Goal: Task Accomplishment & Management: Complete application form

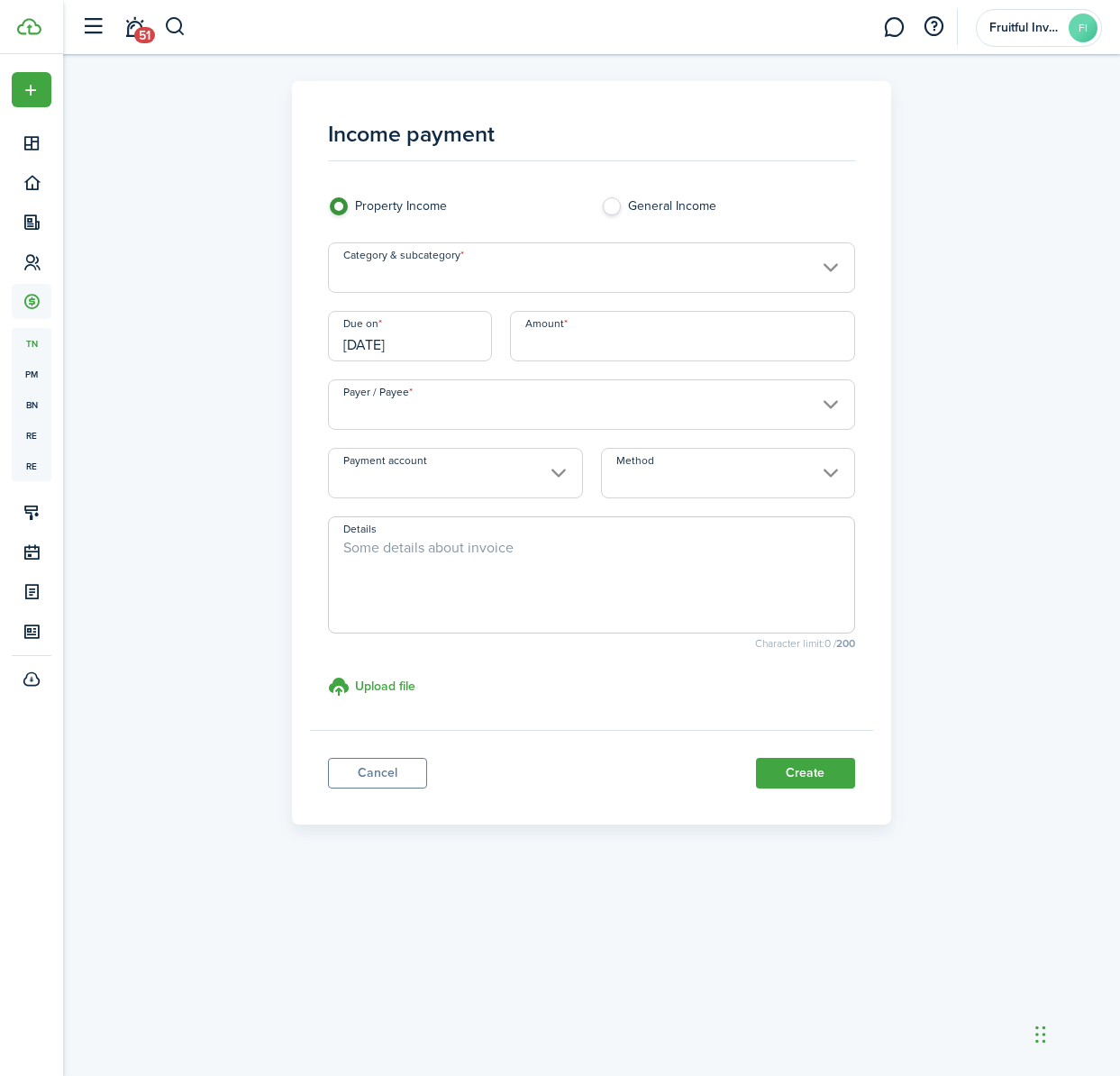
click at [580, 274] on input "Category & subcategory" at bounding box center [591, 267] width 526 height 50
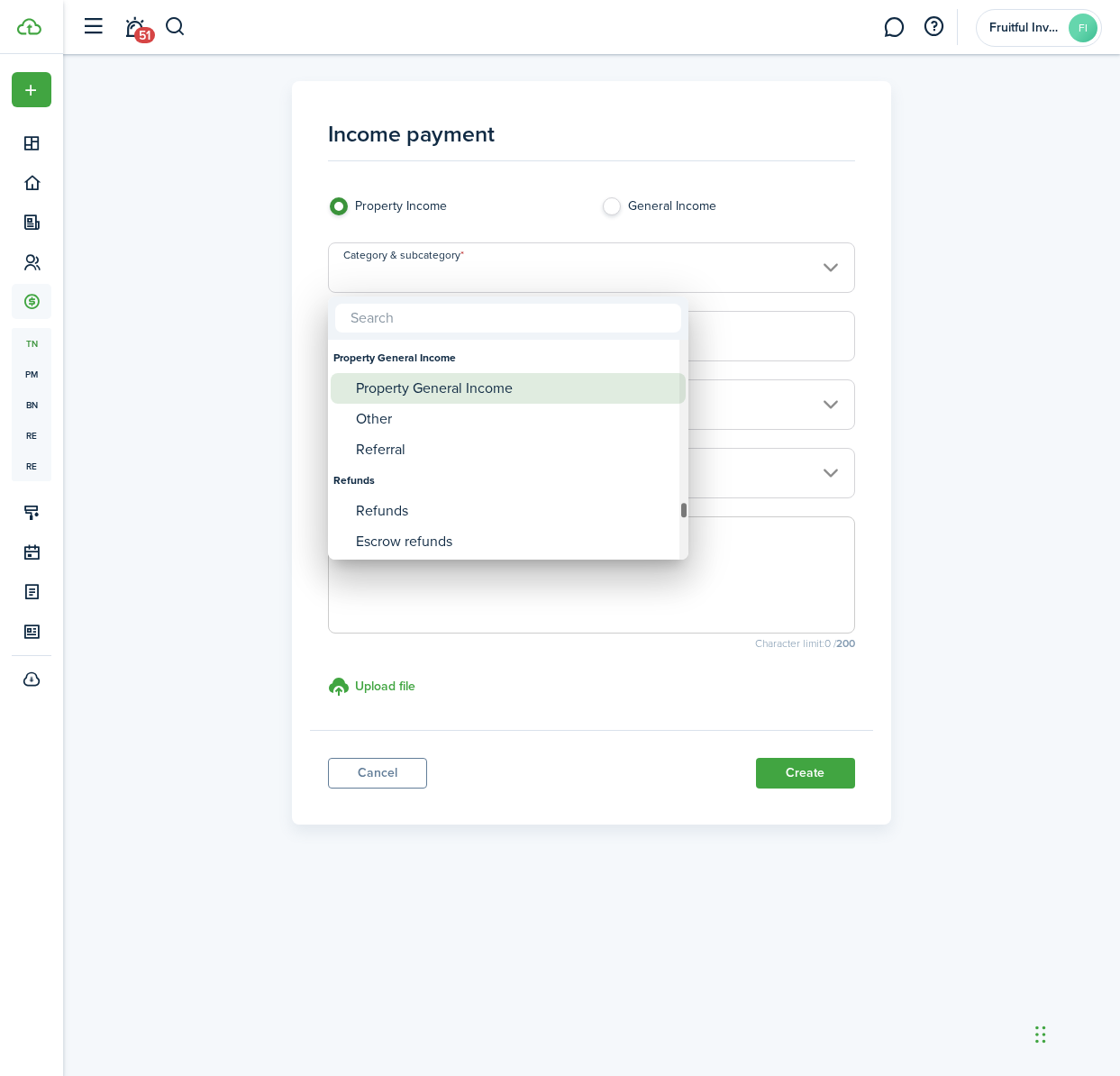
click at [480, 390] on div "Property General Income" at bounding box center [515, 388] width 319 height 31
type input "Property General Income"
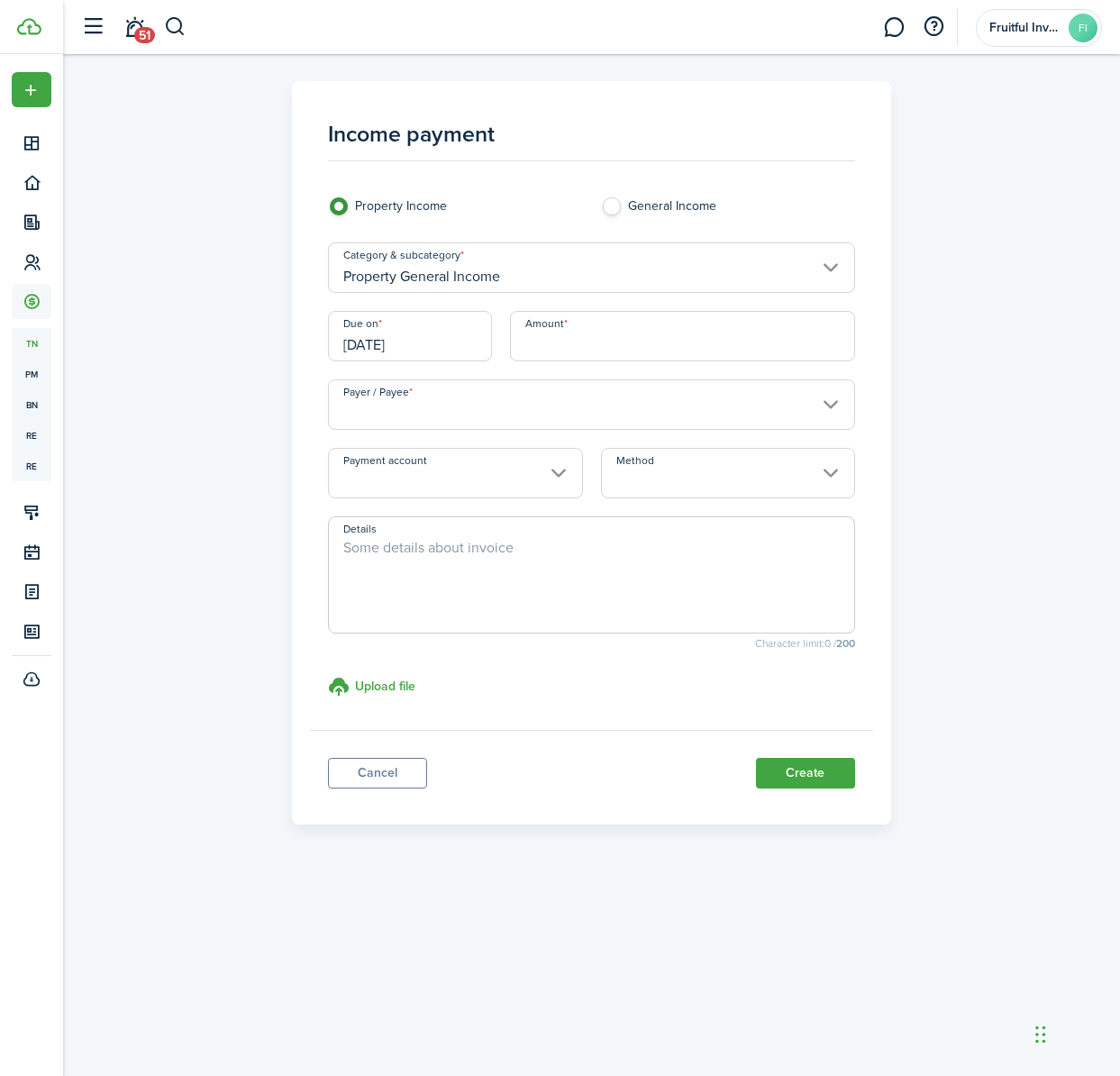
click at [640, 360] on input "Amount" at bounding box center [682, 336] width 345 height 50
click at [371, 344] on input "[DATE]" at bounding box center [409, 336] width 163 height 50
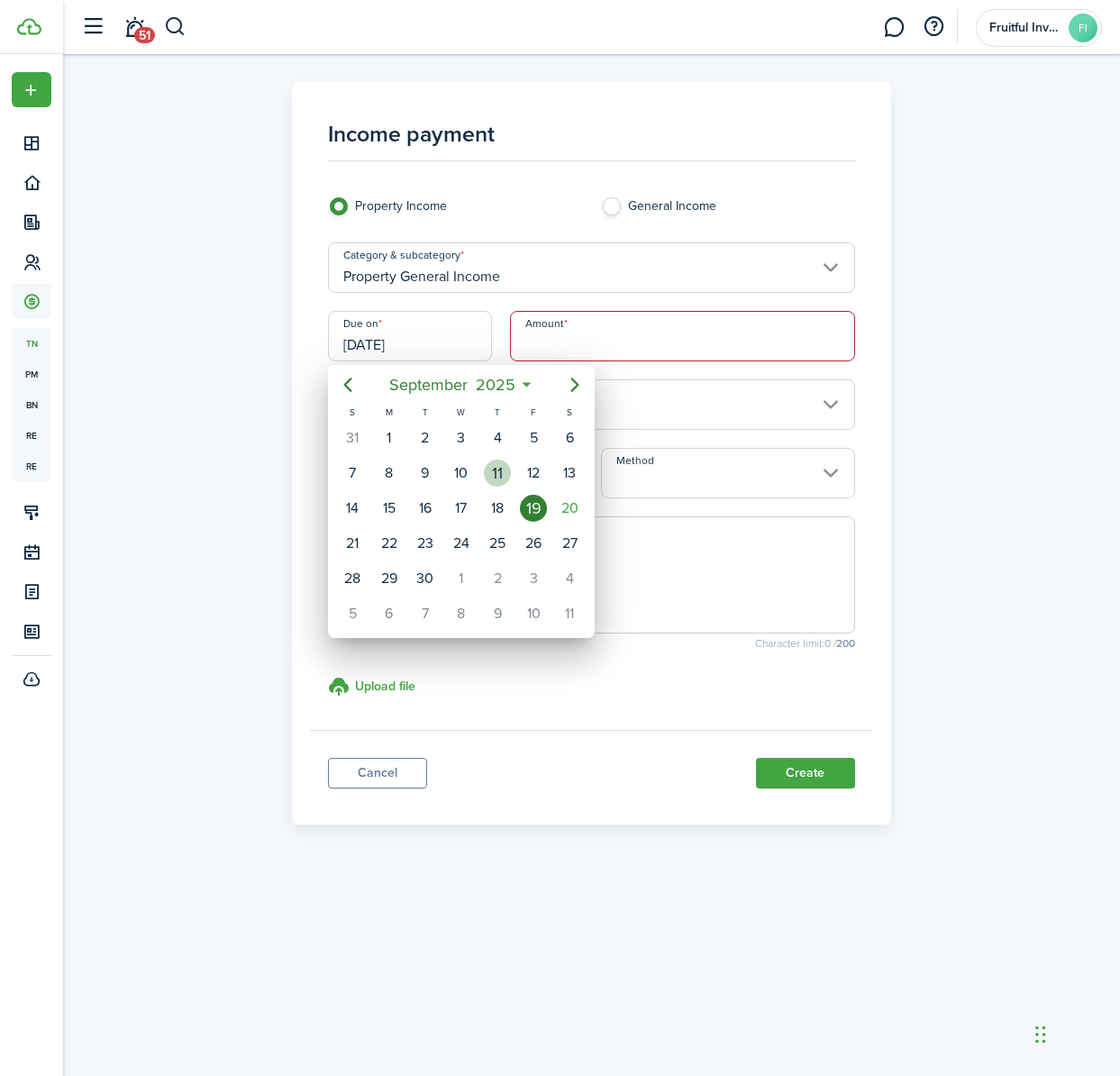
click at [499, 472] on div "11" at bounding box center [497, 472] width 27 height 27
type input "[DATE]"
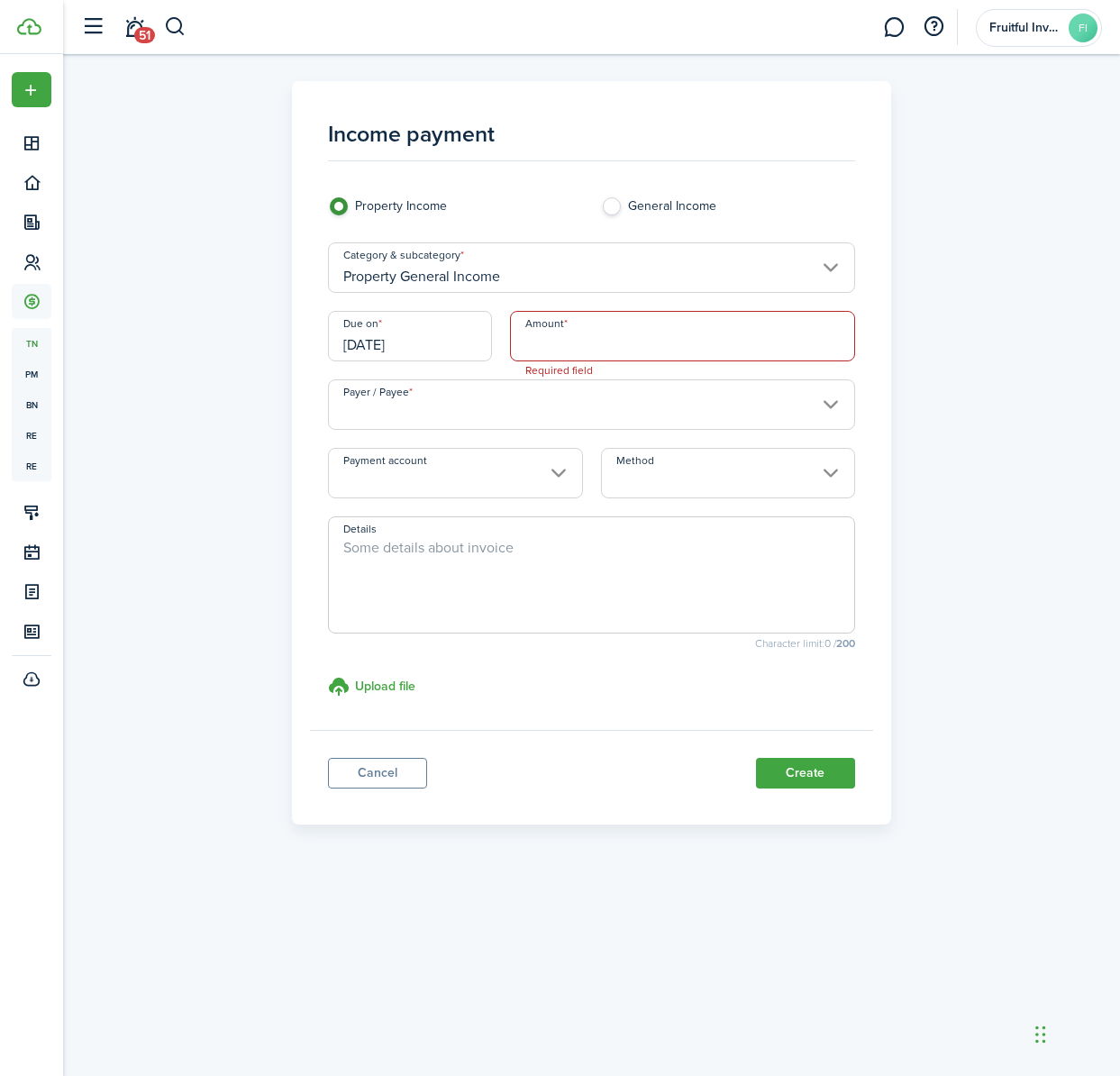
click at [732, 347] on input "Amount" at bounding box center [682, 336] width 345 height 50
click at [464, 413] on input "Payer / Payee" at bounding box center [591, 404] width 526 height 50
type input "$799.84"
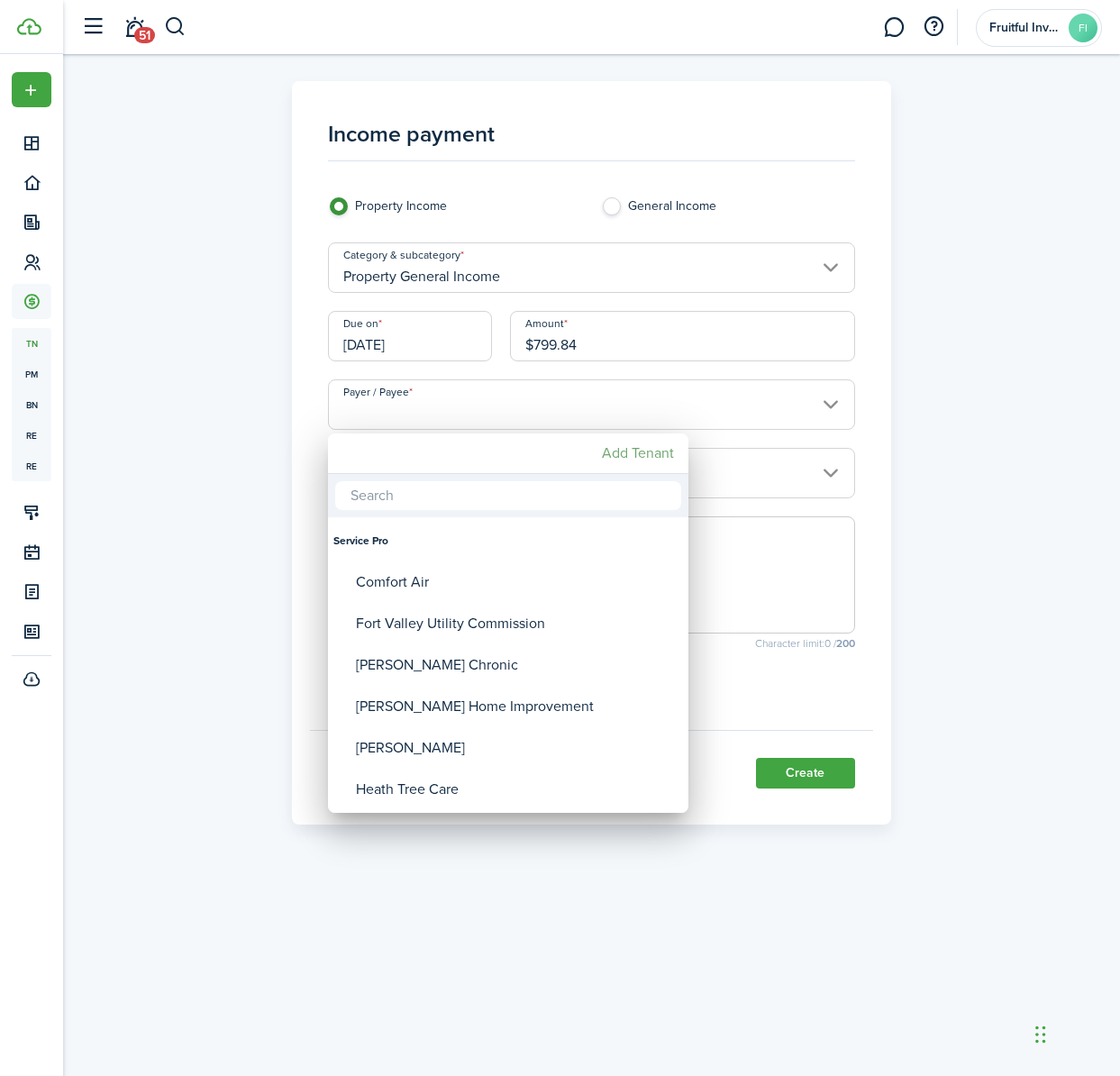
click at [646, 451] on mbsc-button "Add Tenant" at bounding box center [638, 453] width 86 height 32
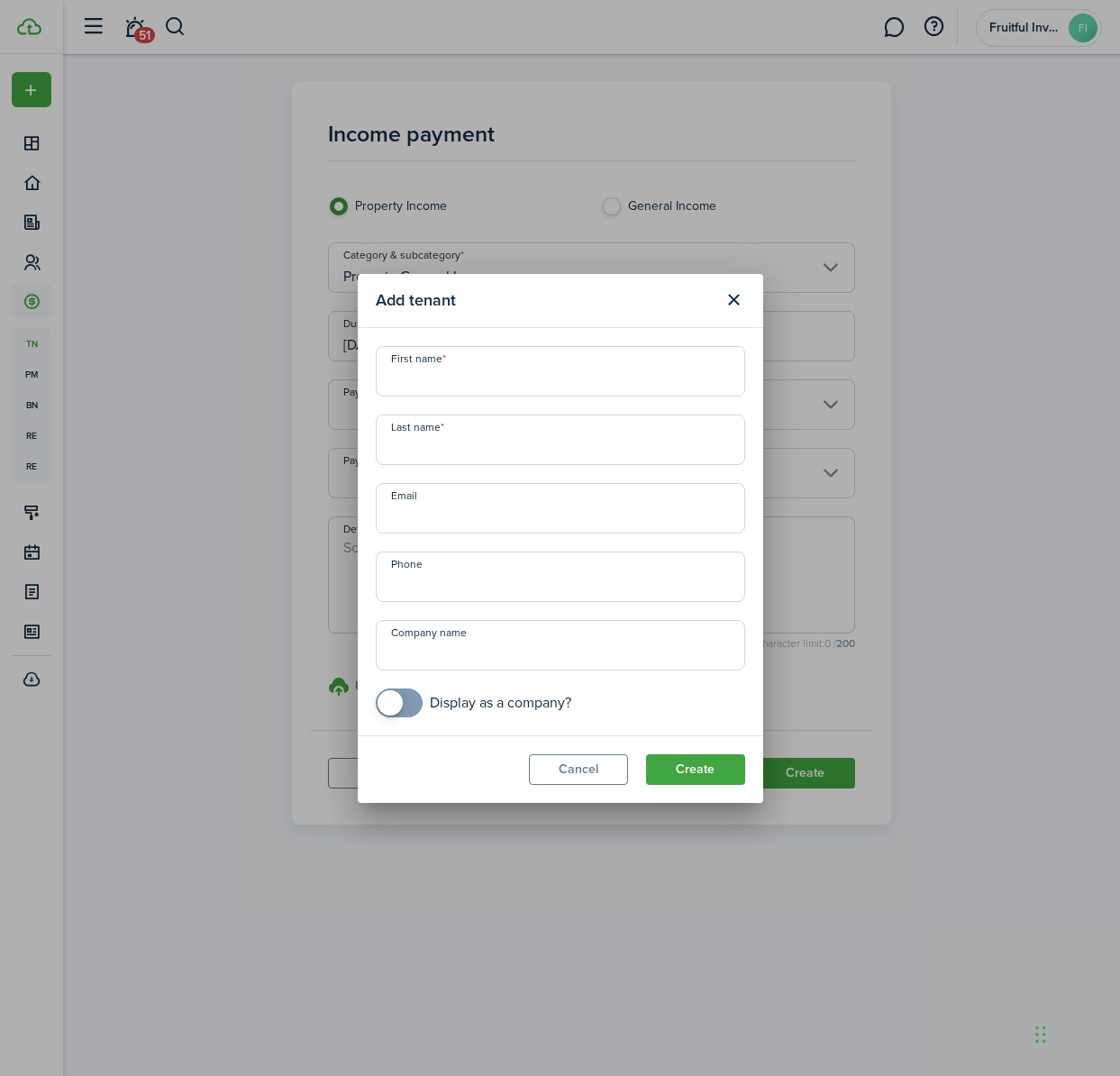
click at [554, 379] on input "First name" at bounding box center [560, 371] width 369 height 50
type input "Air"
type input "BnB"
click at [713, 775] on button "Create" at bounding box center [695, 769] width 99 height 31
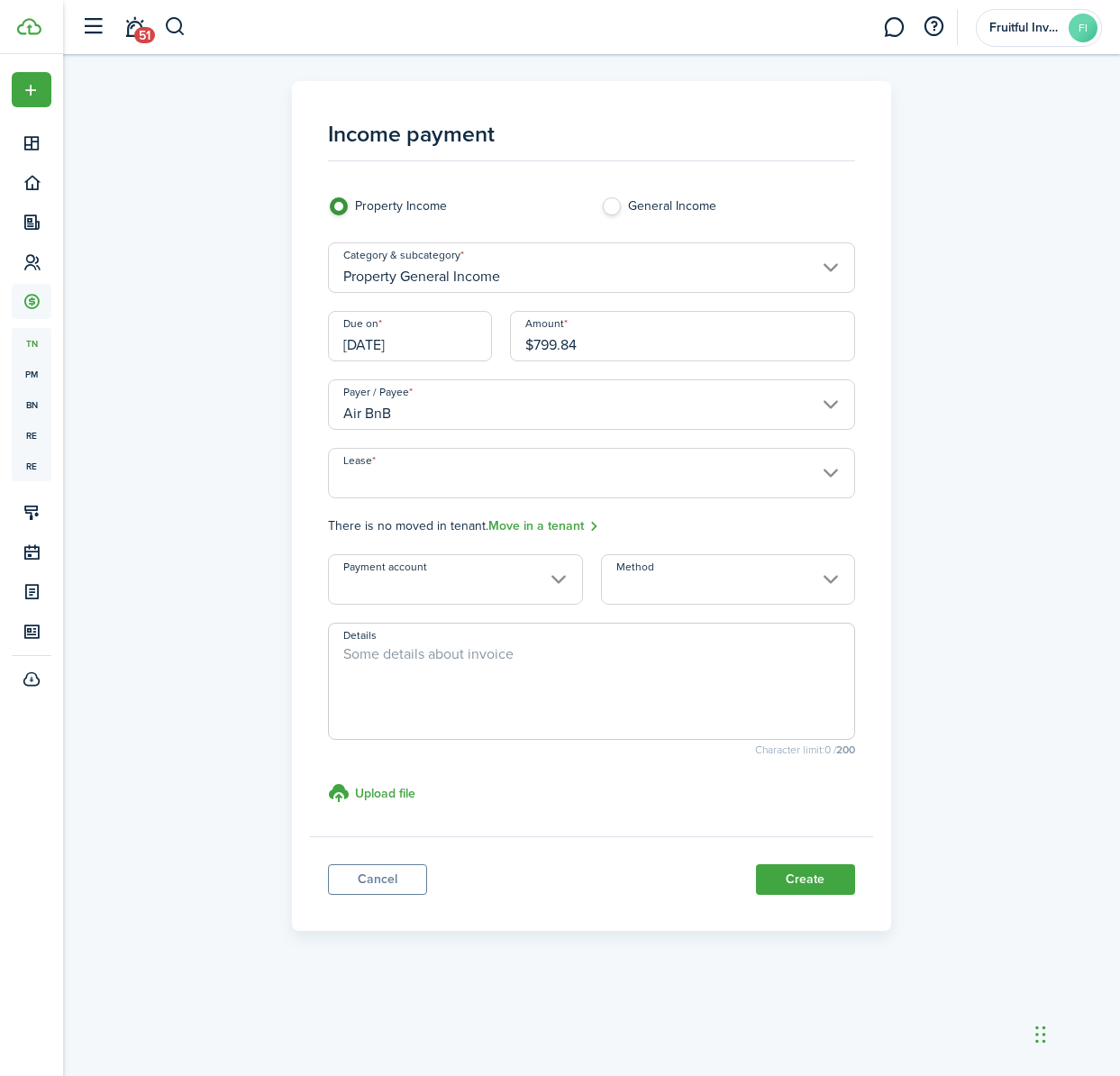
click at [808, 471] on input "Lease" at bounding box center [591, 473] width 526 height 50
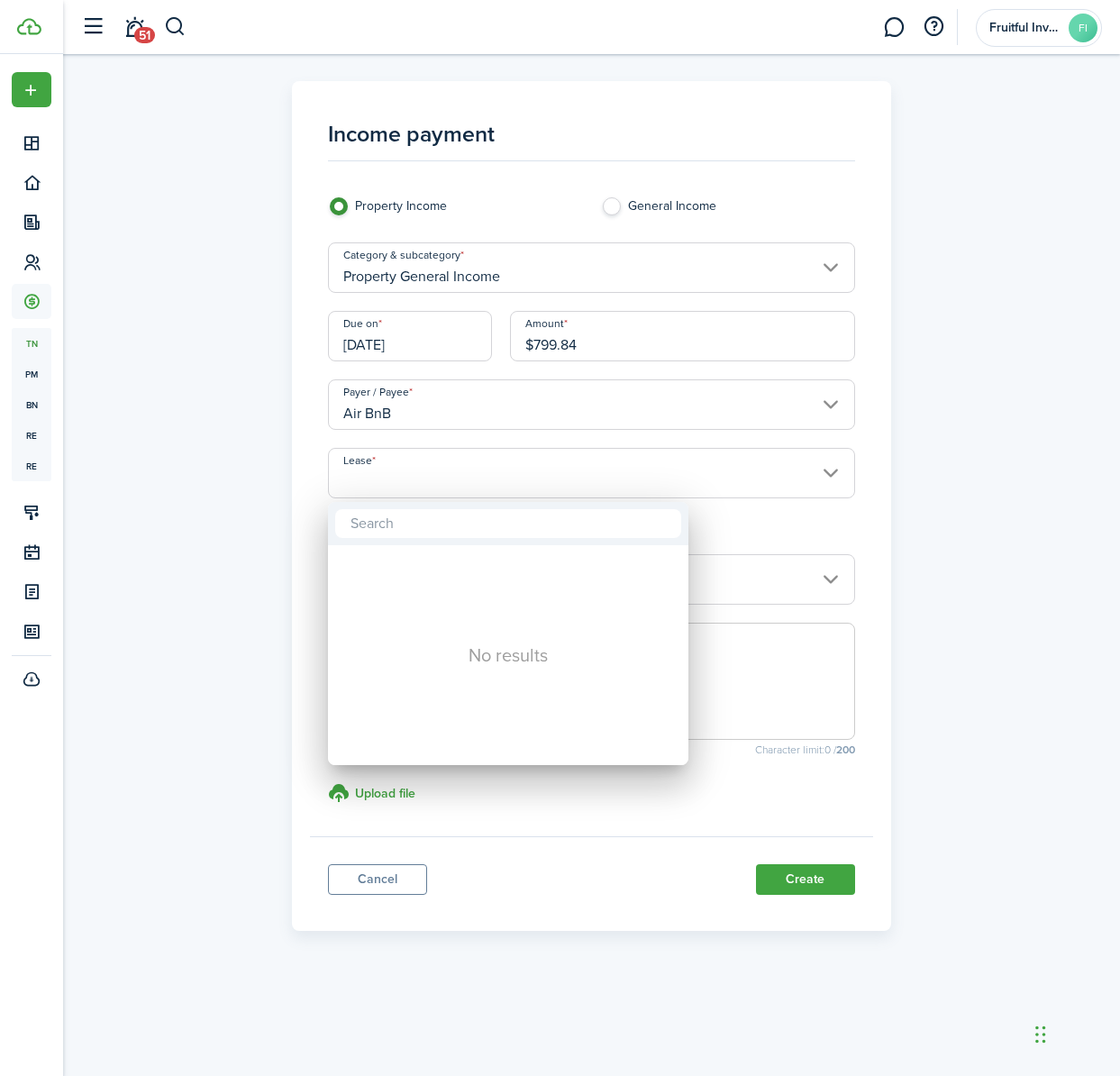
click at [821, 467] on div at bounding box center [560, 538] width 1408 height 1364
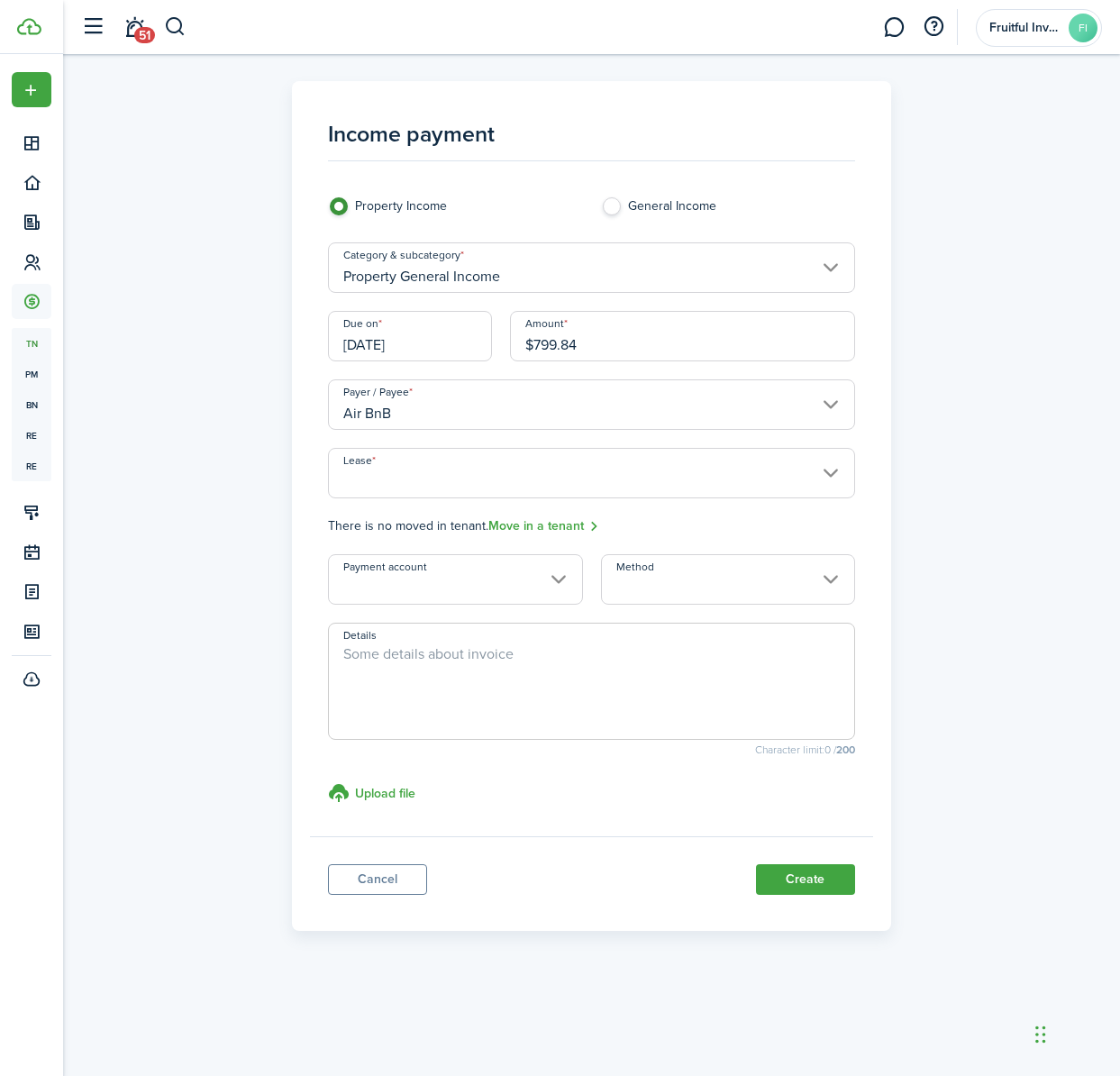
click at [812, 470] on input "Lease" at bounding box center [591, 473] width 526 height 50
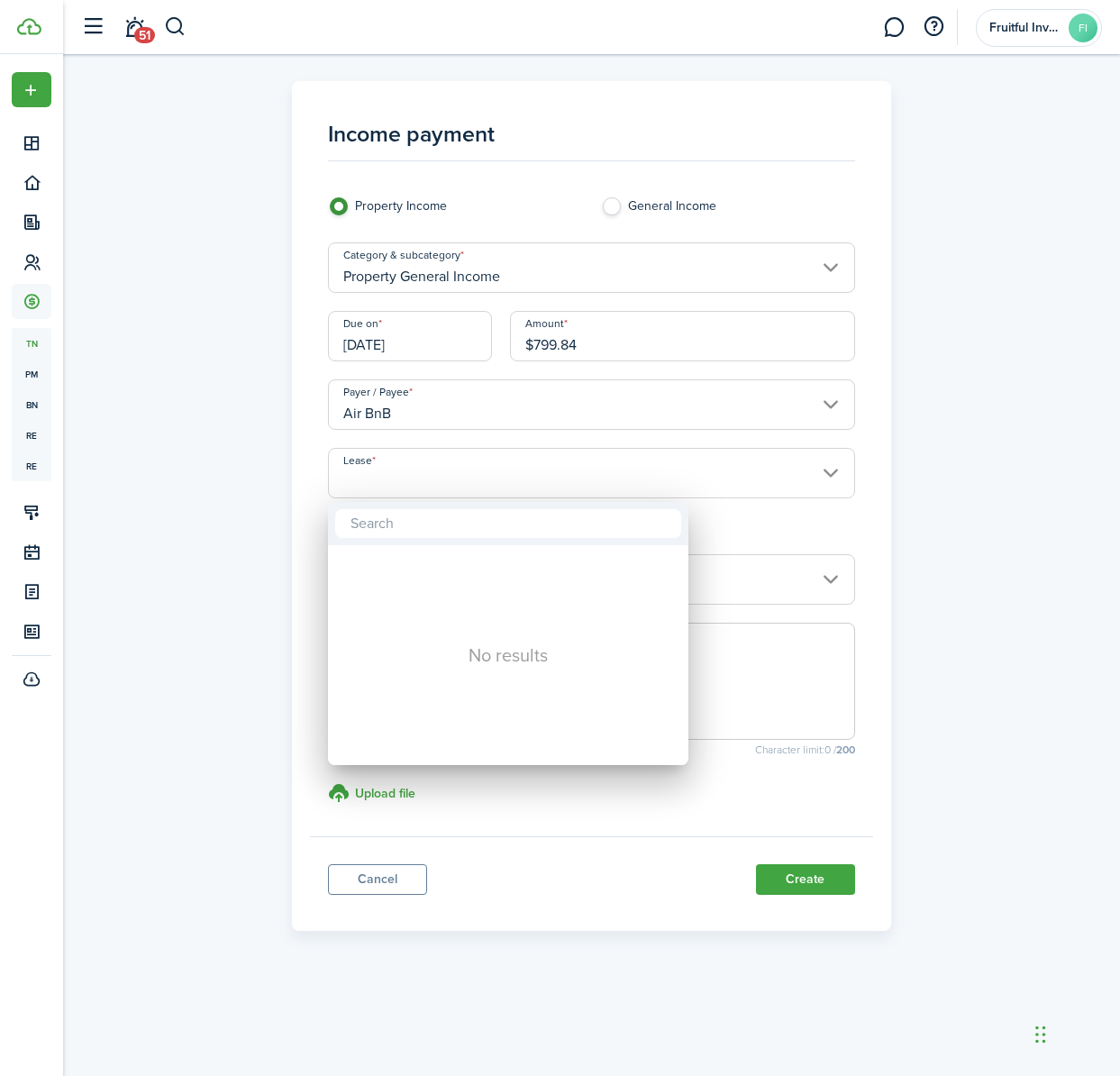
click at [823, 411] on div at bounding box center [560, 538] width 1408 height 1364
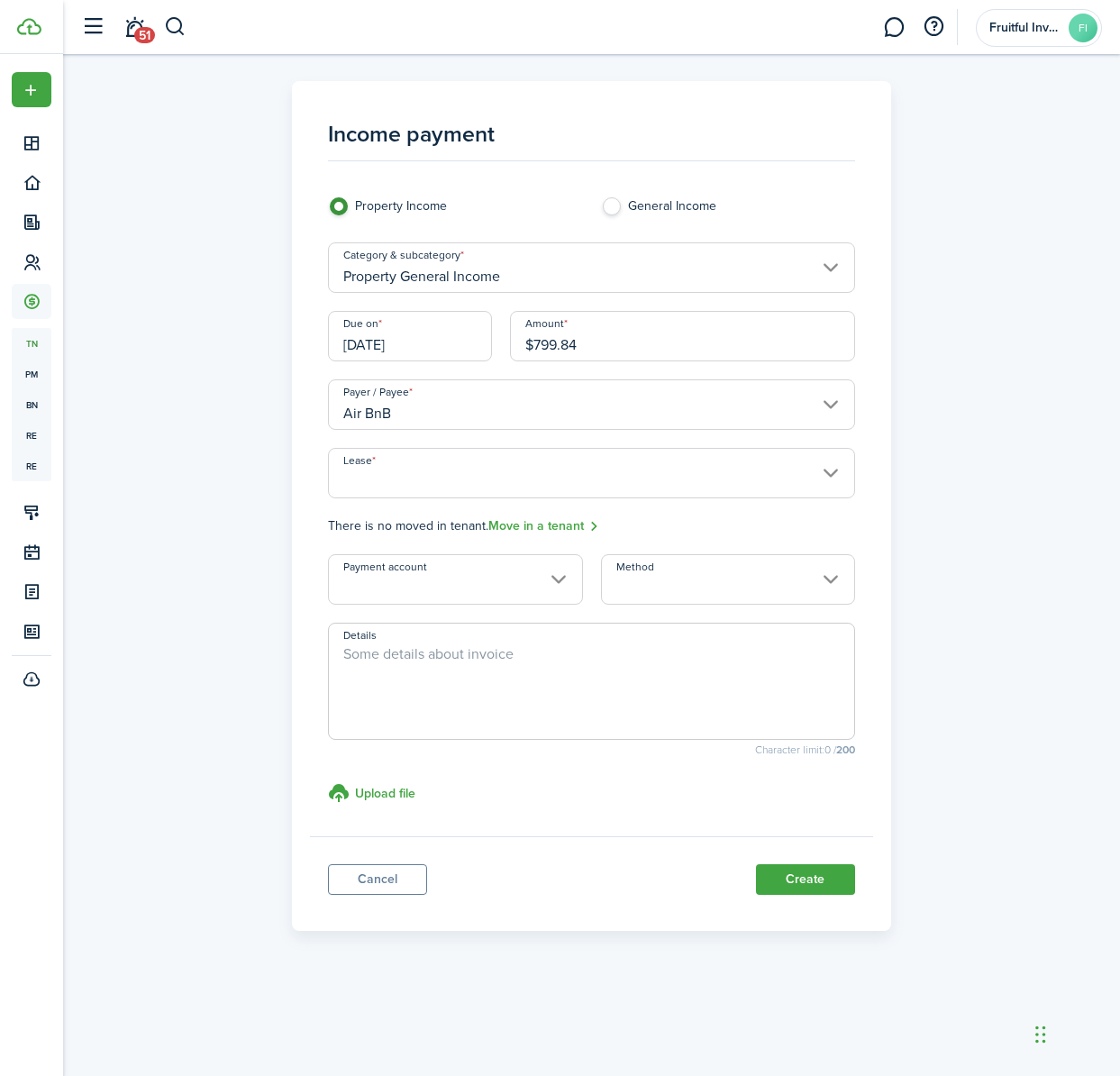
click at [816, 393] on input "Air BnB" at bounding box center [591, 404] width 526 height 50
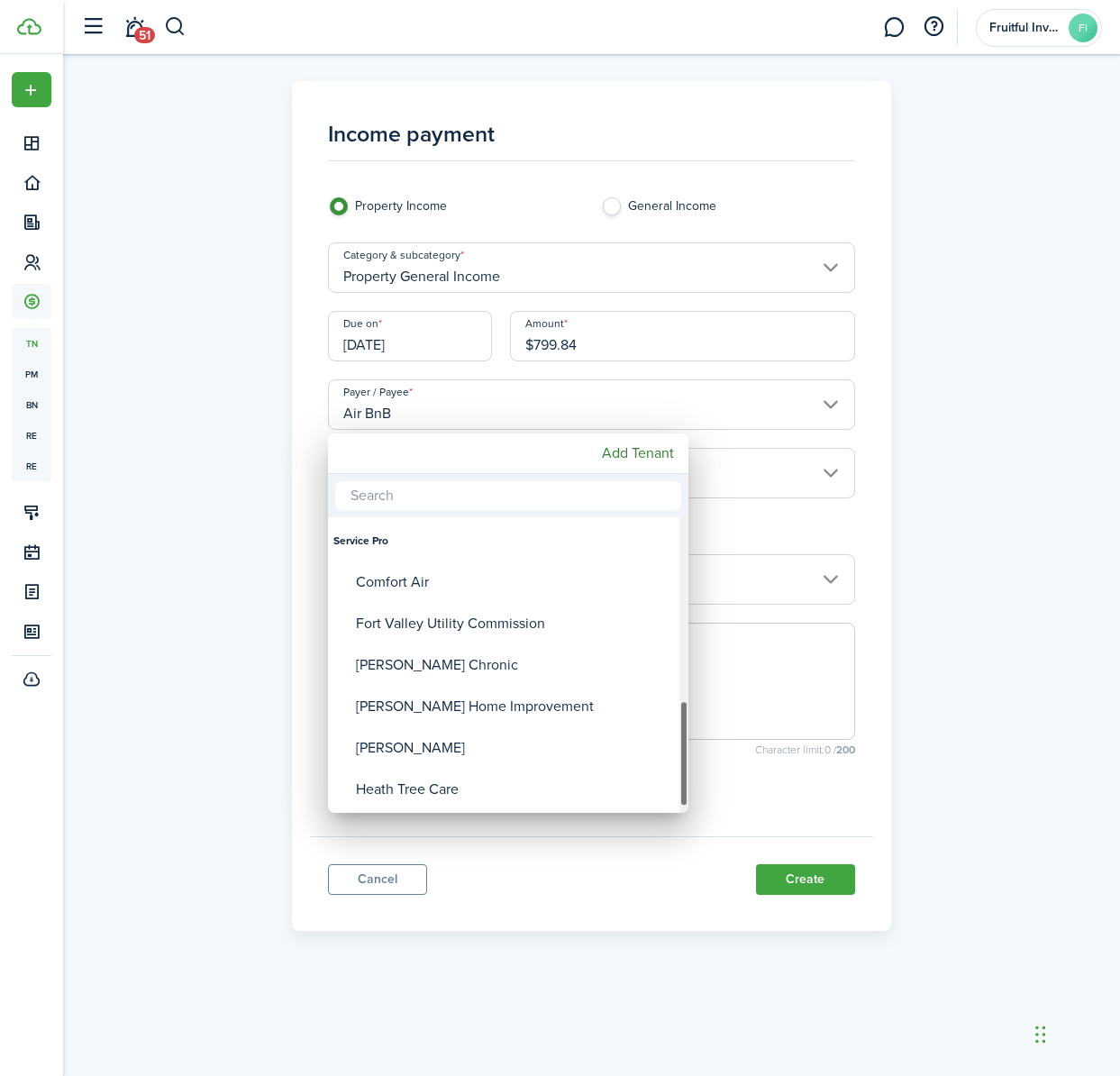
click at [361, 538] on div "Service Pro" at bounding box center [507, 540] width 349 height 41
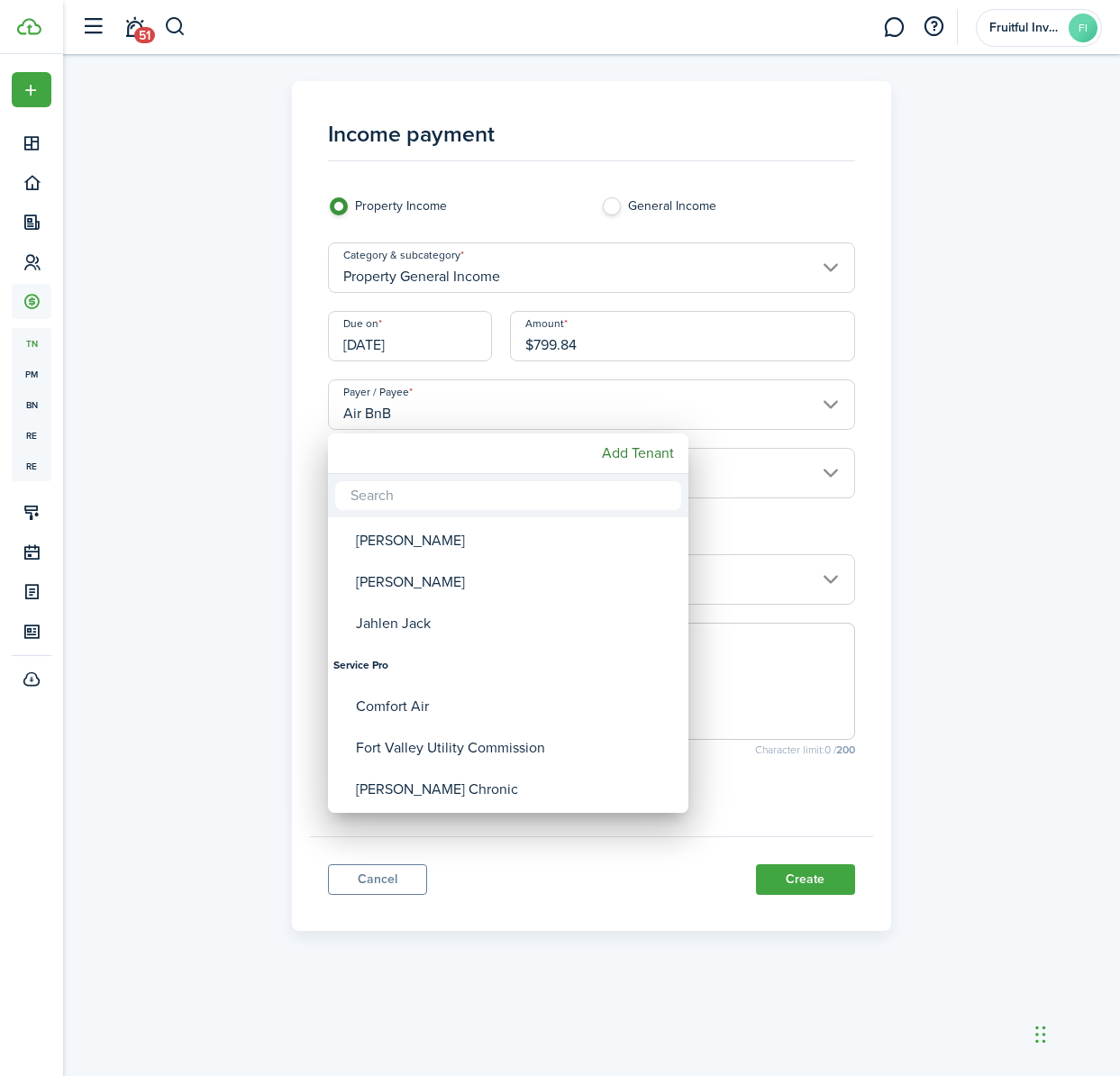
click at [709, 428] on div at bounding box center [560, 538] width 1408 height 1364
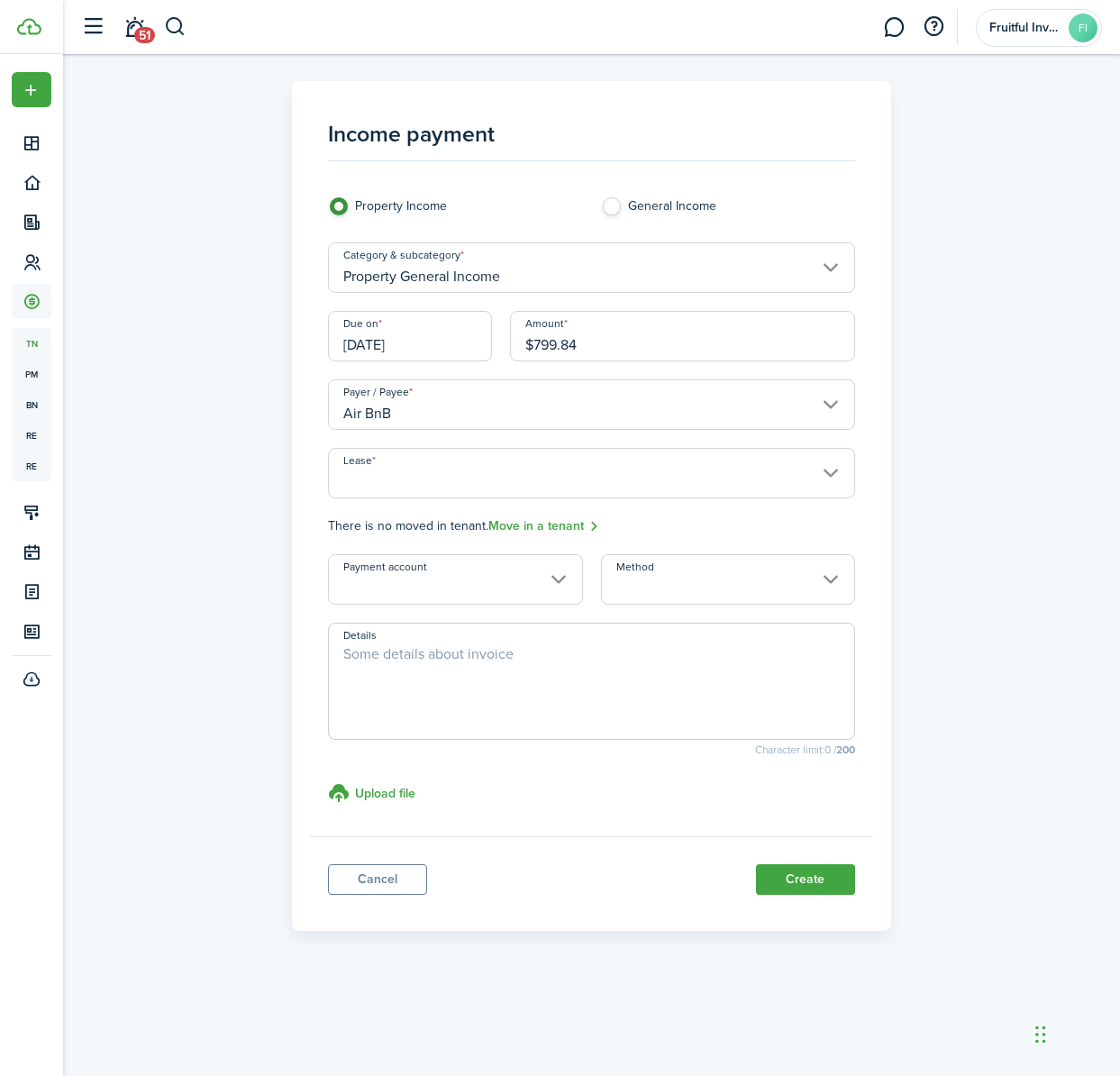
click at [690, 418] on input "Air BnB" at bounding box center [591, 404] width 526 height 50
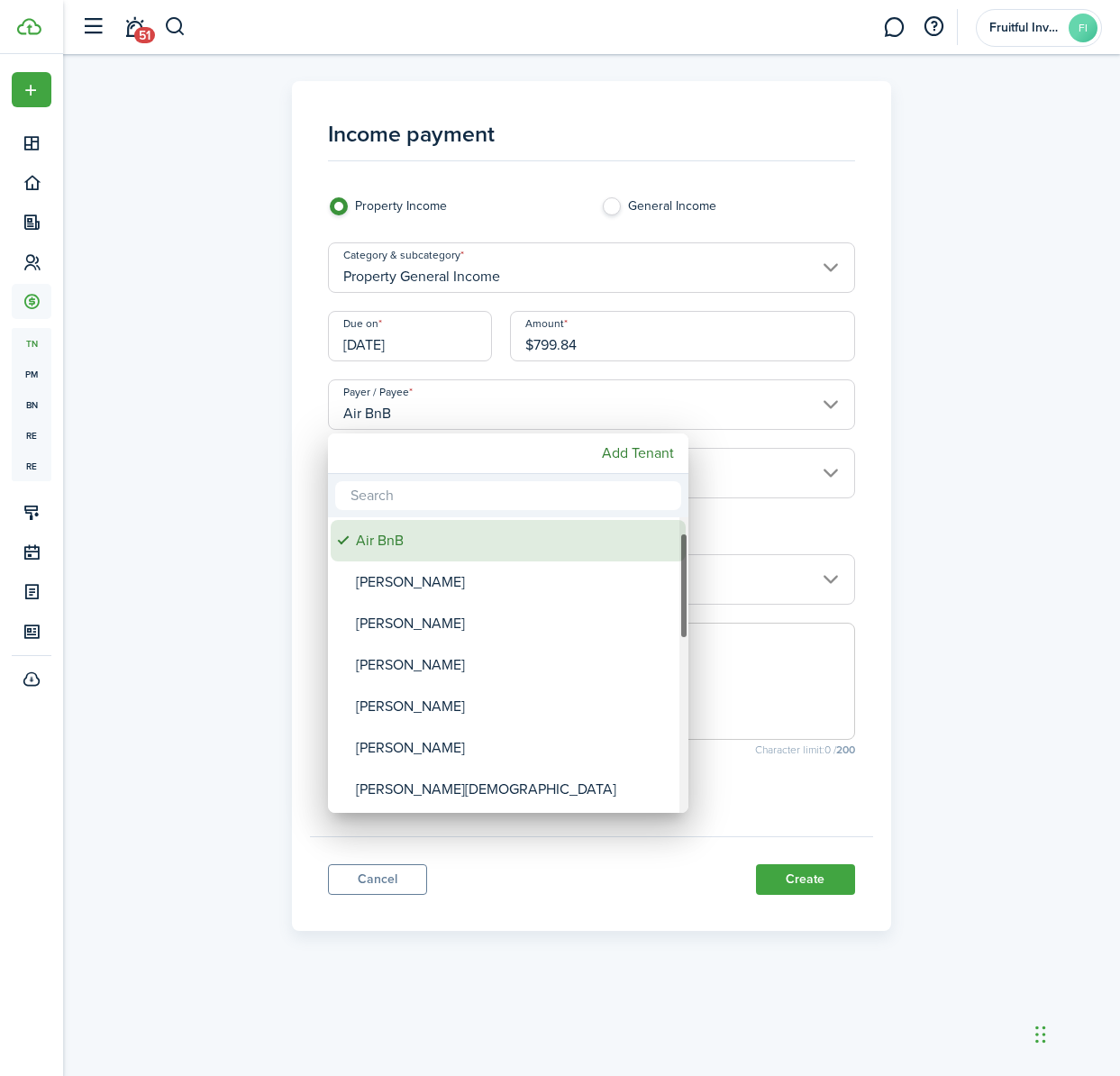
click at [379, 541] on div "Air BnB" at bounding box center [515, 540] width 319 height 41
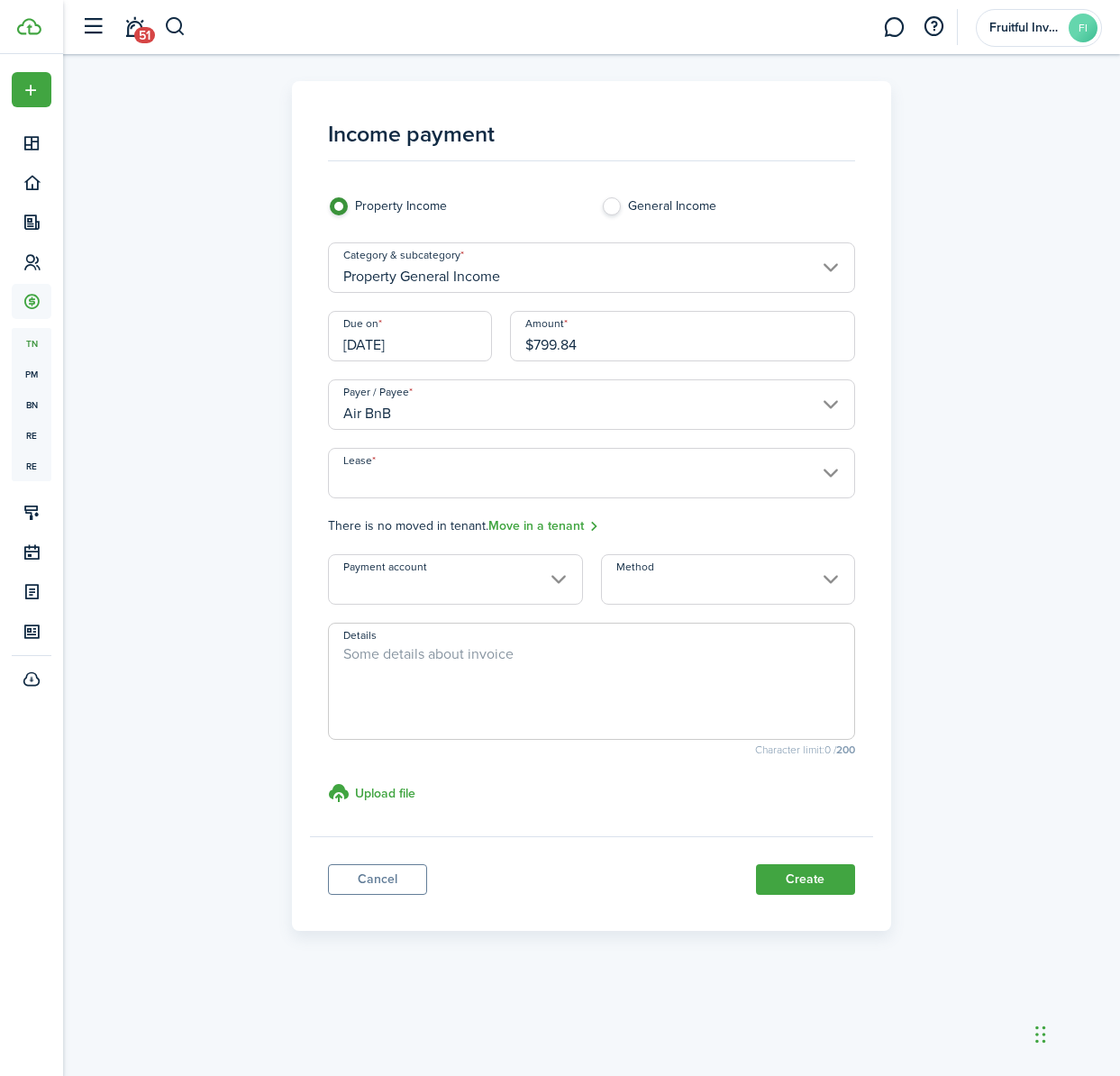
click at [467, 427] on input "Air BnB" at bounding box center [591, 404] width 526 height 50
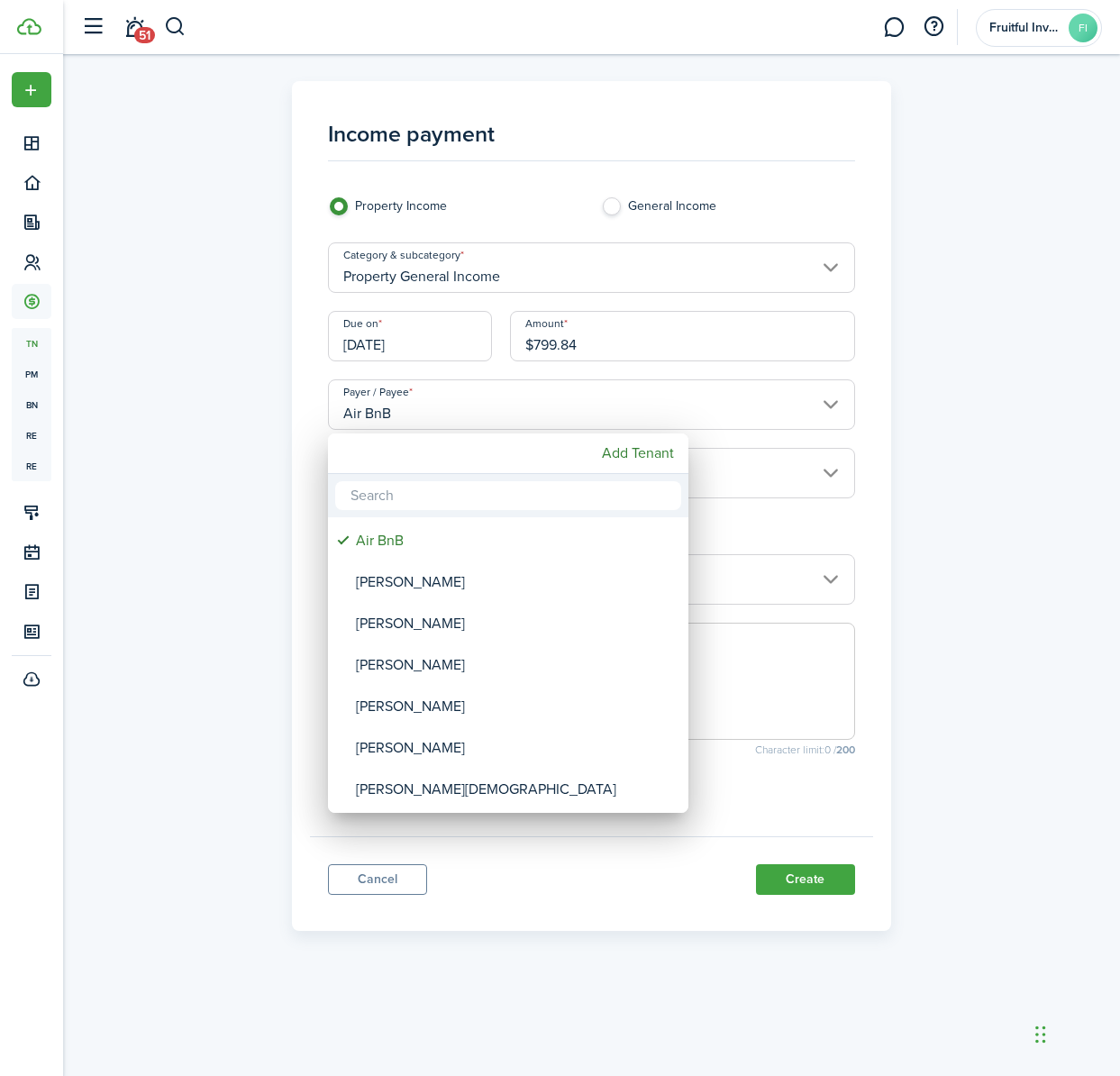
click at [429, 500] on input "text" at bounding box center [508, 495] width 346 height 29
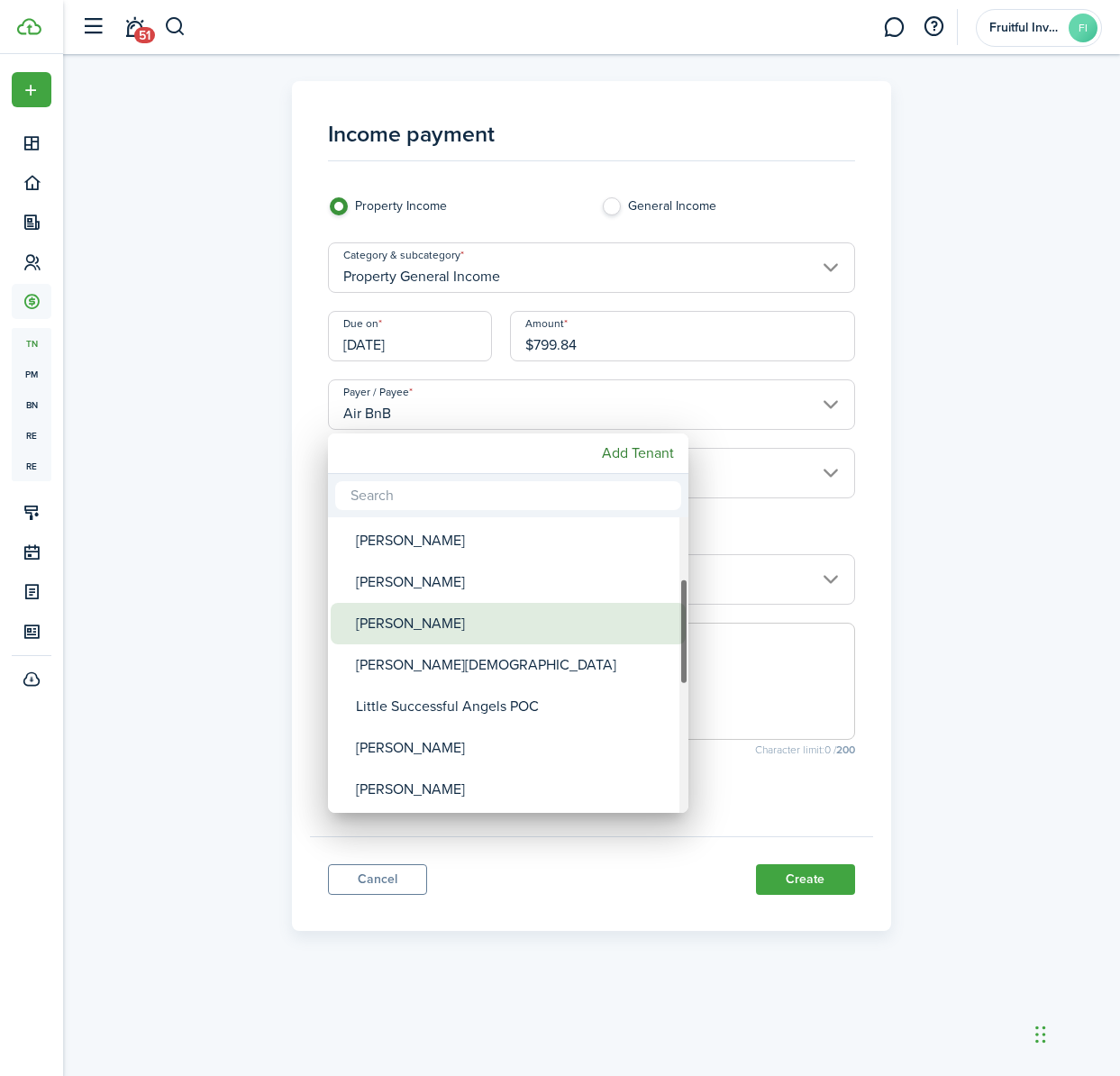
click at [531, 629] on div "[PERSON_NAME]" at bounding box center [515, 623] width 319 height 41
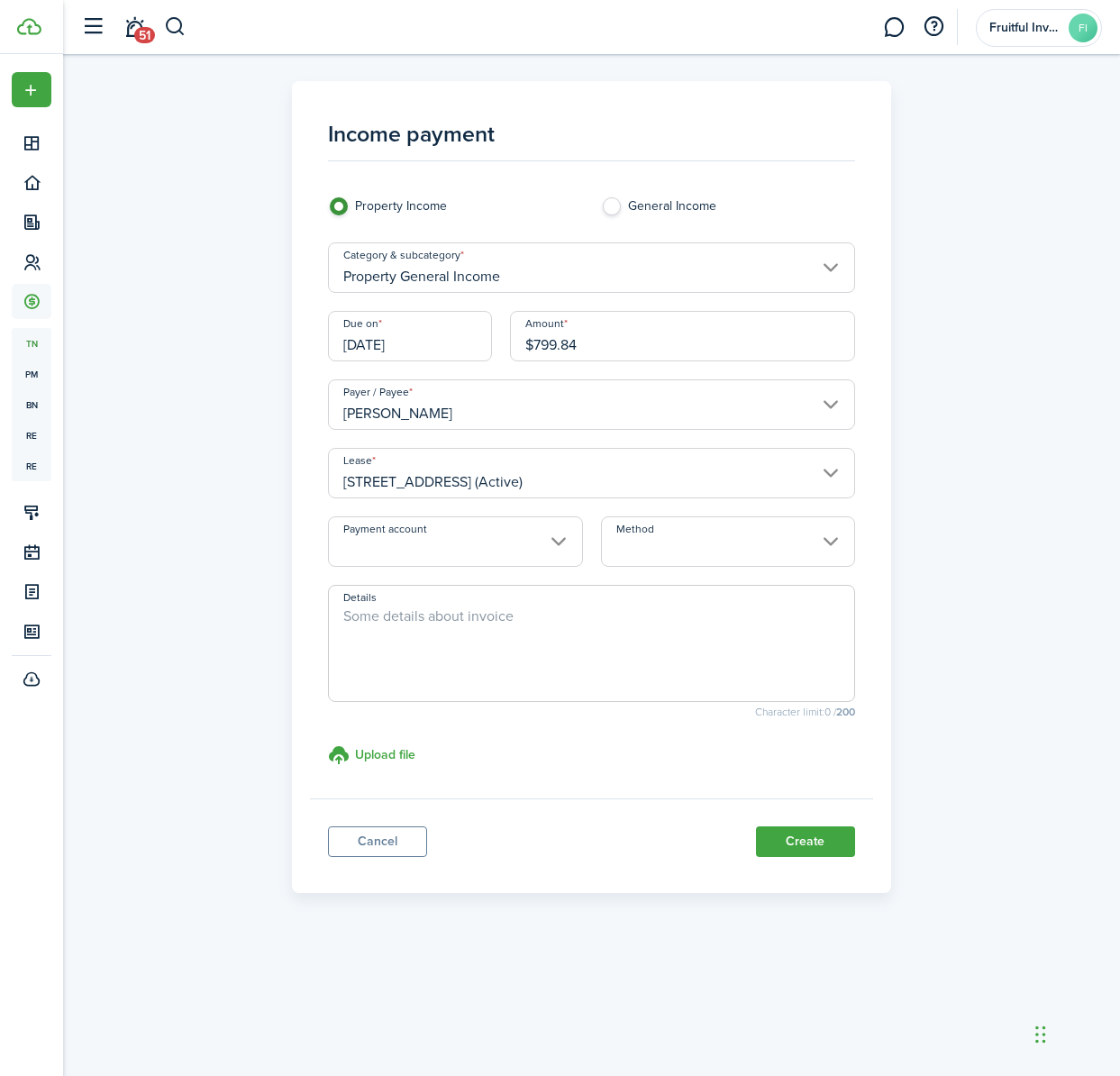
click at [497, 409] on input "[PERSON_NAME]" at bounding box center [591, 404] width 526 height 50
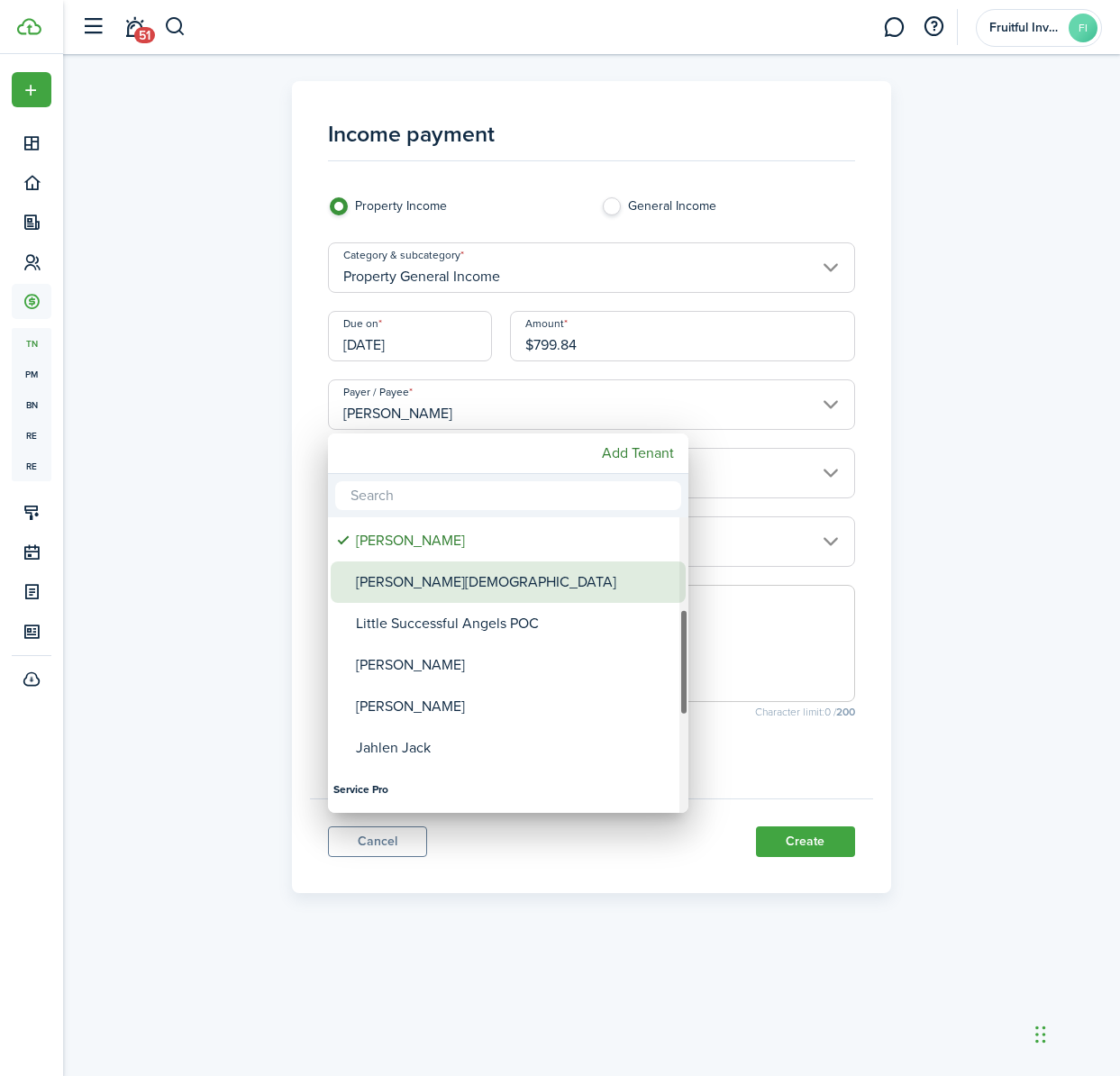
click at [495, 590] on div "[PERSON_NAME][DEMOGRAPHIC_DATA]" at bounding box center [515, 581] width 319 height 41
type input "[PERSON_NAME][DEMOGRAPHIC_DATA]"
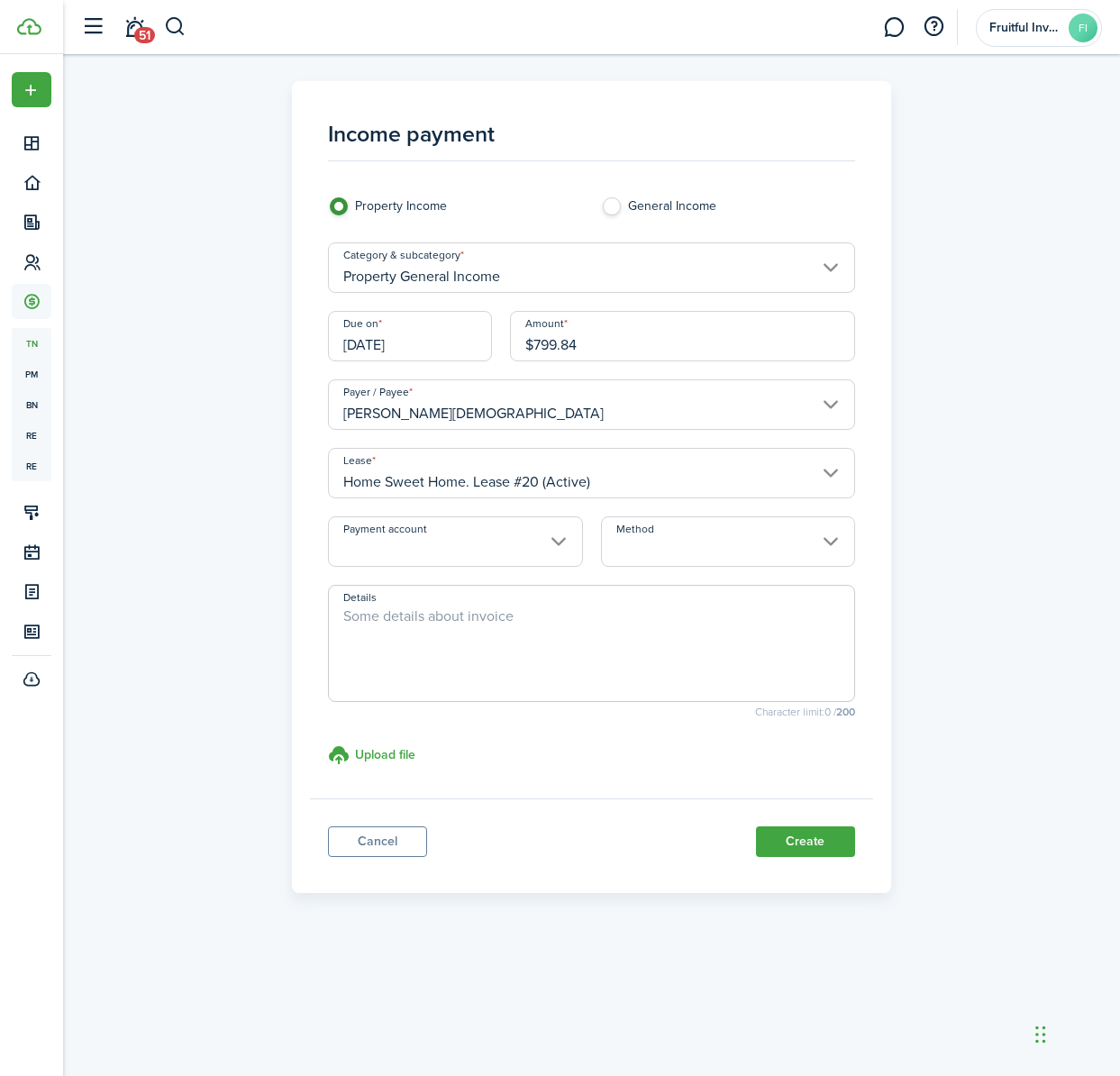
click at [677, 477] on input "Home Sweet Home. Lease #20 (Active)" at bounding box center [591, 473] width 526 height 50
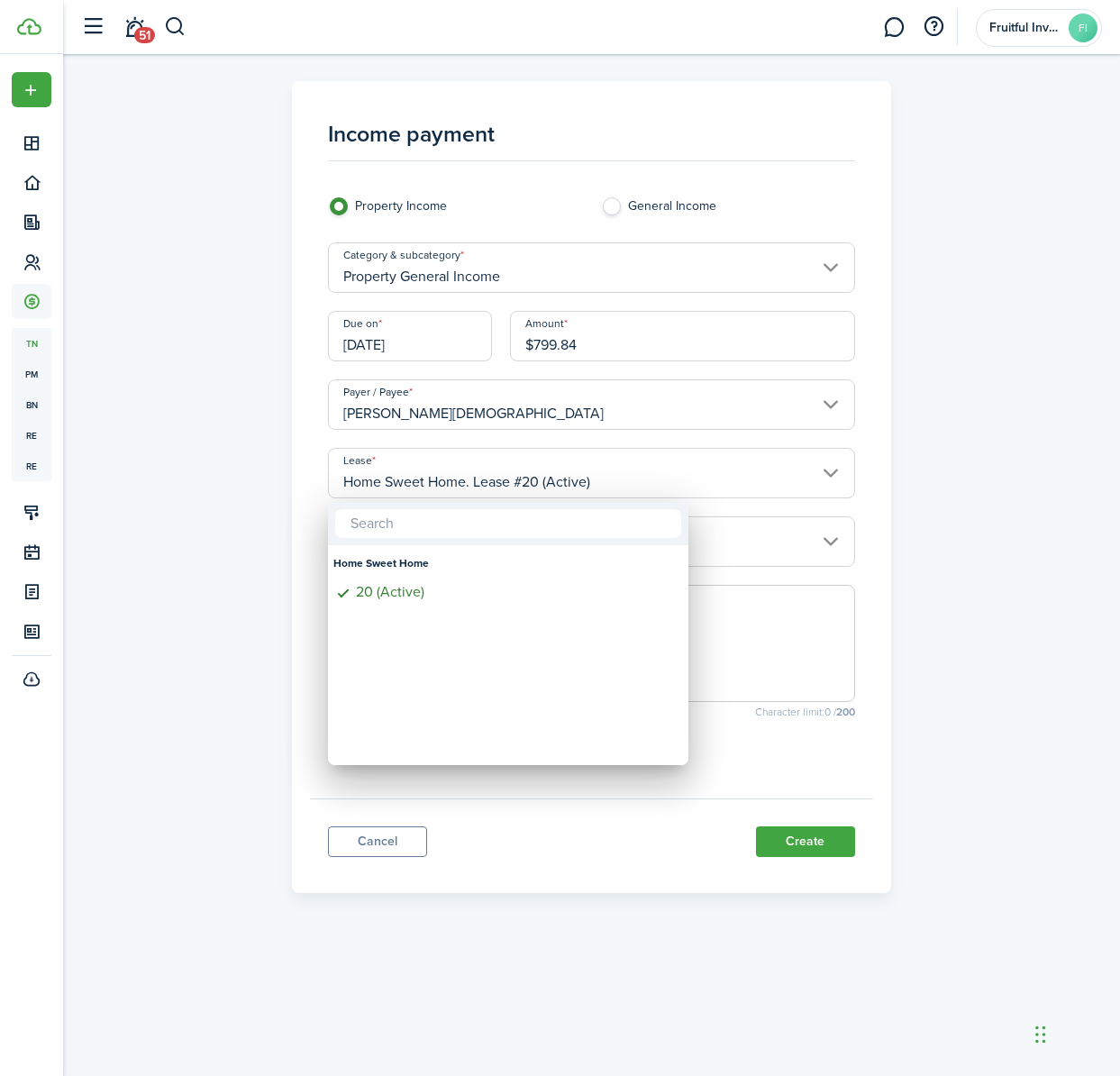
click at [677, 477] on div at bounding box center [560, 538] width 1408 height 1364
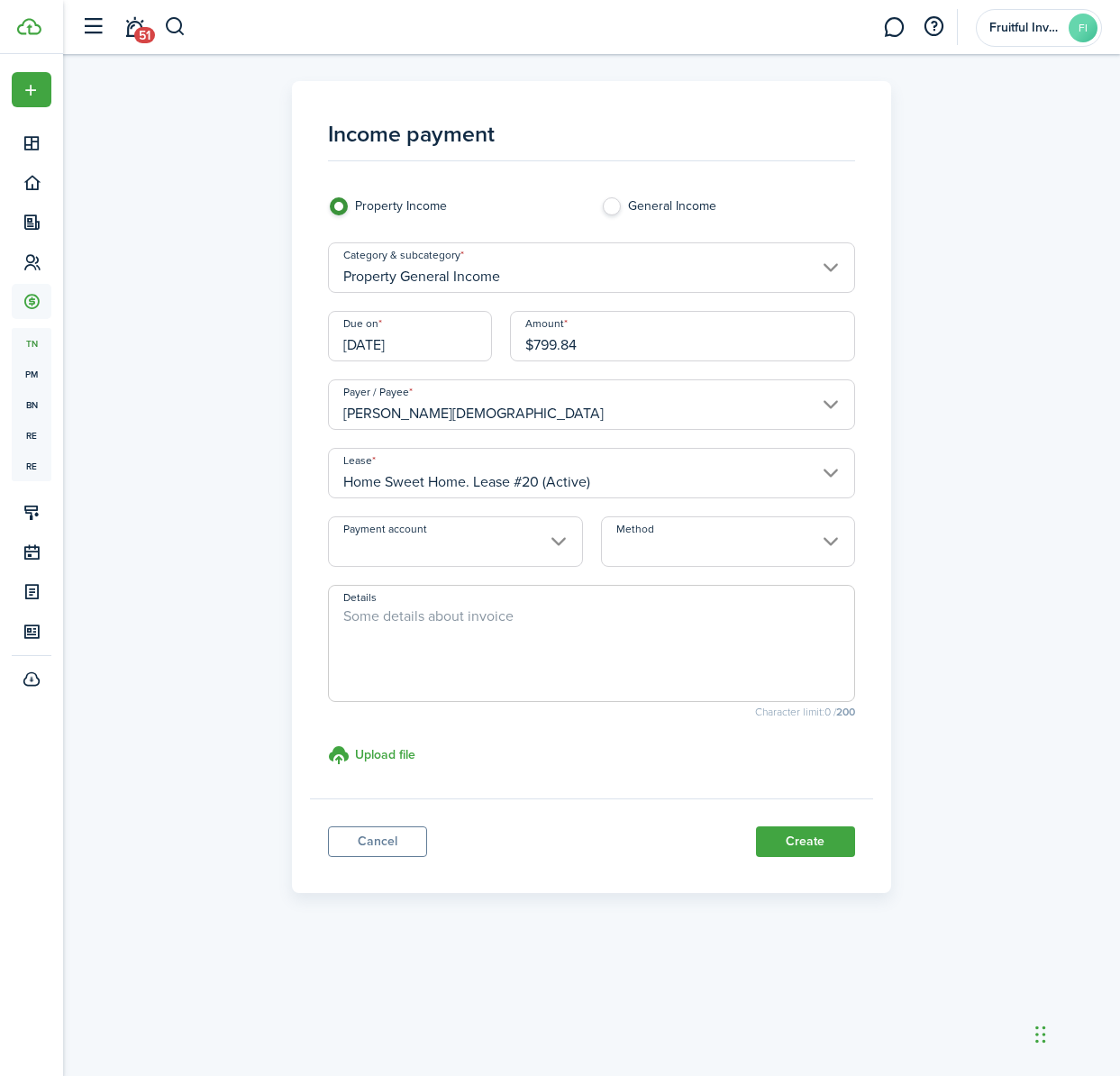
click at [561, 542] on input "Payment account" at bounding box center [455, 541] width 254 height 50
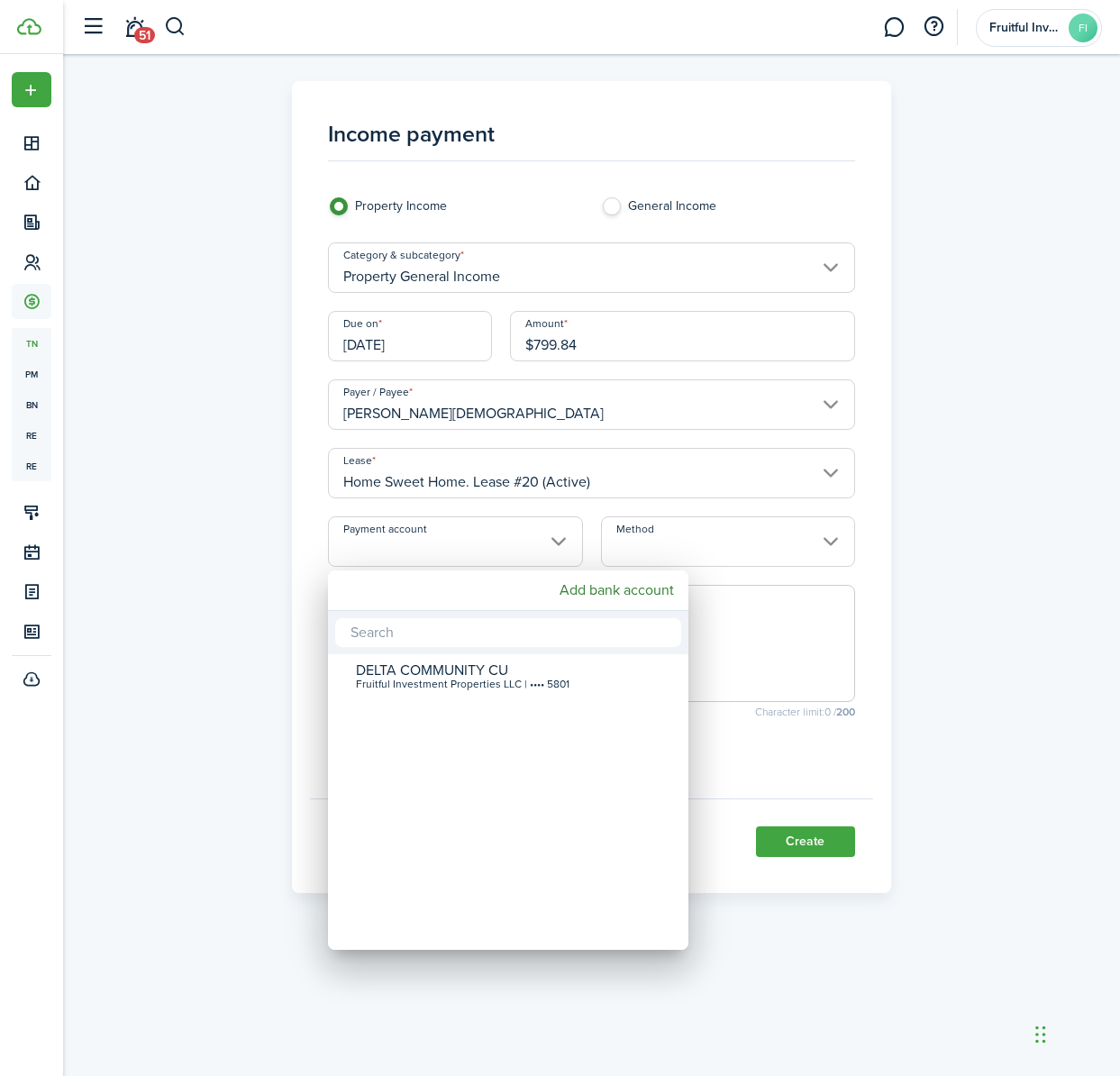
click at [492, 692] on div "DELTA COMMUNITY CU Fruitful Investment Properties LLC | •••• 5801" at bounding box center [515, 677] width 319 height 40
type input "•••• •••• •••• 5801"
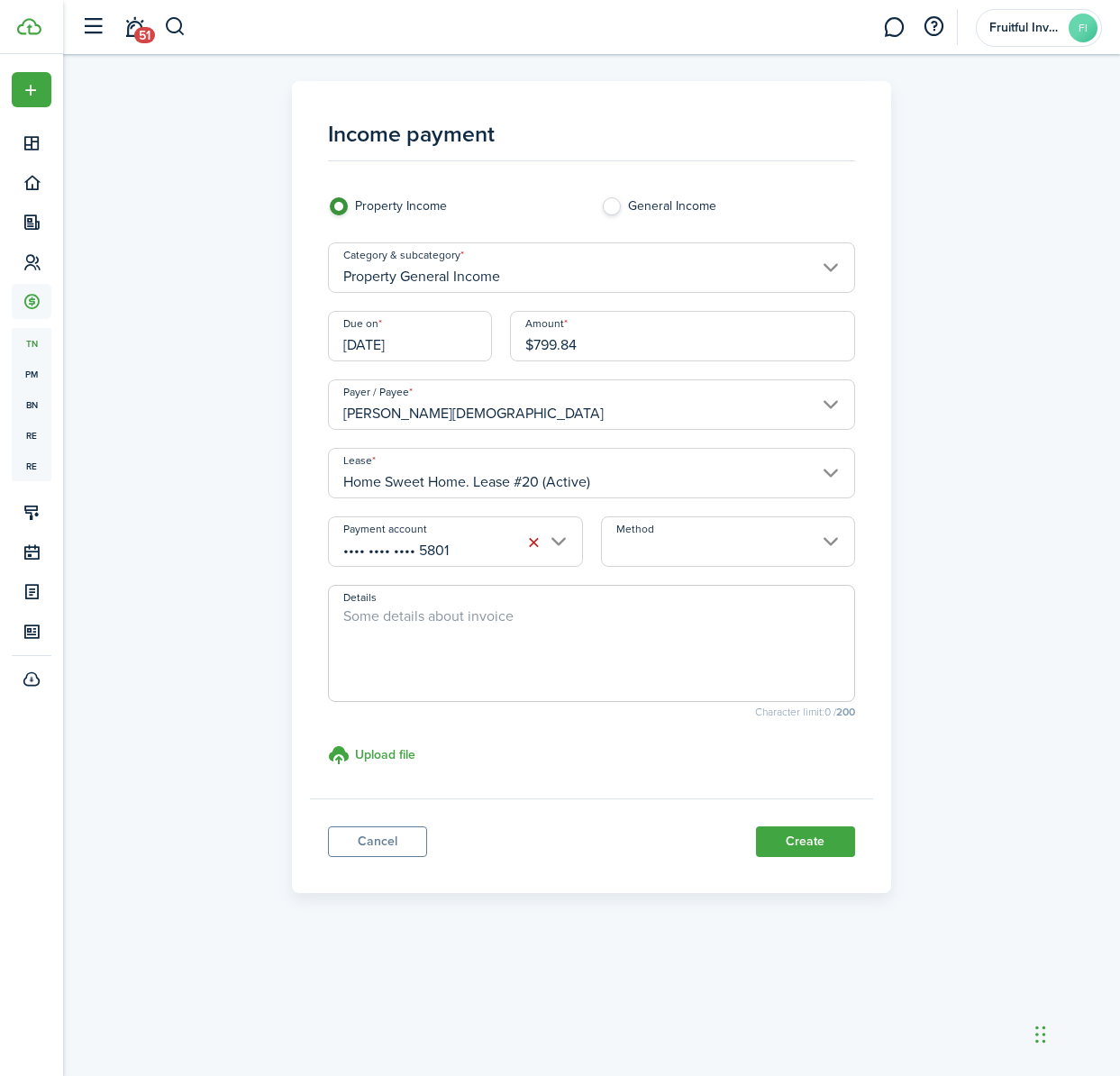
click at [785, 535] on input "Method" at bounding box center [728, 541] width 254 height 50
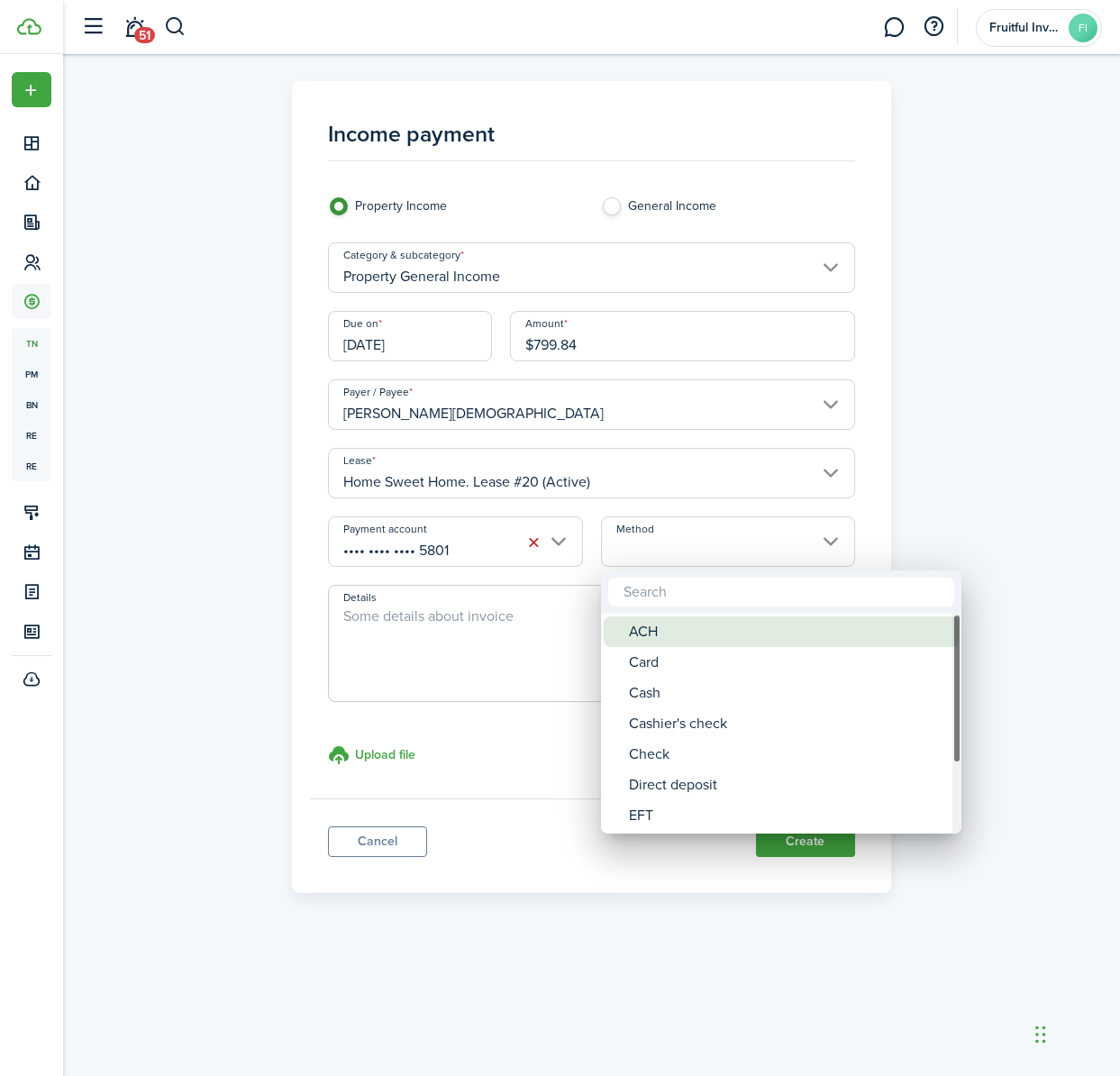
drag, startPoint x: 683, startPoint y: 641, endPoint x: 672, endPoint y: 642, distance: 10.8
click at [682, 641] on div "ACH" at bounding box center [788, 631] width 319 height 31
type input "ACH"
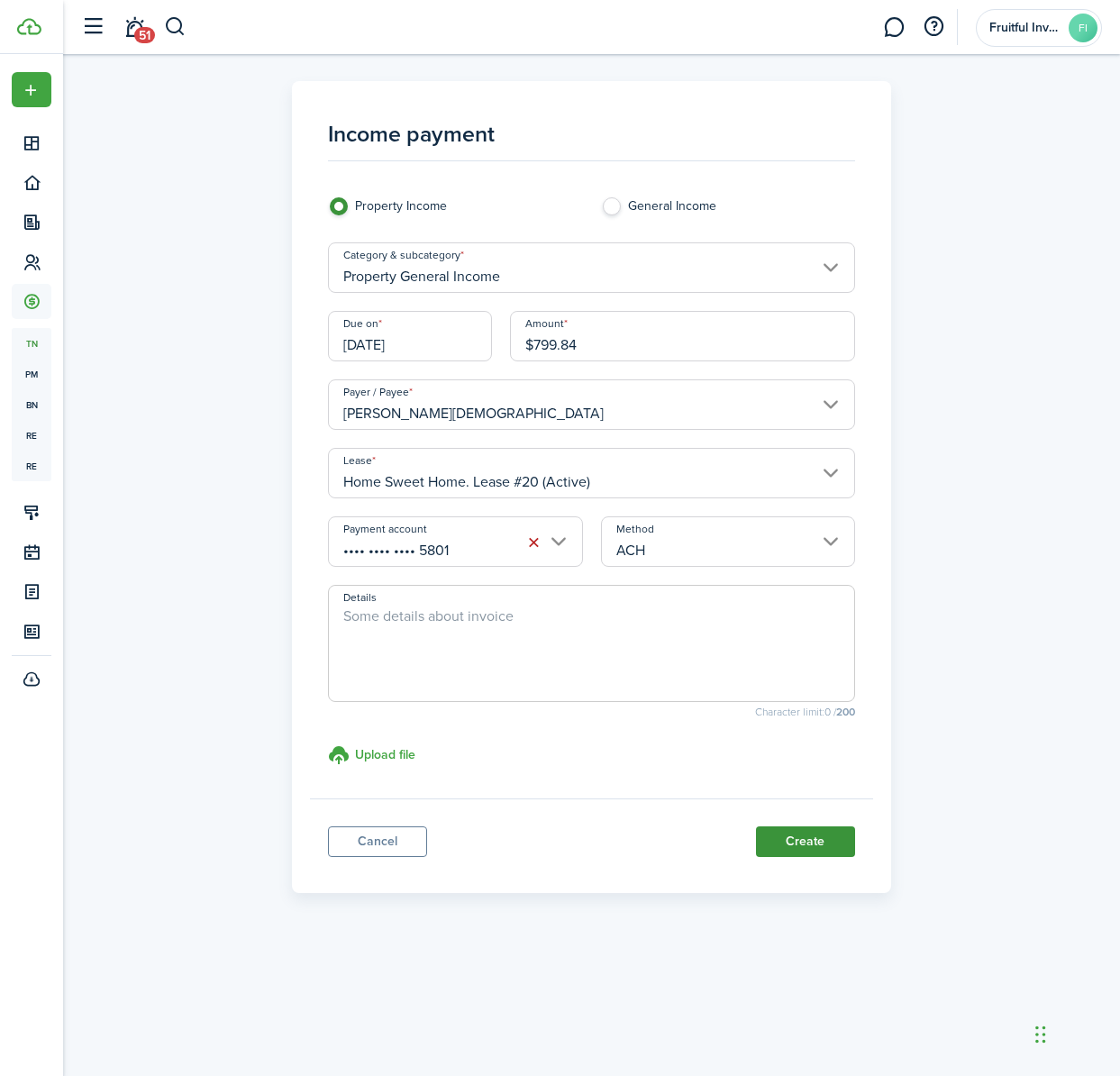
click at [816, 840] on button "Create" at bounding box center [805, 841] width 99 height 31
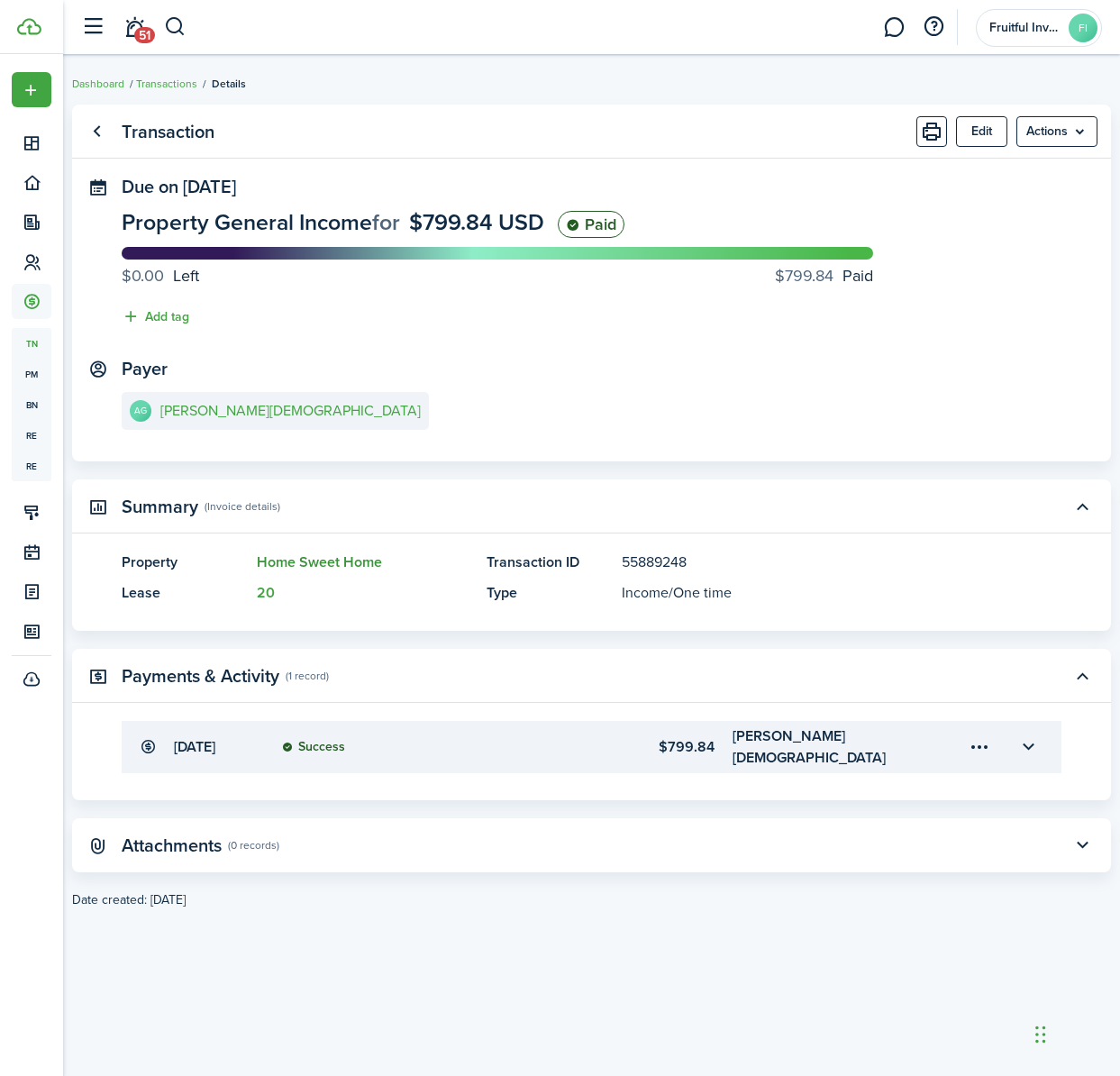
click at [319, 558] on link "Home Sweet Home" at bounding box center [319, 561] width 125 height 21
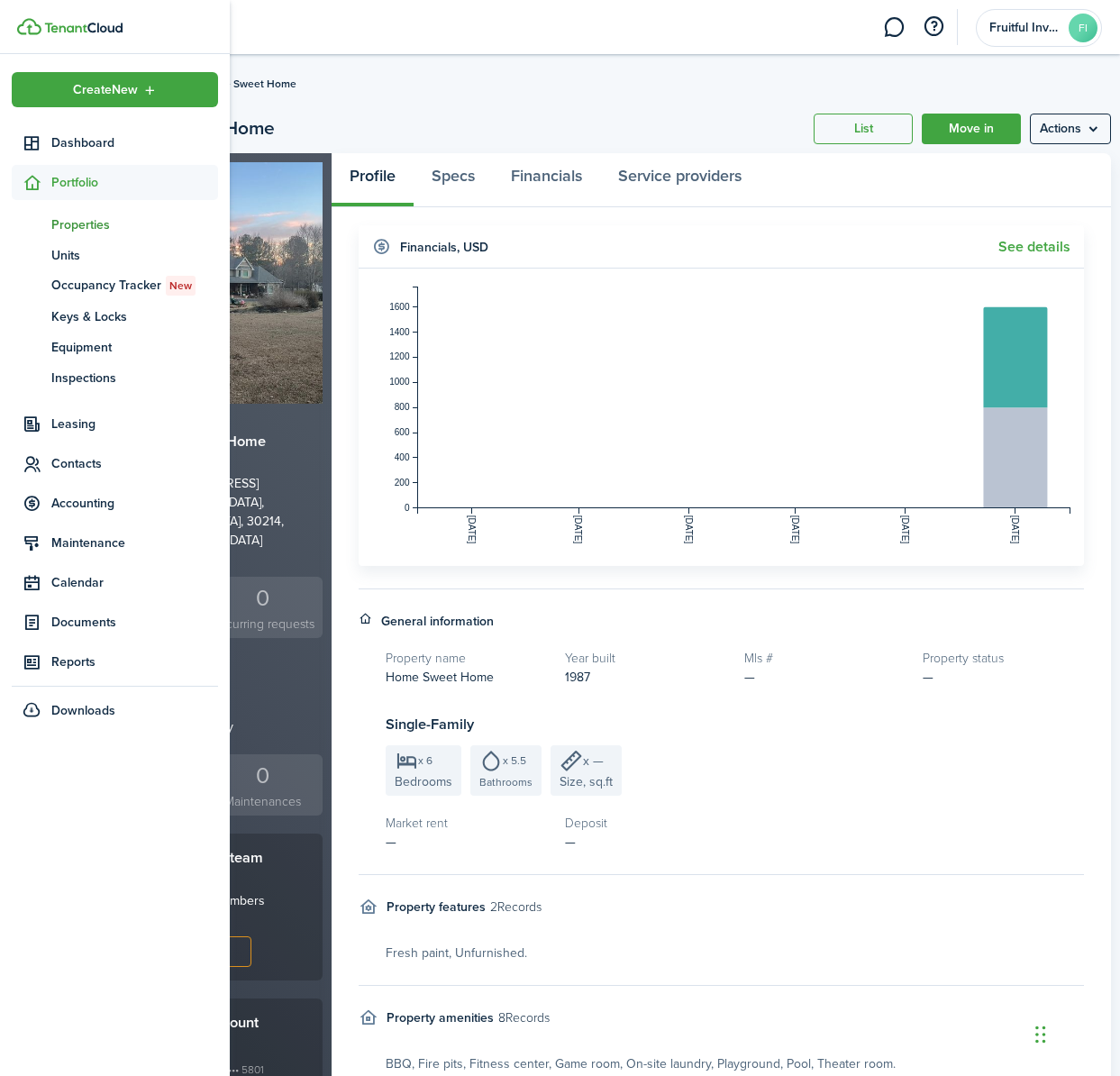
click at [58, 227] on span "Properties" at bounding box center [134, 224] width 167 height 19
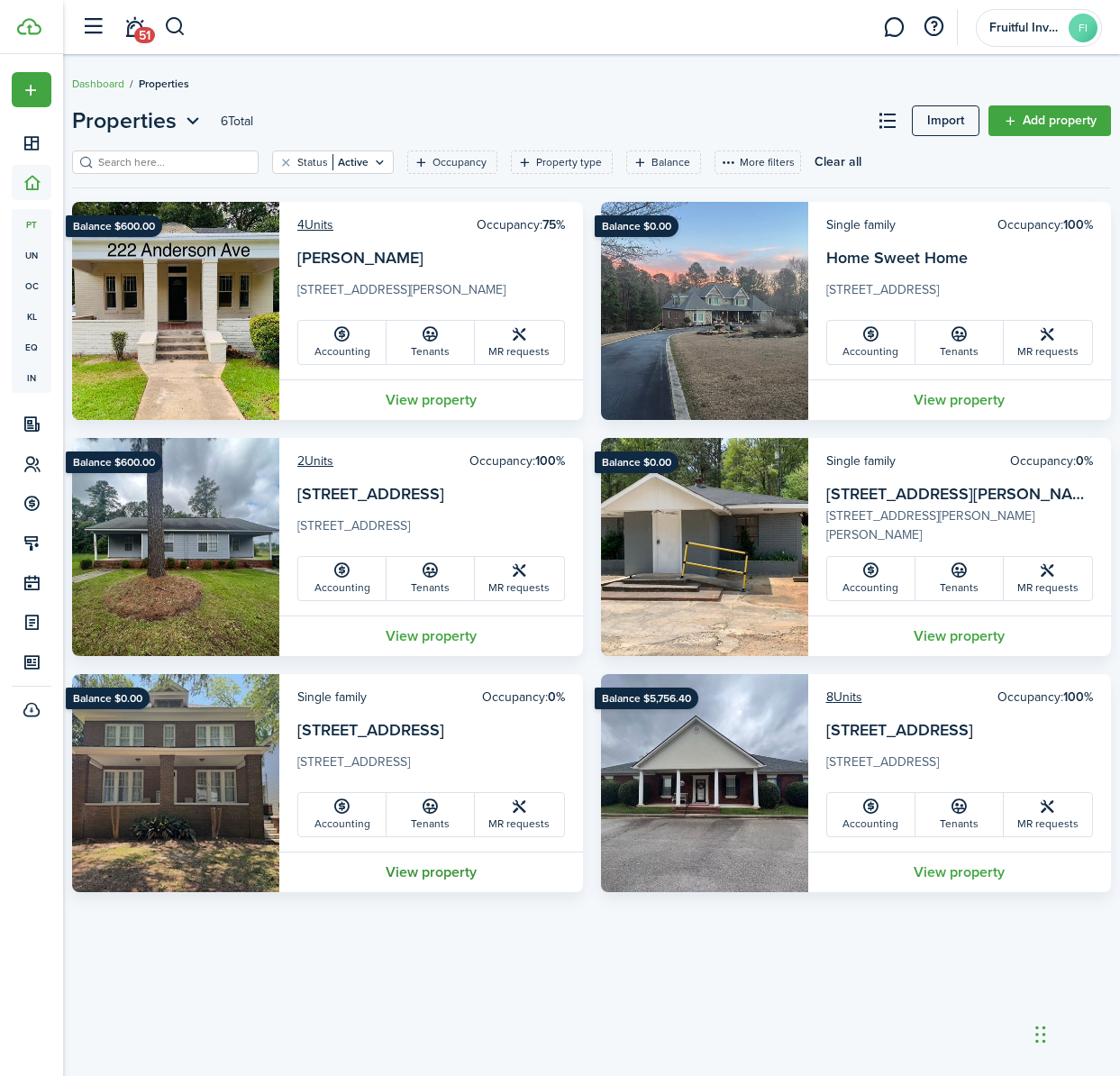
click at [439, 878] on link "View property" at bounding box center [431, 871] width 304 height 41
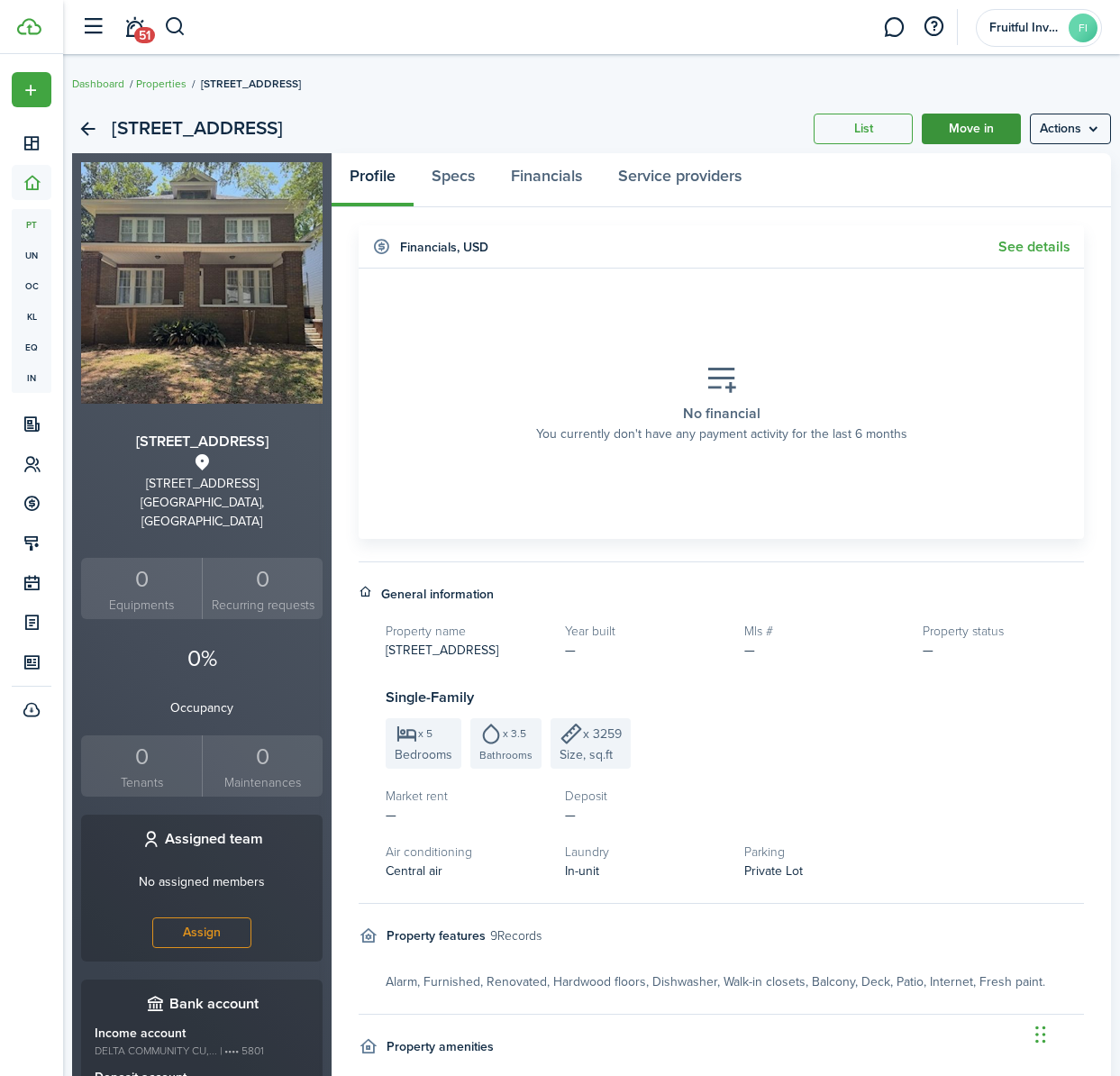
click at [966, 119] on link "Move in" at bounding box center [970, 128] width 99 height 31
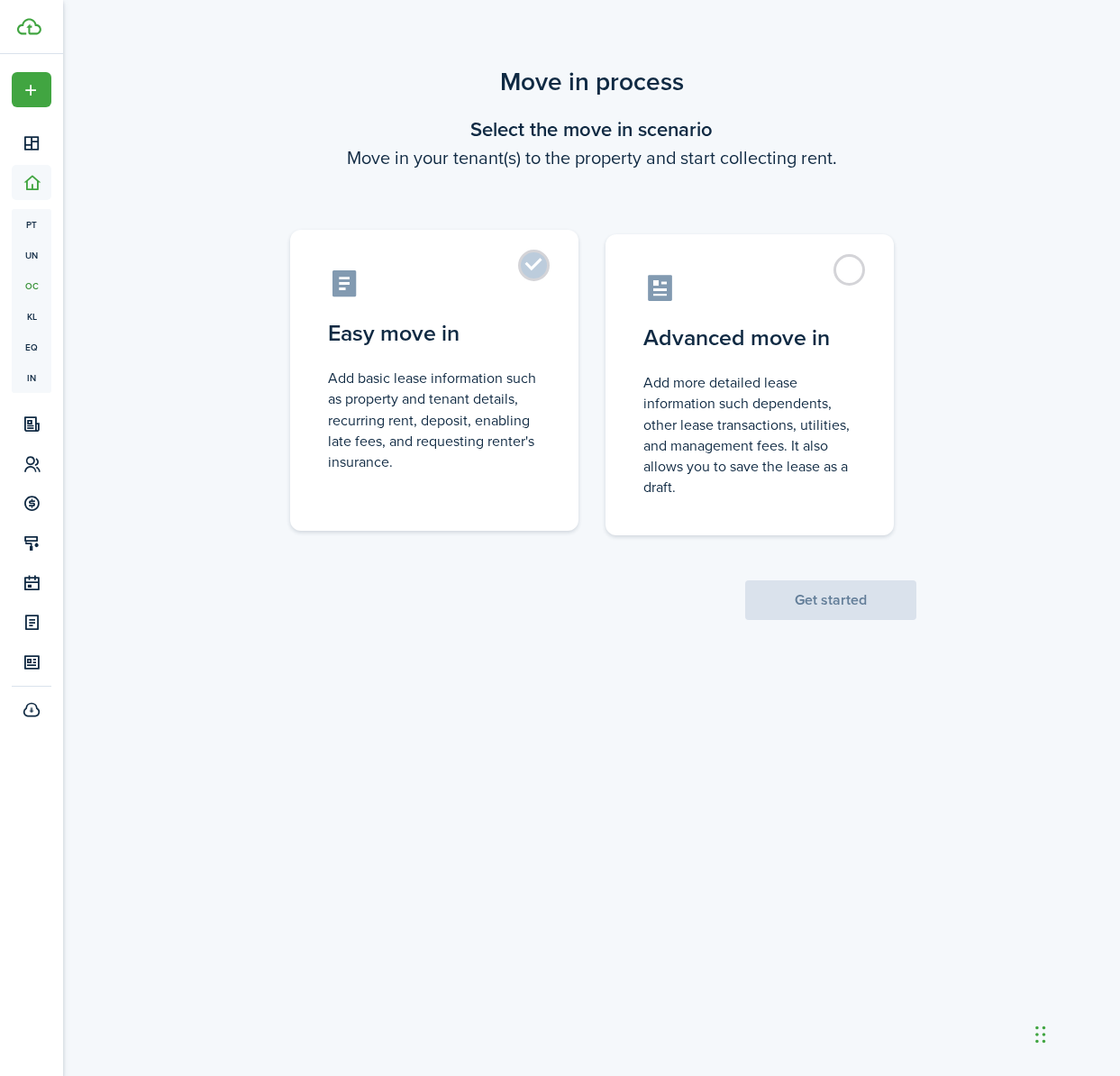
click at [539, 264] on label "Easy move in Add basic lease information such as property and tenant details, r…" at bounding box center [434, 380] width 288 height 301
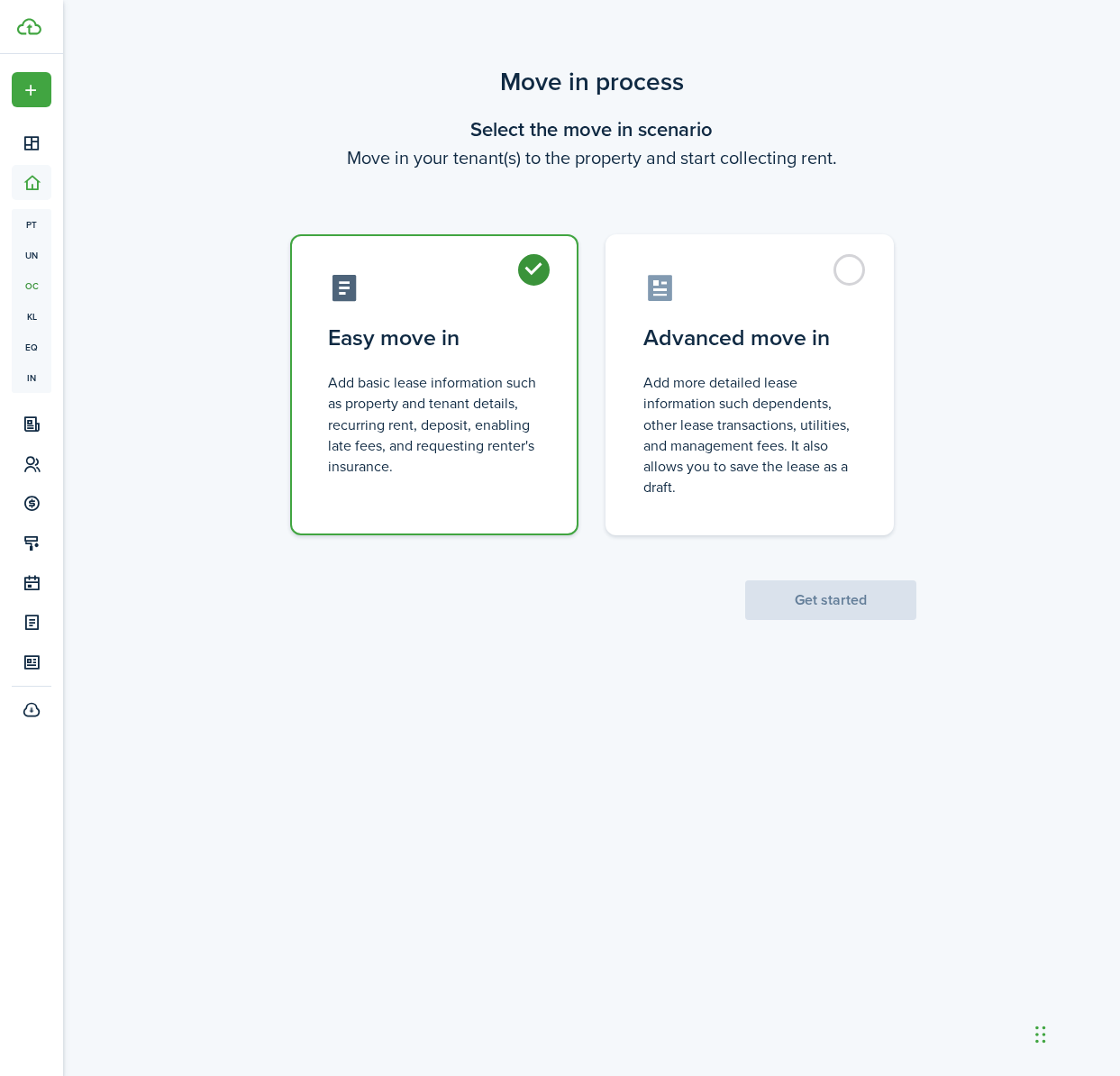
radio input "true"
click at [878, 604] on button "Get started" at bounding box center [830, 600] width 171 height 40
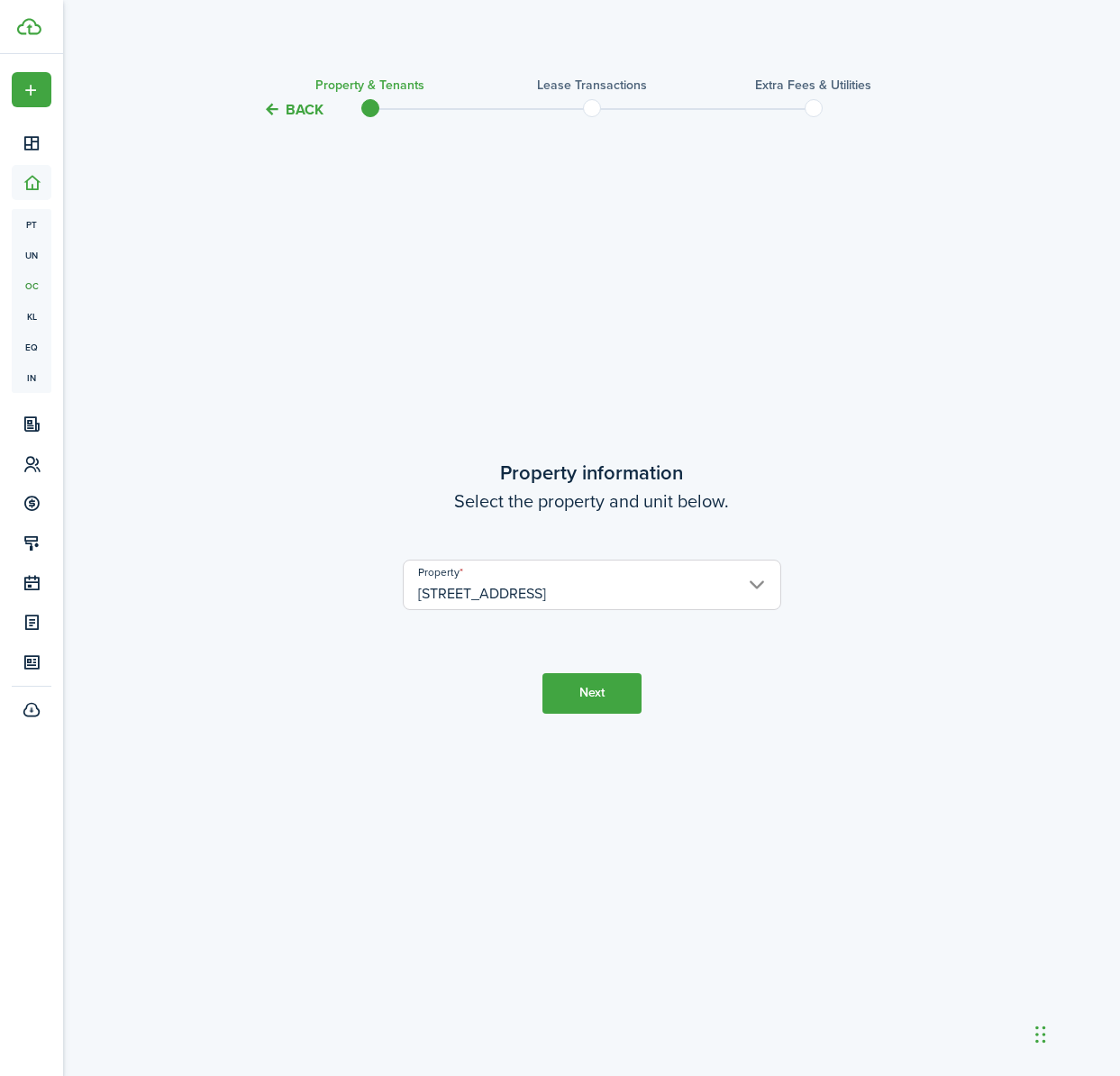
click at [610, 704] on button "Next" at bounding box center [591, 693] width 99 height 41
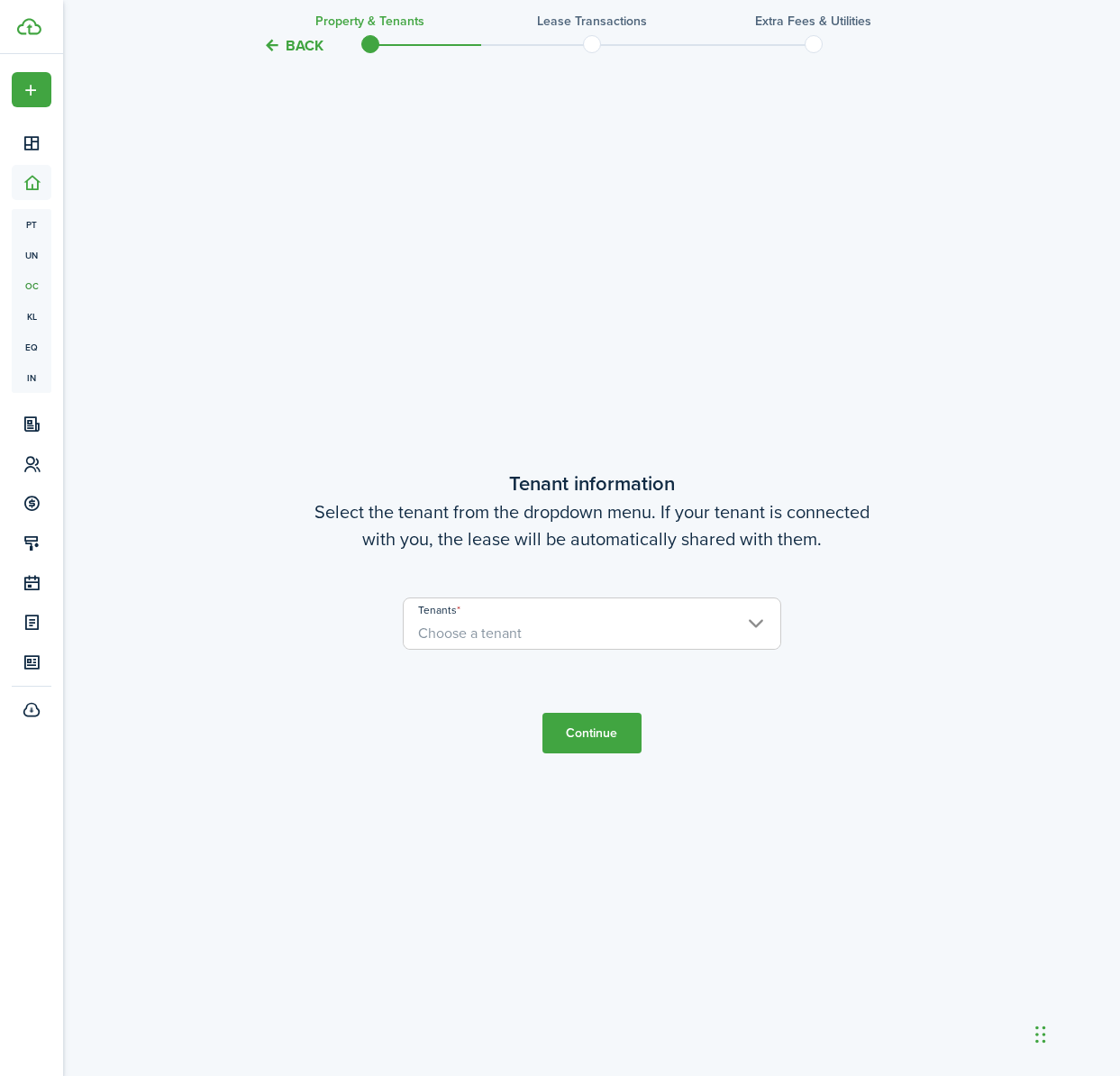
scroll to position [955, 0]
click at [611, 638] on span "Choose a tenant" at bounding box center [592, 631] width 377 height 31
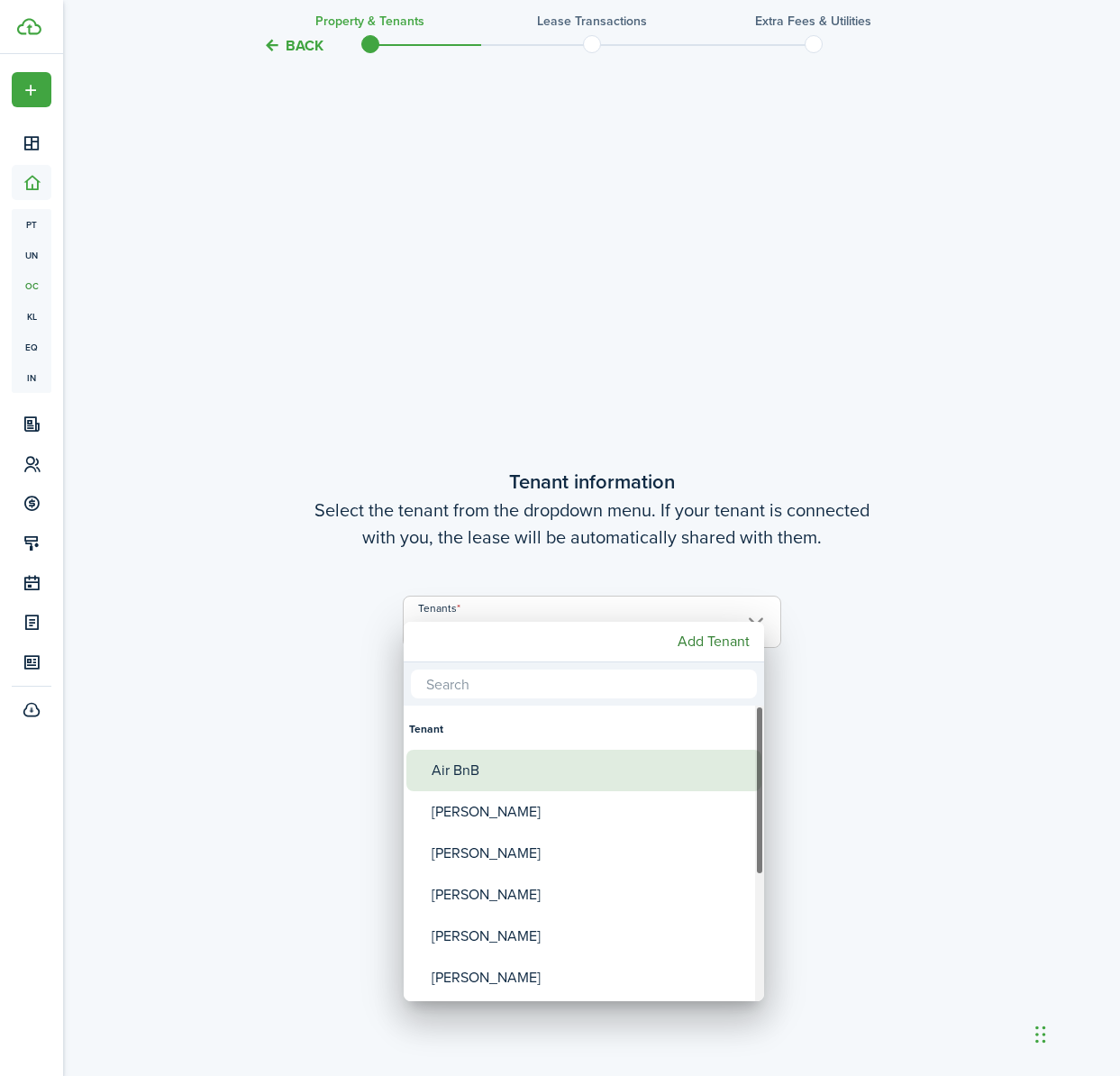
click at [610, 768] on div "Air BnB" at bounding box center [590, 769] width 319 height 41
type input "Air BnB"
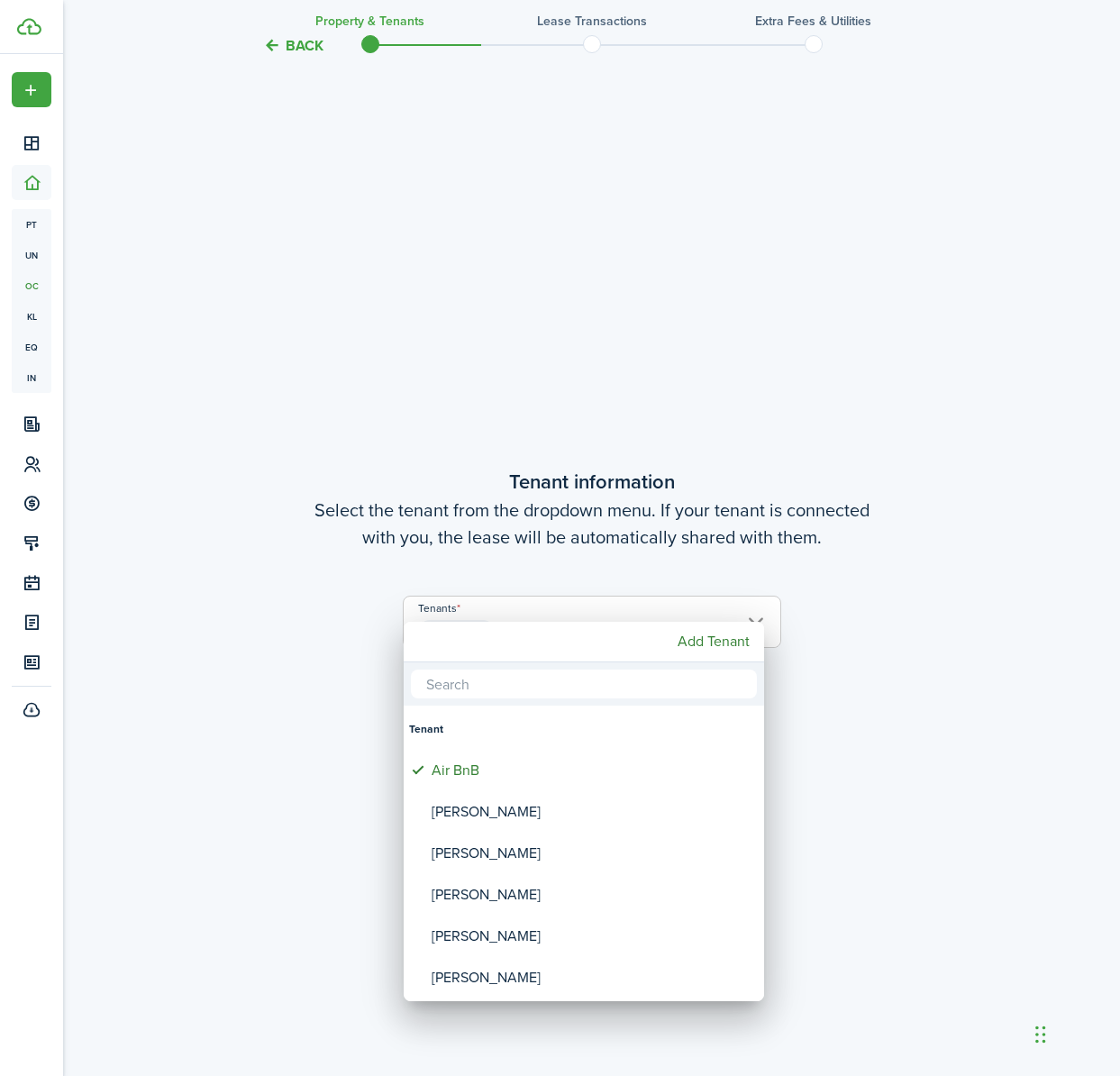
click at [889, 801] on div at bounding box center [560, 538] width 1408 height 1364
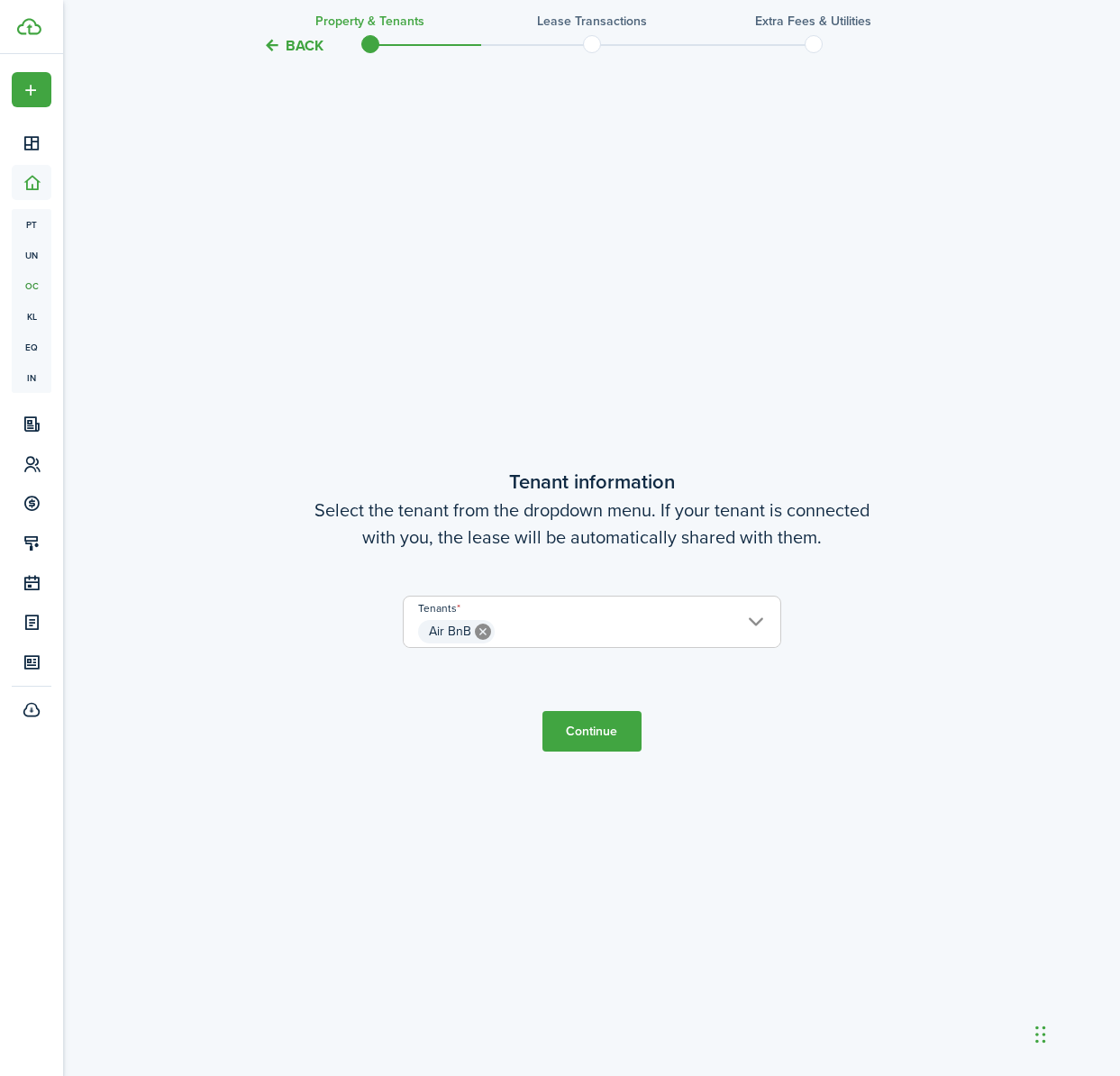
click at [566, 727] on button "Continue" at bounding box center [591, 731] width 99 height 41
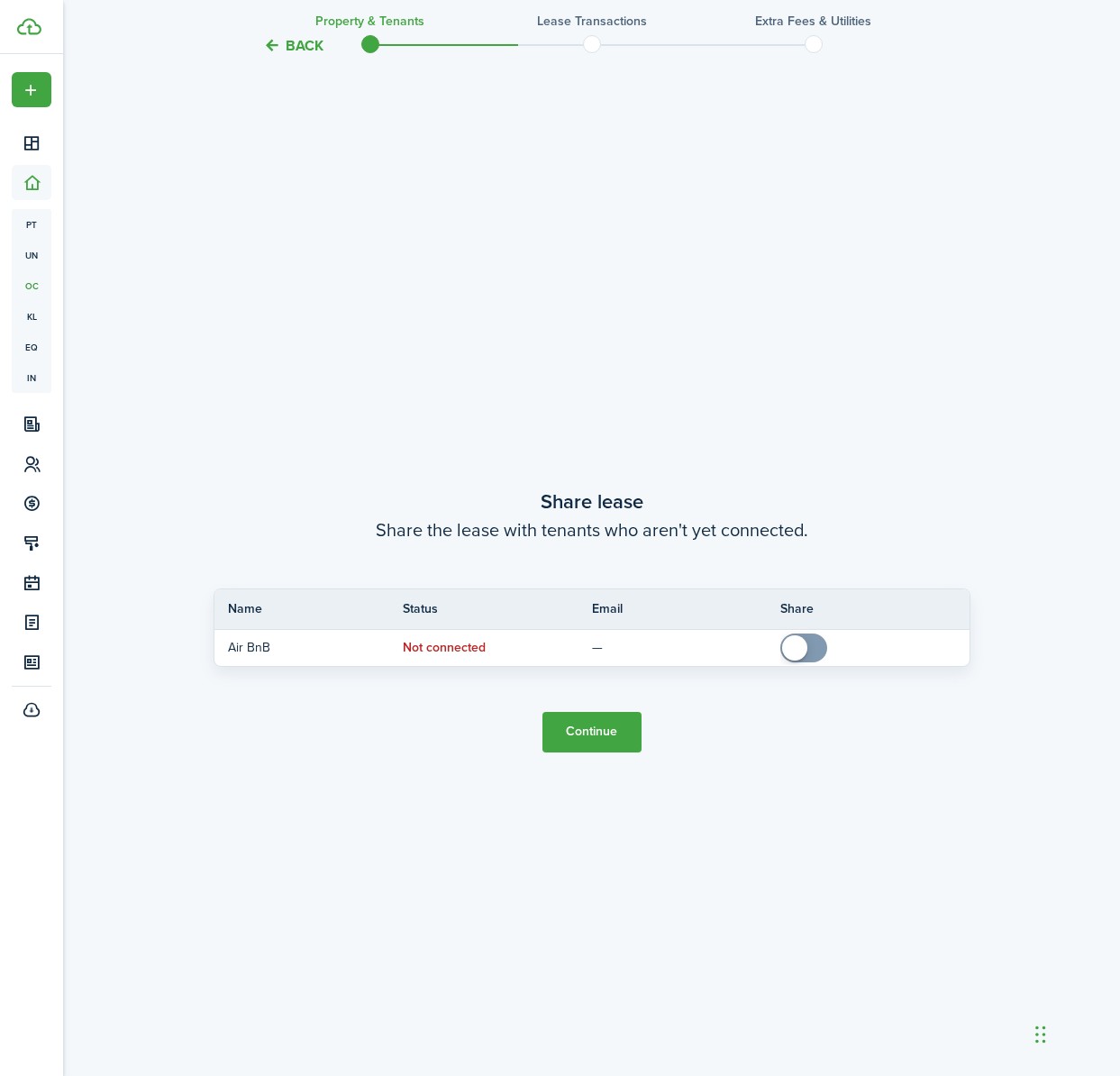
scroll to position [2030, 0]
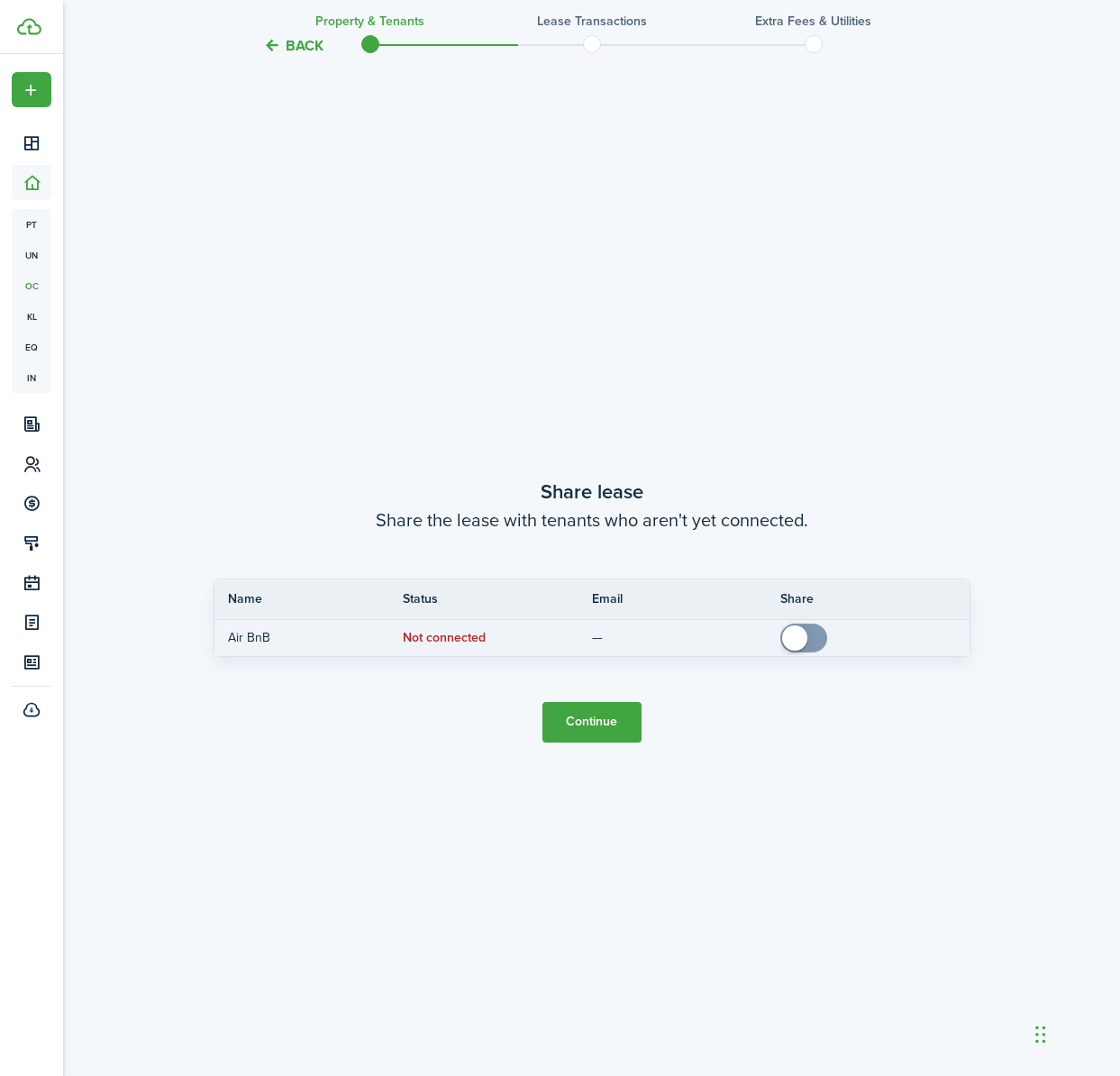
checkbox input "true"
click at [803, 635] on span at bounding box center [794, 637] width 25 height 25
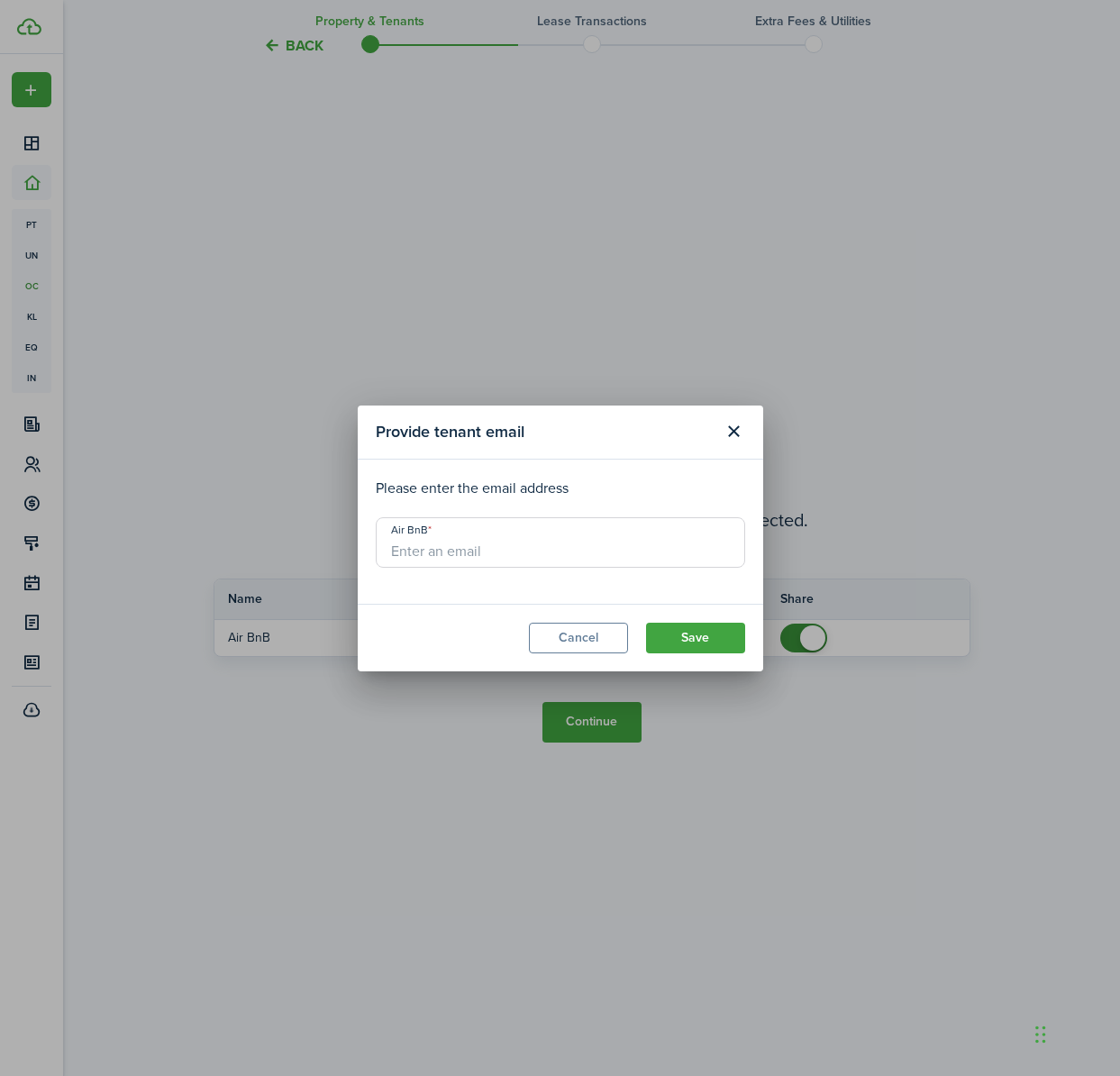
click at [566, 546] on input "Air BnB" at bounding box center [560, 542] width 369 height 50
paste input "[EMAIL_ADDRESS][DOMAIN_NAME]"
drag, startPoint x: 418, startPoint y: 546, endPoint x: 434, endPoint y: 547, distance: 16.2
click at [417, 546] on input "[EMAIL_ADDRESS][DOMAIN_NAME]" at bounding box center [560, 542] width 369 height 50
click at [687, 640] on button "Save" at bounding box center [695, 637] width 99 height 31
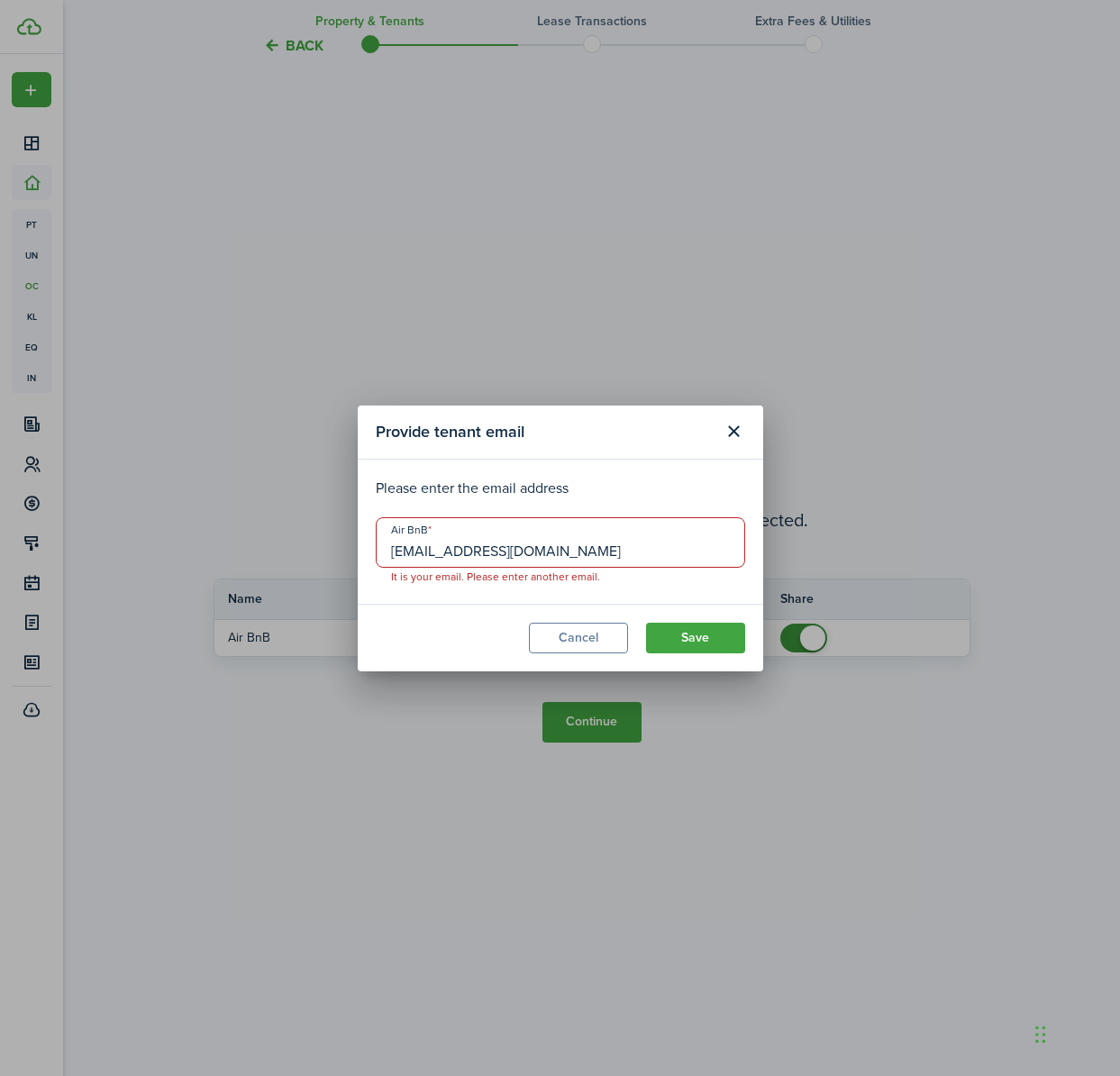
drag, startPoint x: 658, startPoint y: 550, endPoint x: 310, endPoint y: 556, distance: 347.7
click at [310, 555] on div "Provide tenant email Please enter the email address Air BnB [EMAIL_ADDRESS][DOM…" at bounding box center [560, 538] width 1120 height 1076
paste input "jgunlimitedent"
click at [730, 648] on button "Save" at bounding box center [695, 637] width 99 height 31
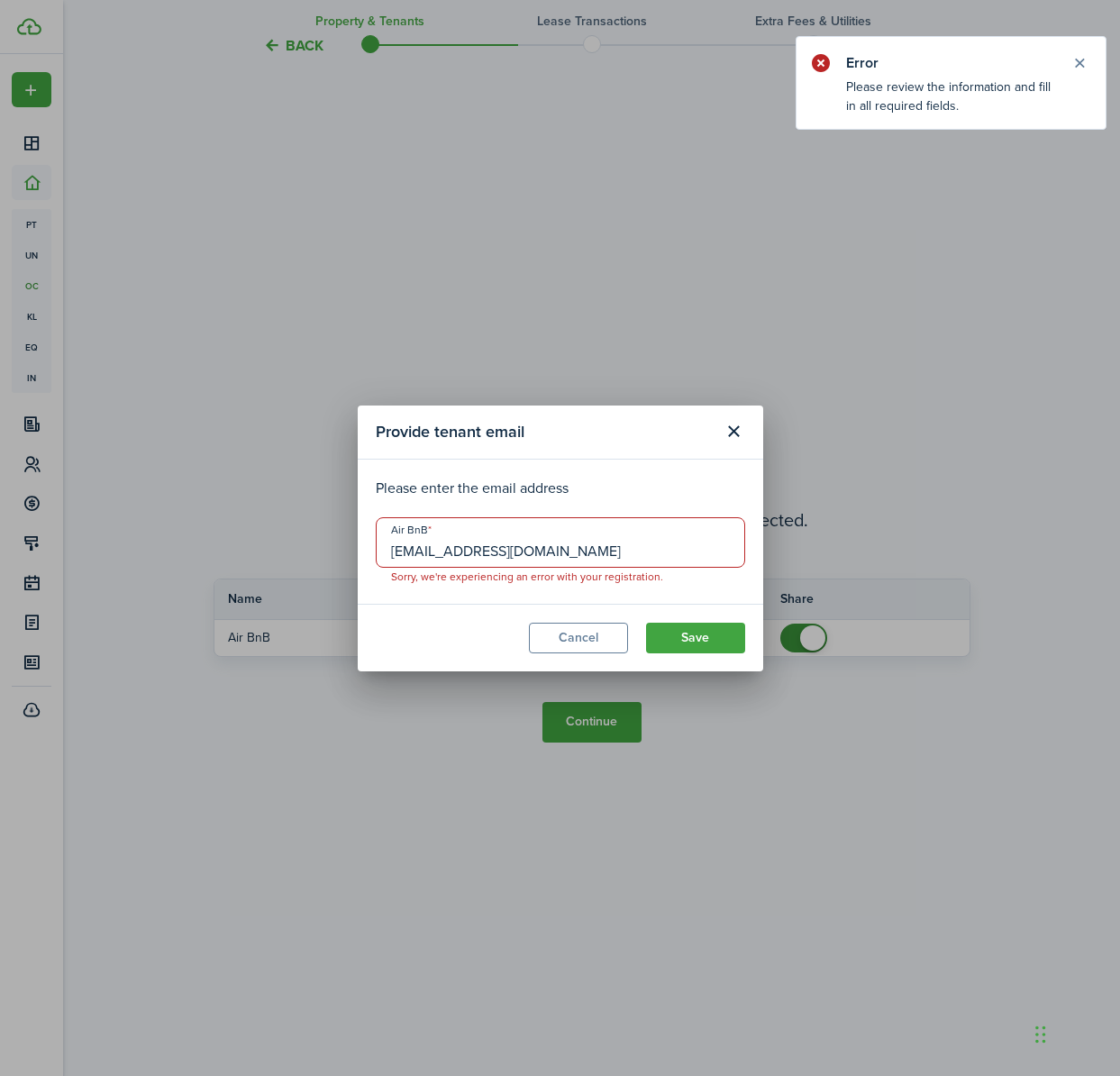
drag, startPoint x: 601, startPoint y: 558, endPoint x: 269, endPoint y: 558, distance: 331.5
click at [269, 558] on div "Provide tenant email Please enter the email address Air BnB [EMAIL_ADDRESS][DOM…" at bounding box center [560, 538] width 1120 height 1076
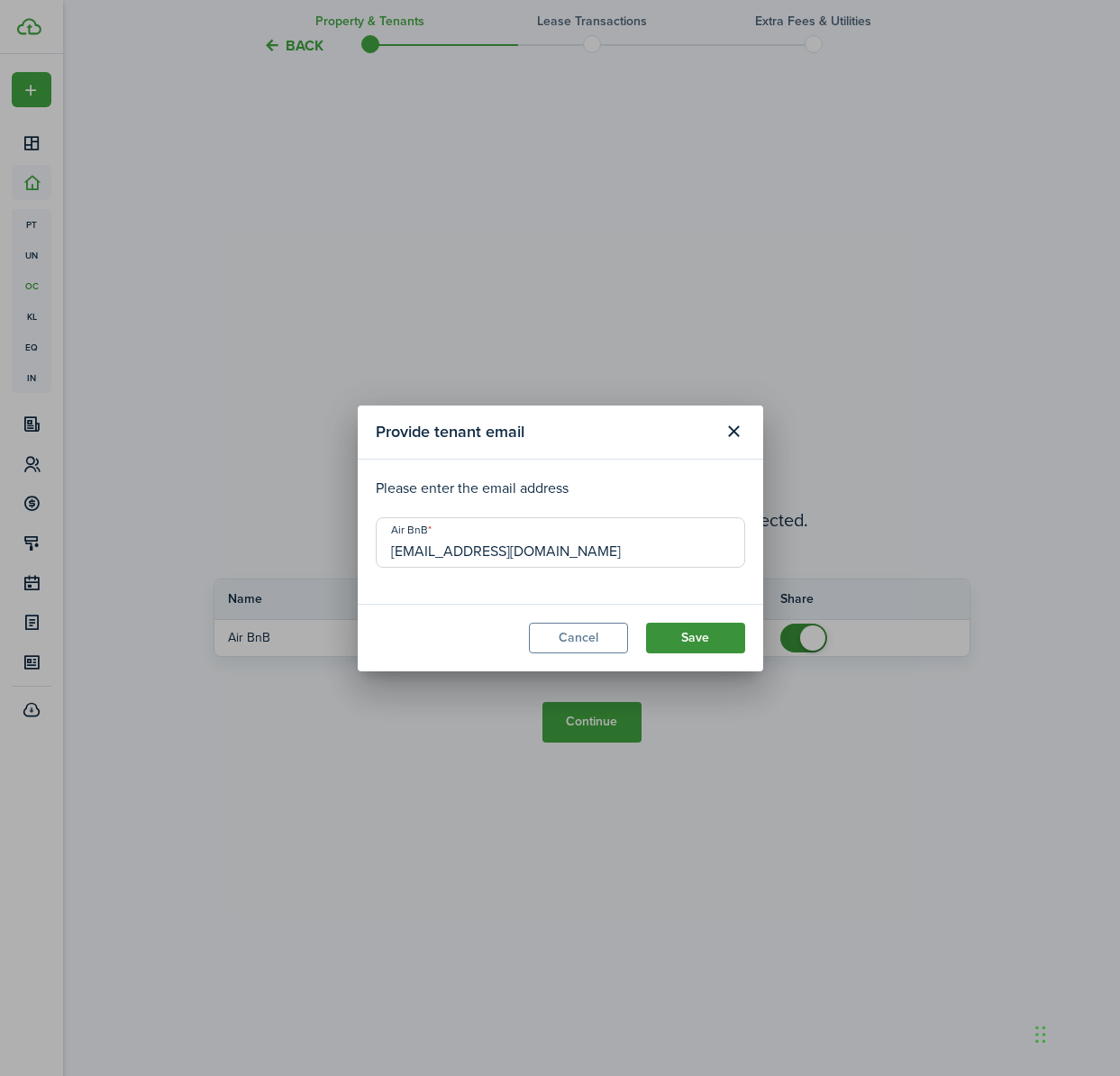
type input "[EMAIL_ADDRESS][DOMAIN_NAME]"
click at [688, 638] on button "Save" at bounding box center [695, 637] width 99 height 31
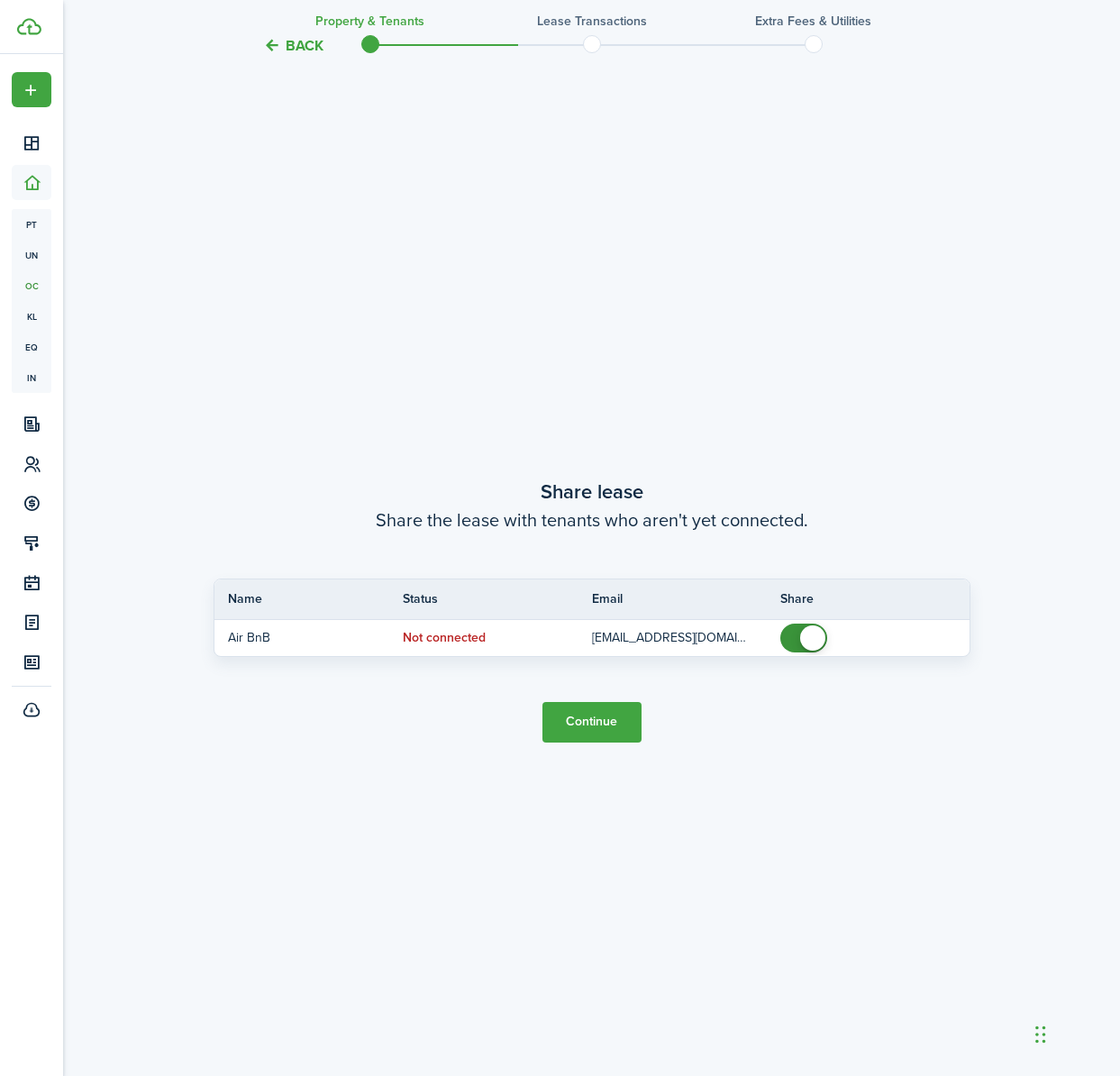
click at [601, 722] on button "Continue" at bounding box center [591, 722] width 99 height 41
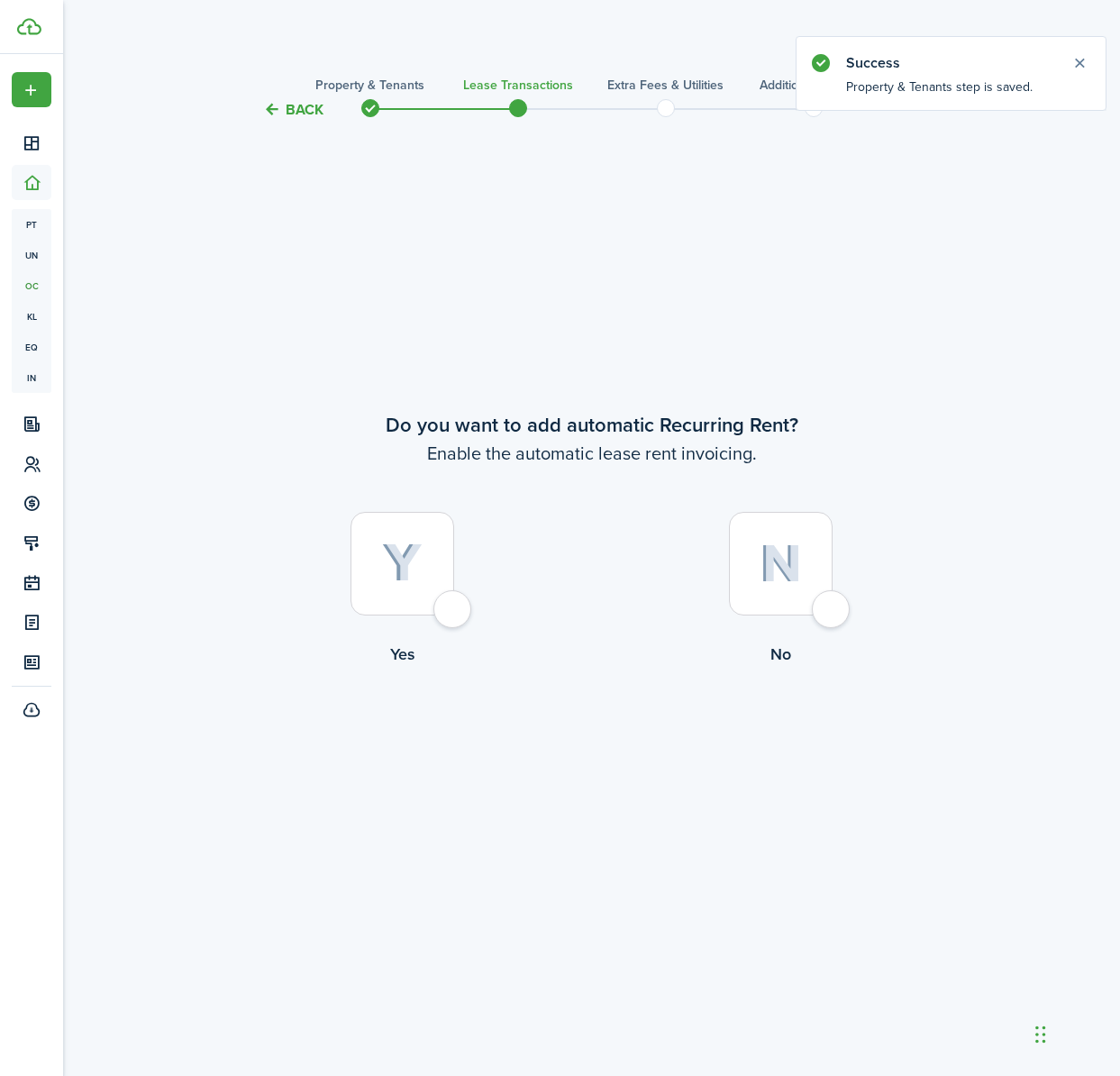
click at [796, 567] on img at bounding box center [780, 563] width 42 height 39
radio input "true"
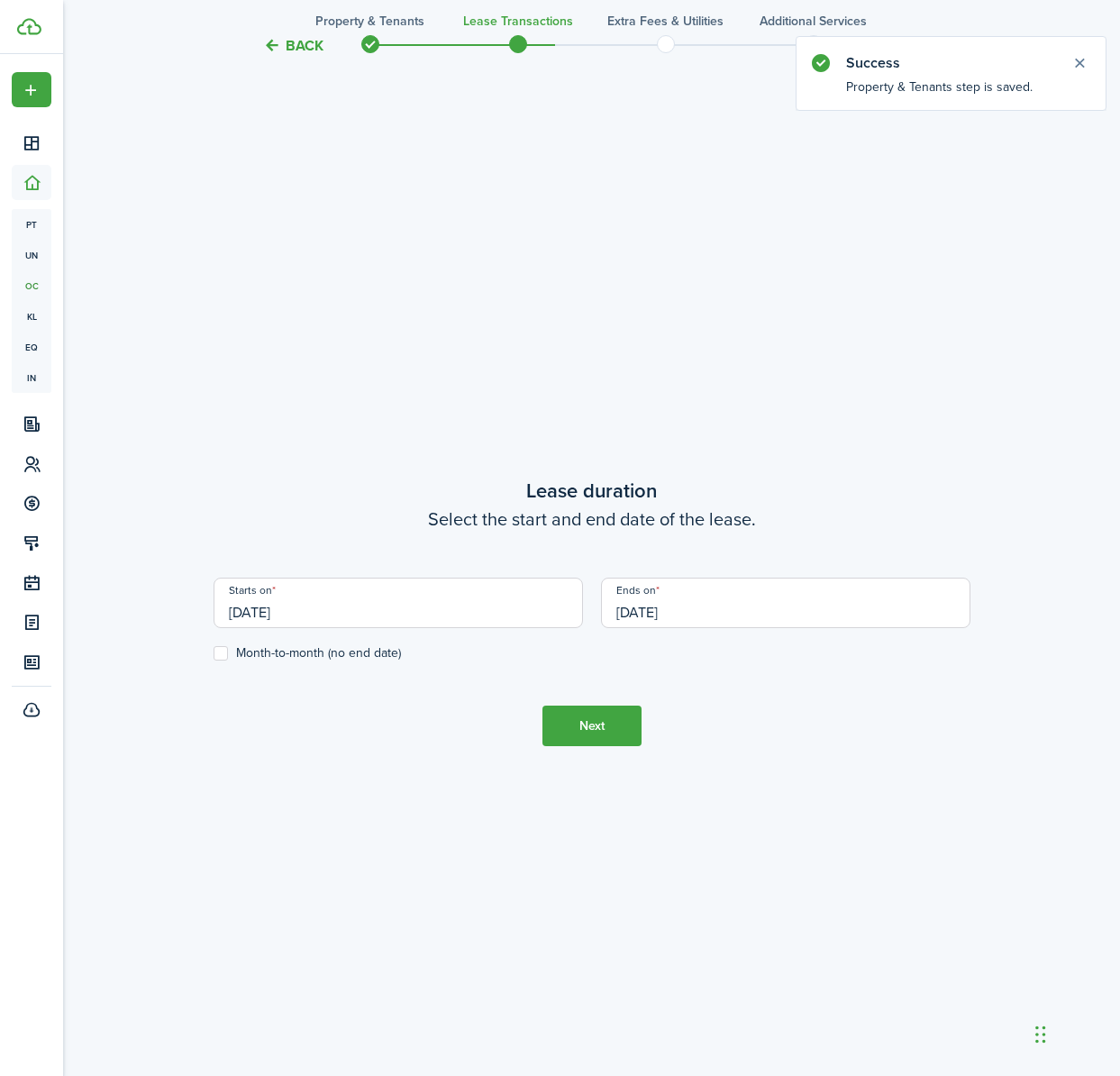
scroll to position [955, 0]
click at [223, 655] on label "Month-to-month (no end date)" at bounding box center [306, 651] width 187 height 14
click at [213, 652] on input "Month-to-month (no end date)" at bounding box center [213, 651] width 1 height 1
checkbox input "true"
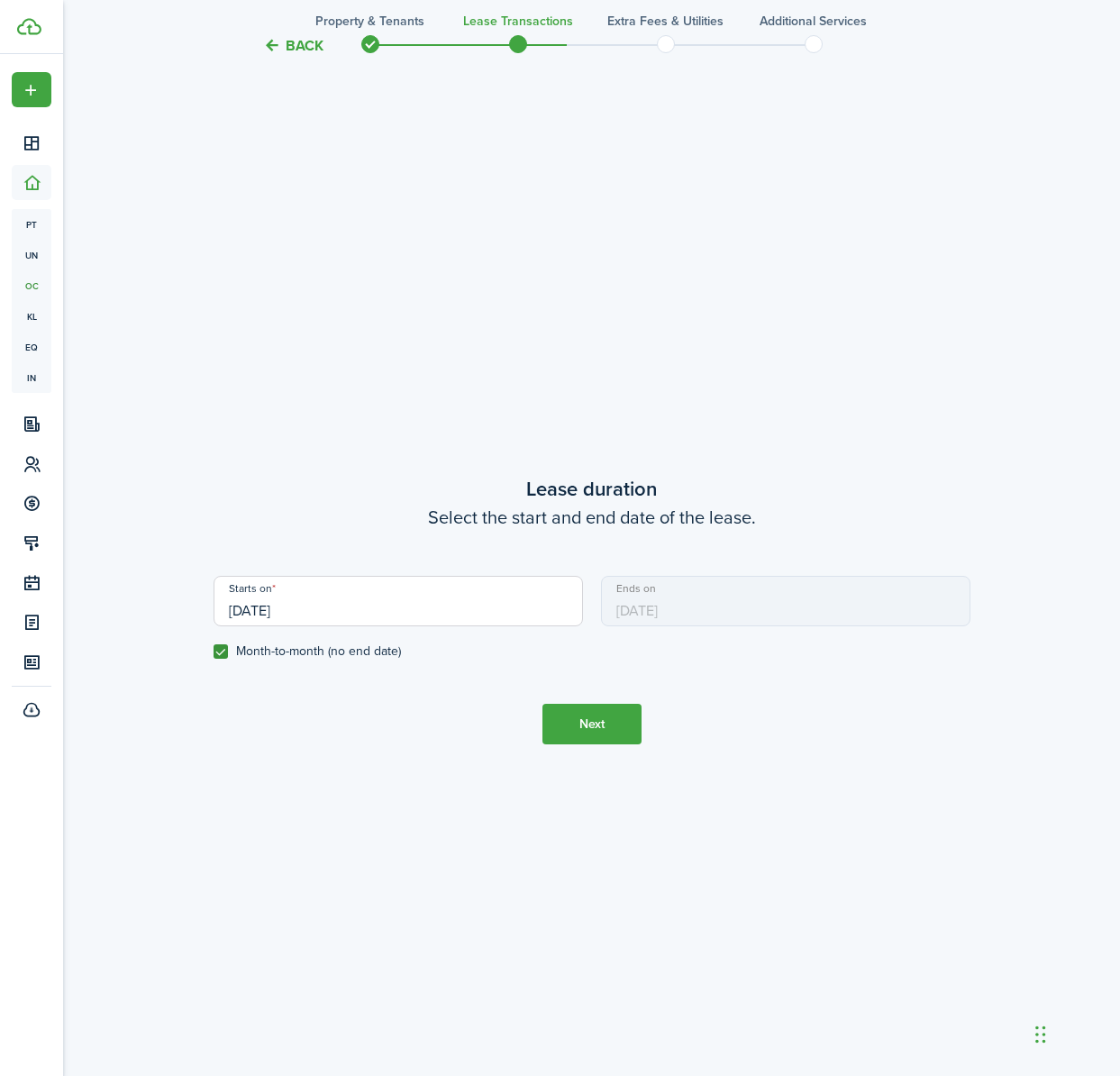
drag, startPoint x: 608, startPoint y: 714, endPoint x: 695, endPoint y: 724, distance: 87.9
click at [608, 714] on button "Next" at bounding box center [591, 723] width 99 height 41
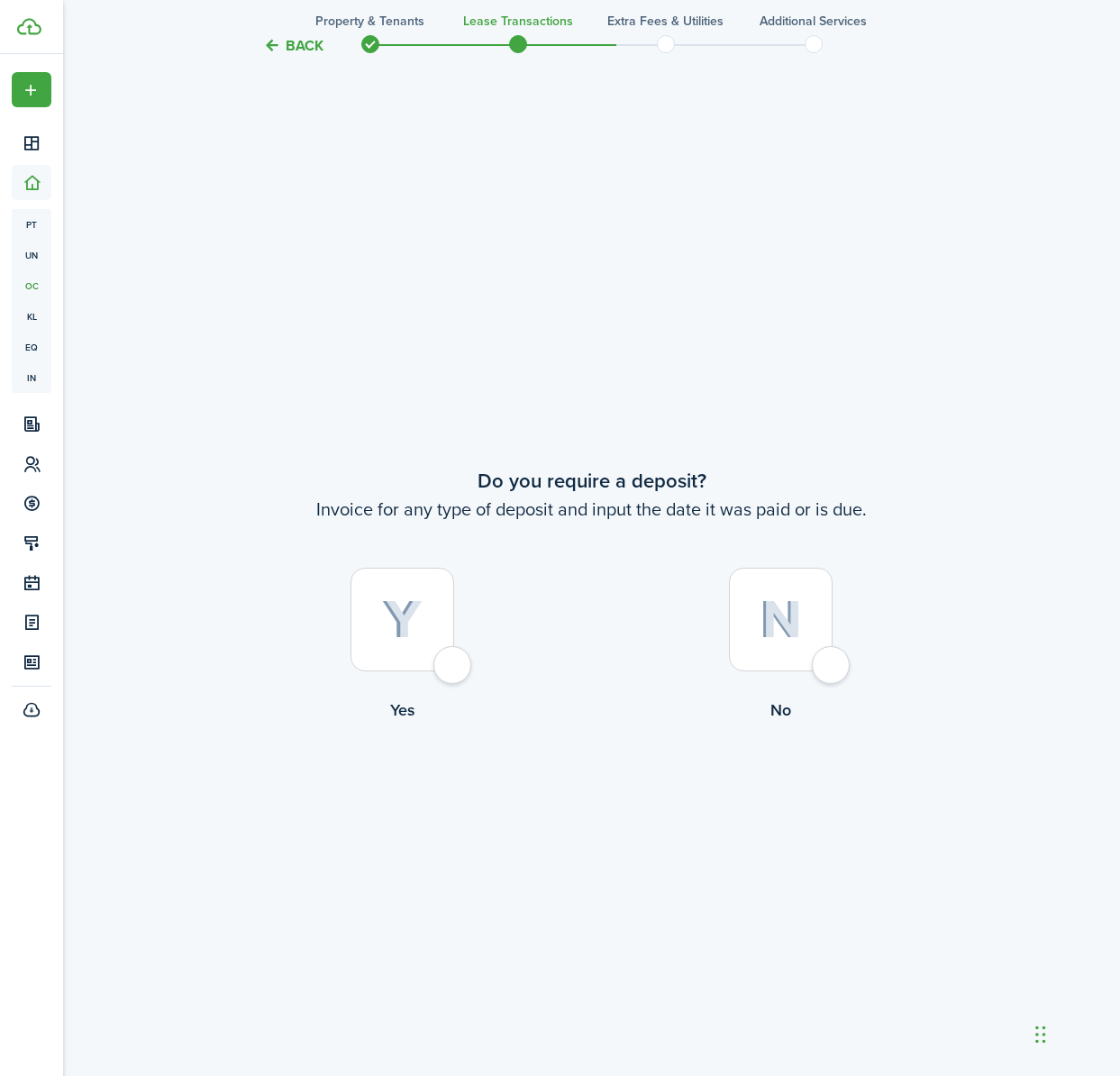
scroll to position [2030, 0]
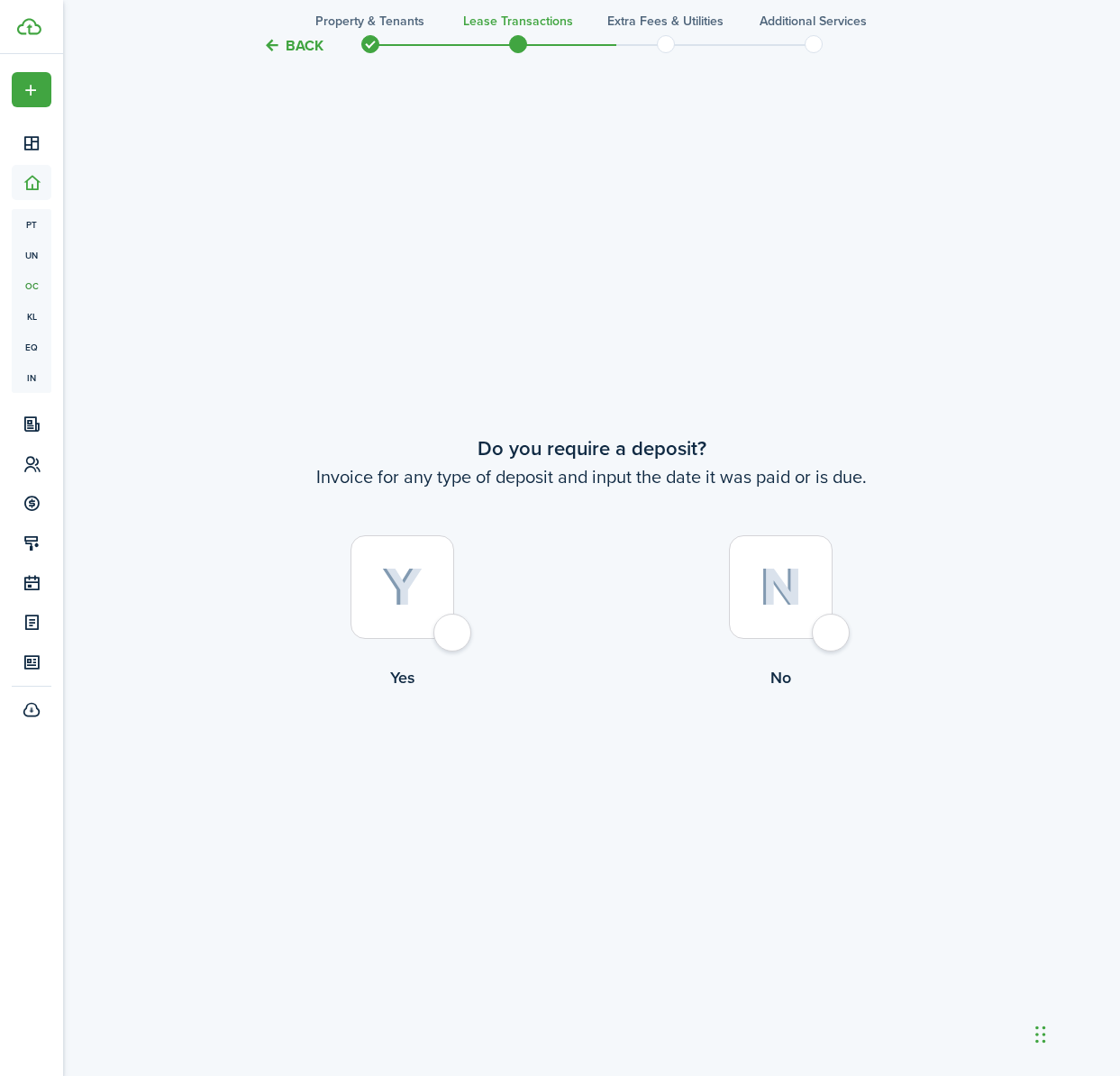
click at [823, 624] on div at bounding box center [781, 587] width 104 height 104
radio input "true"
click at [578, 757] on button "Continue" at bounding box center [591, 764] width 99 height 41
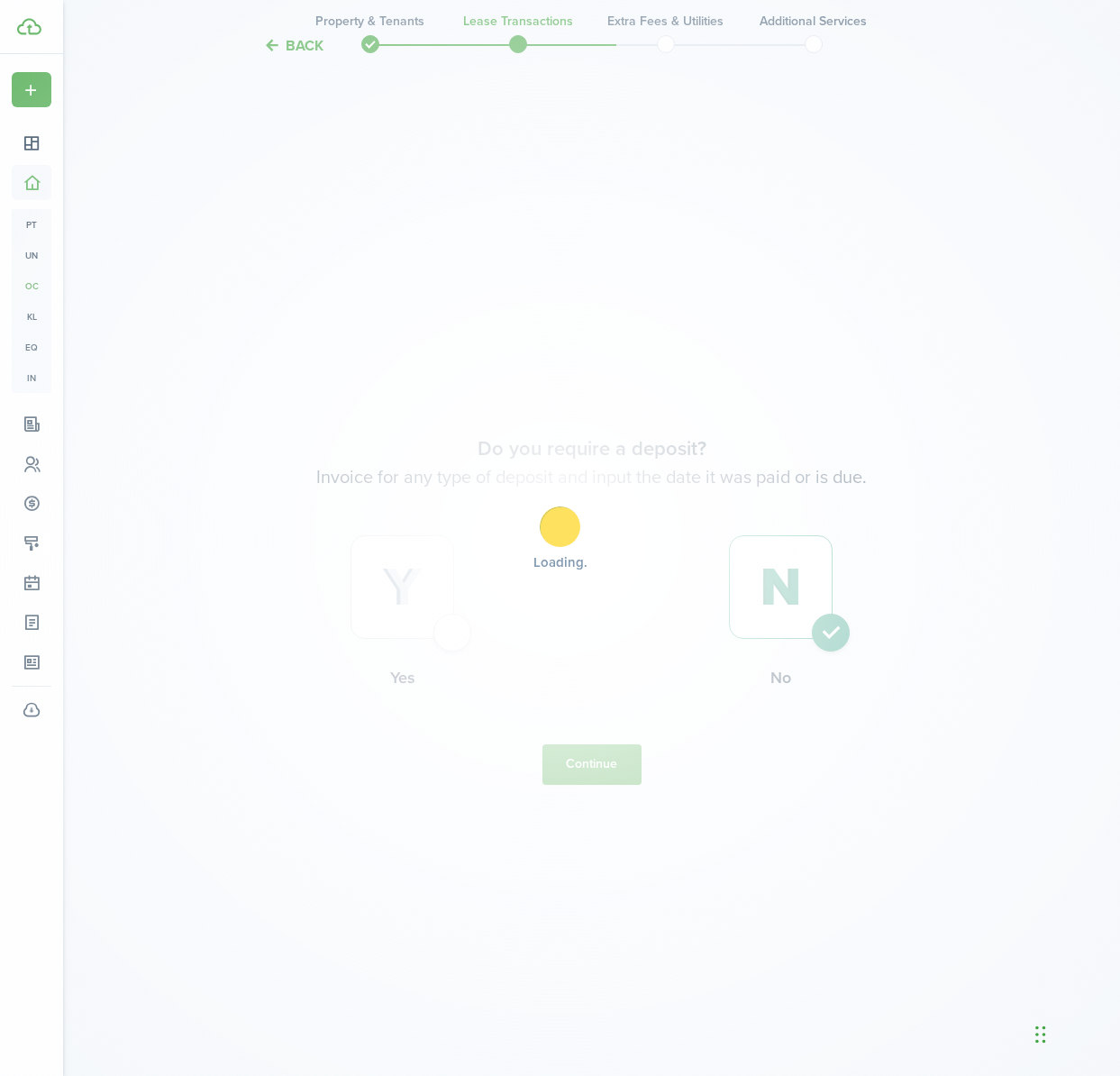
scroll to position [0, 0]
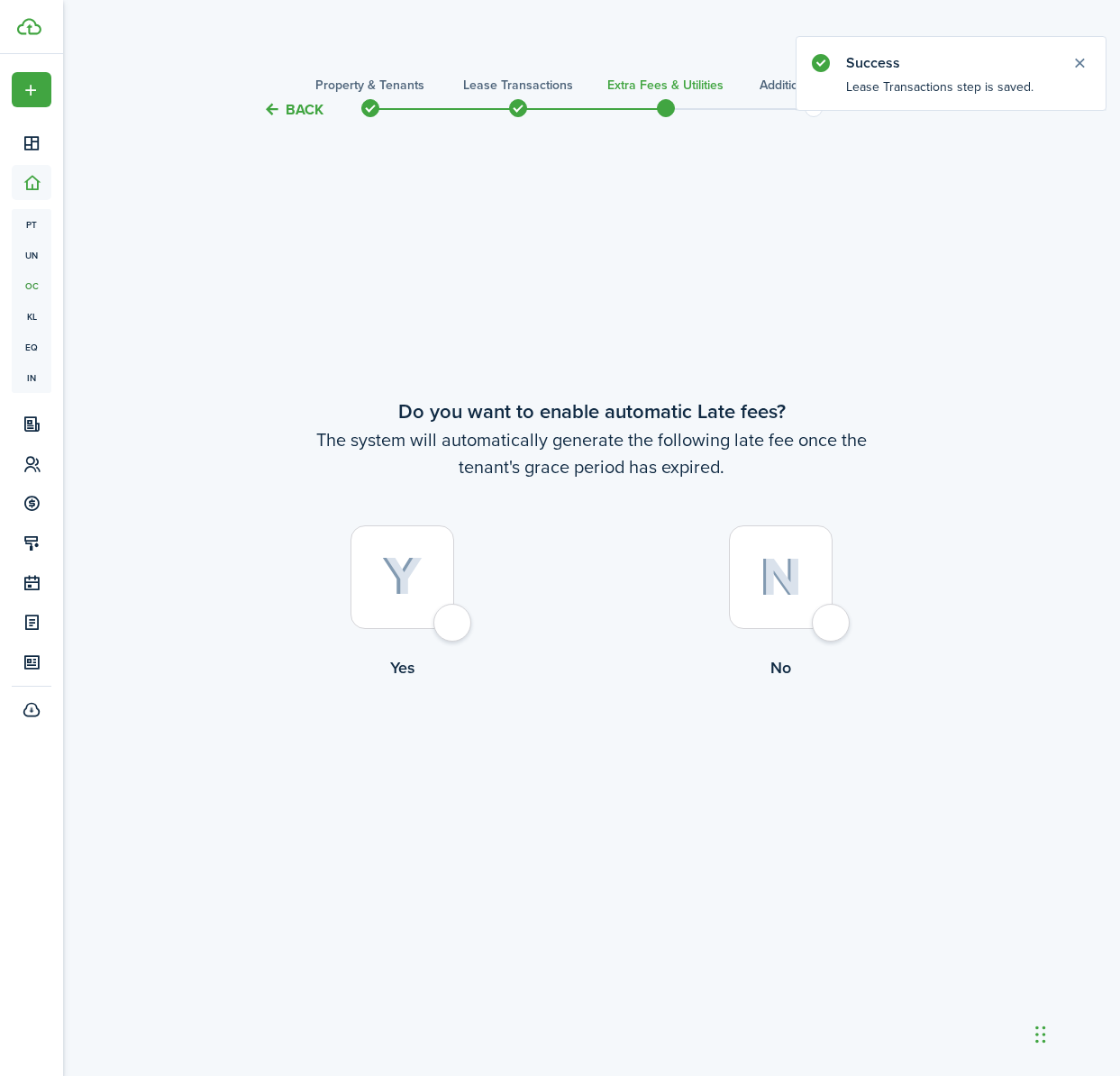
click at [812, 596] on div at bounding box center [781, 577] width 104 height 104
radio input "true"
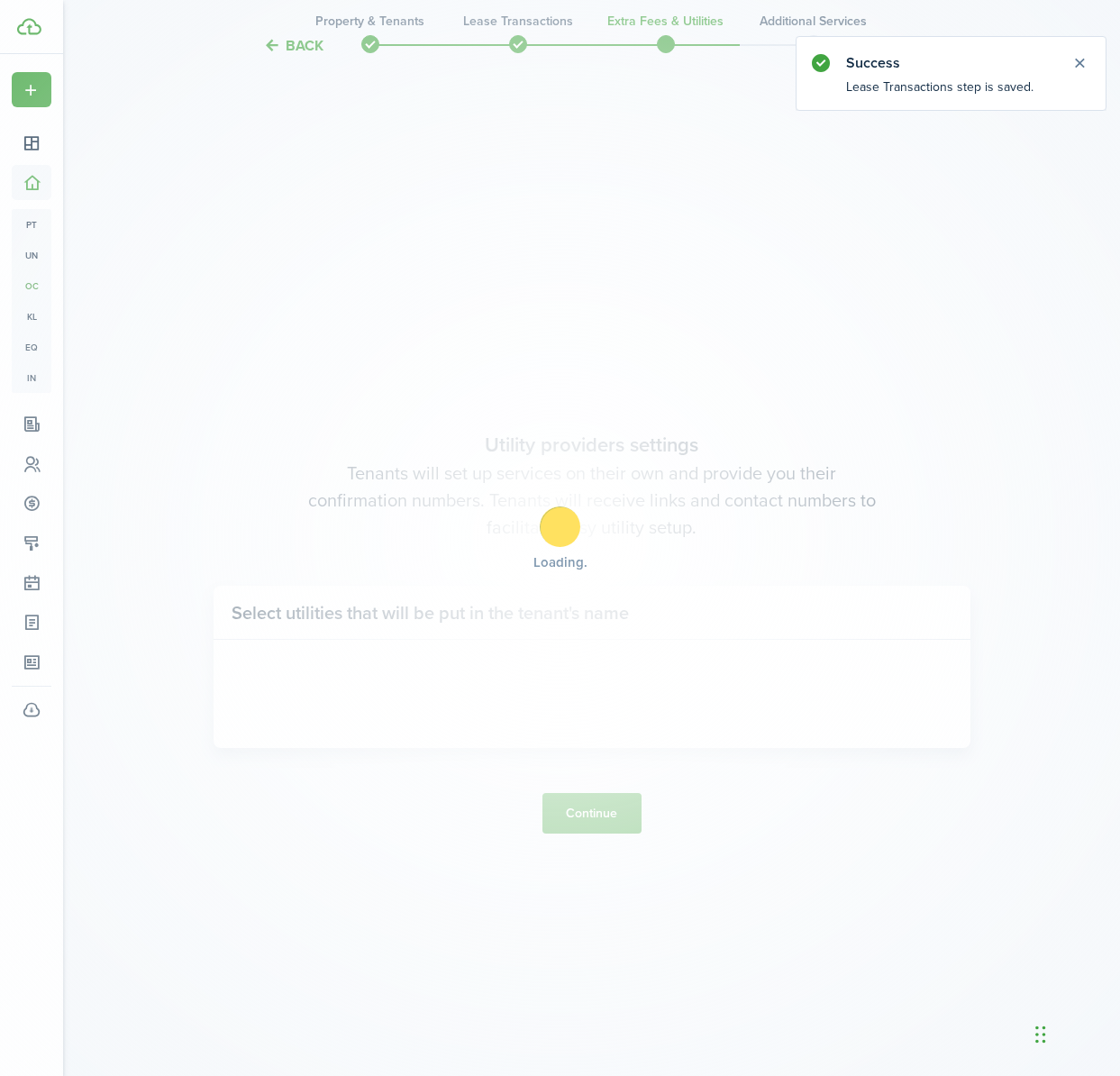
scroll to position [955, 0]
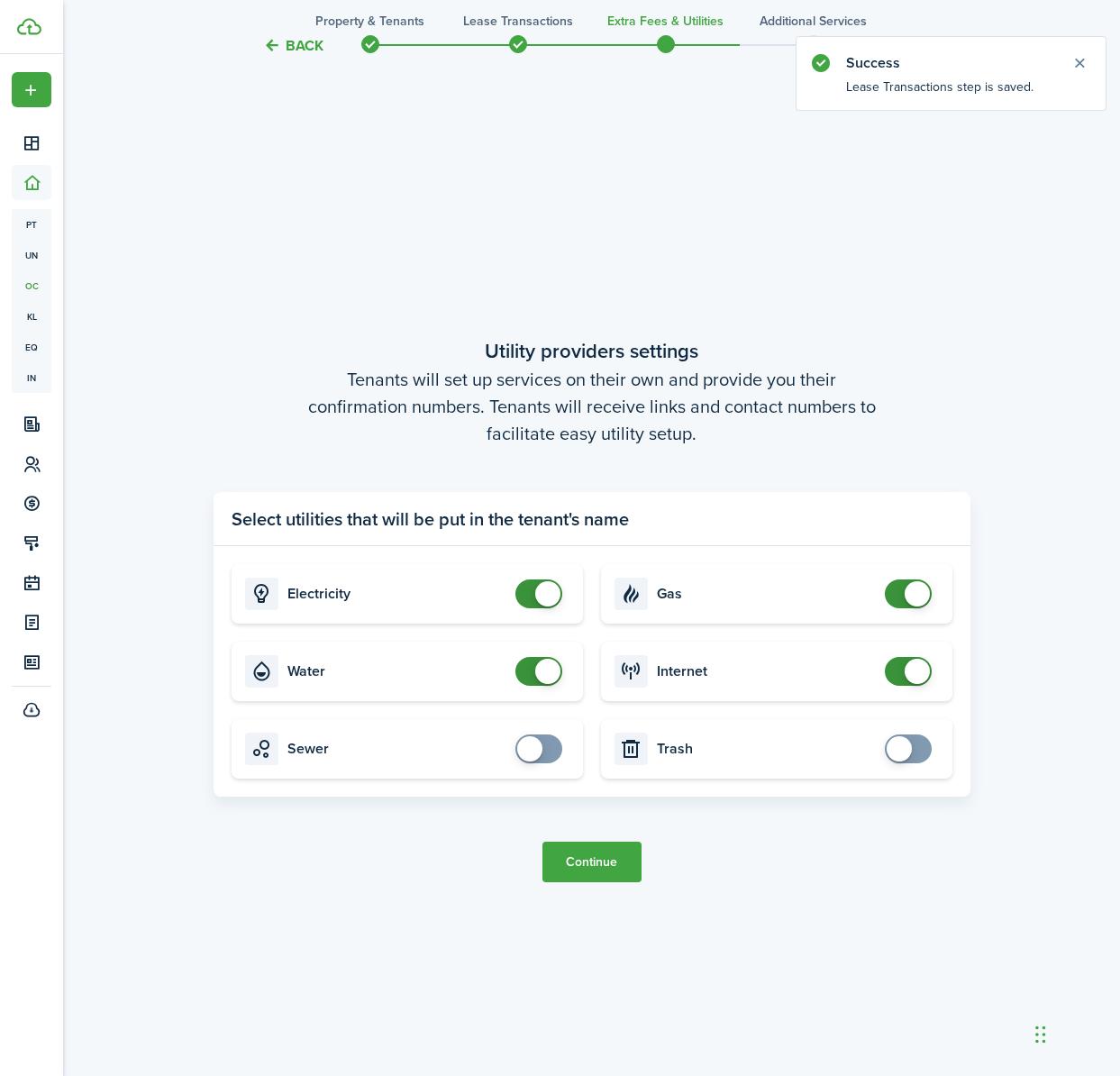
click at [617, 858] on button "Continue" at bounding box center [591, 861] width 99 height 41
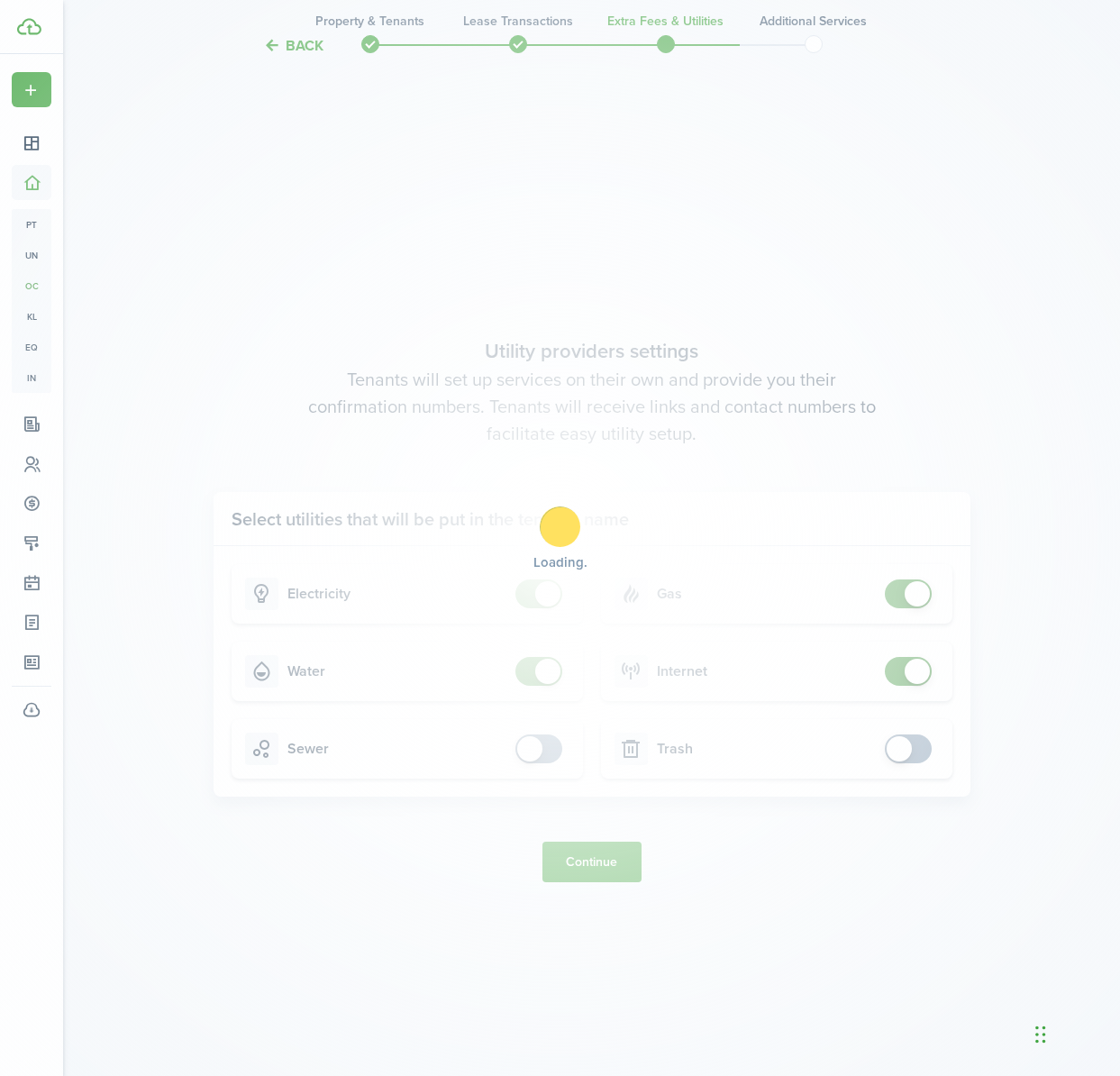
scroll to position [0, 0]
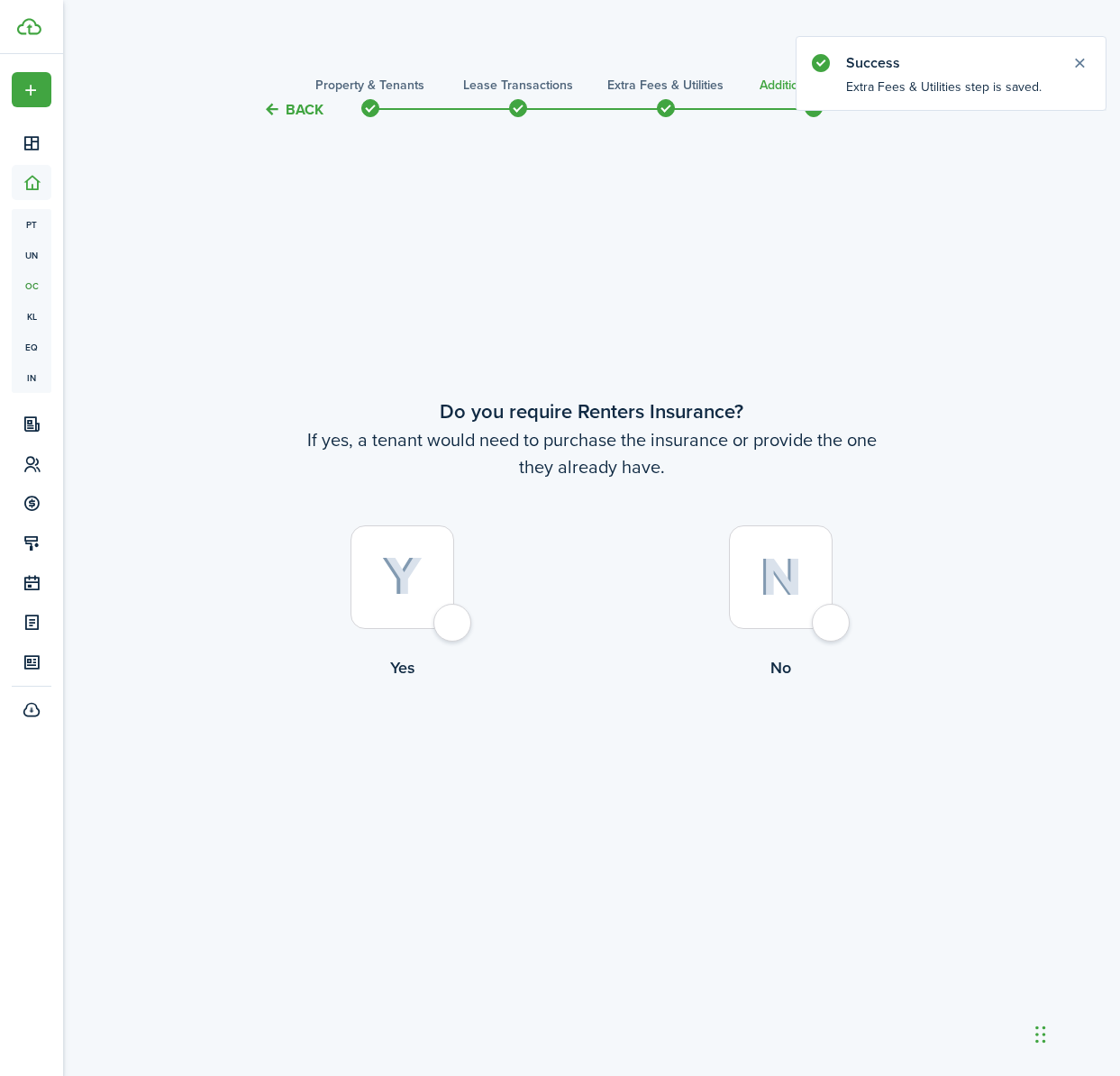
click at [794, 570] on img at bounding box center [780, 577] width 42 height 39
radio input "true"
click at [600, 743] on button "Complete move in" at bounding box center [591, 753] width 132 height 41
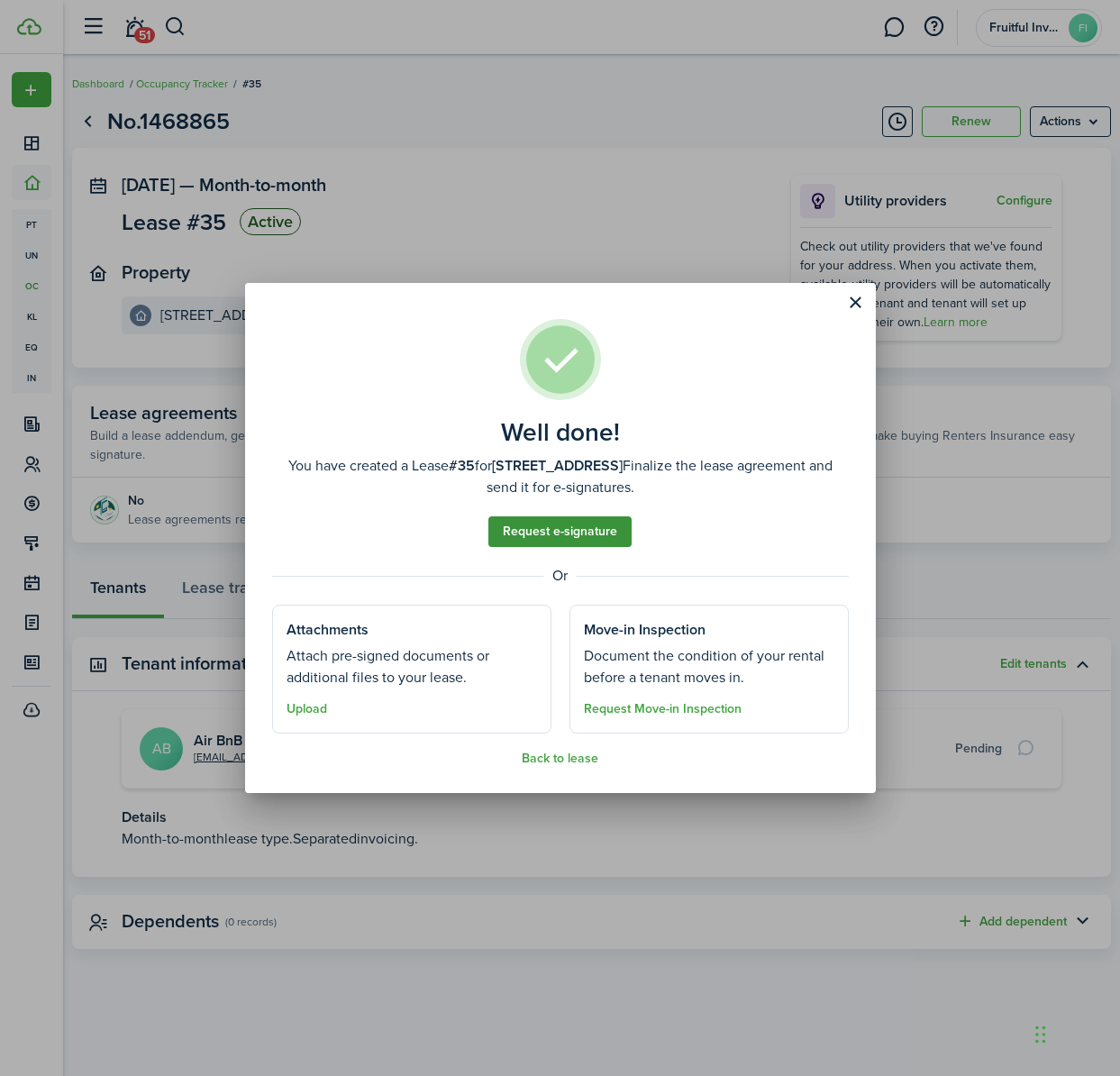
click at [588, 525] on link "Request e-signature" at bounding box center [559, 531] width 143 height 31
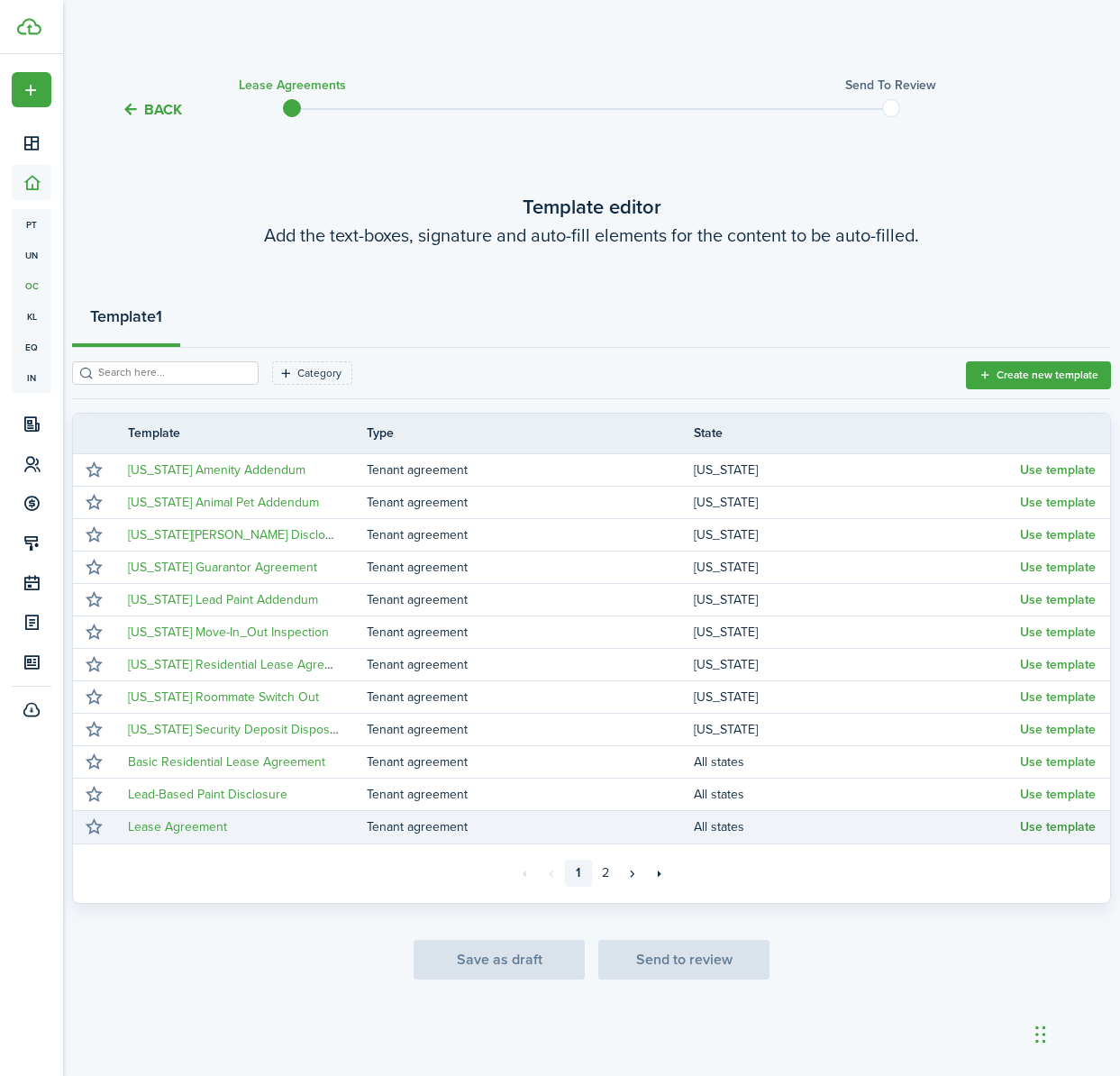
click at [1063, 830] on button "Use template" at bounding box center [1058, 827] width 76 height 14
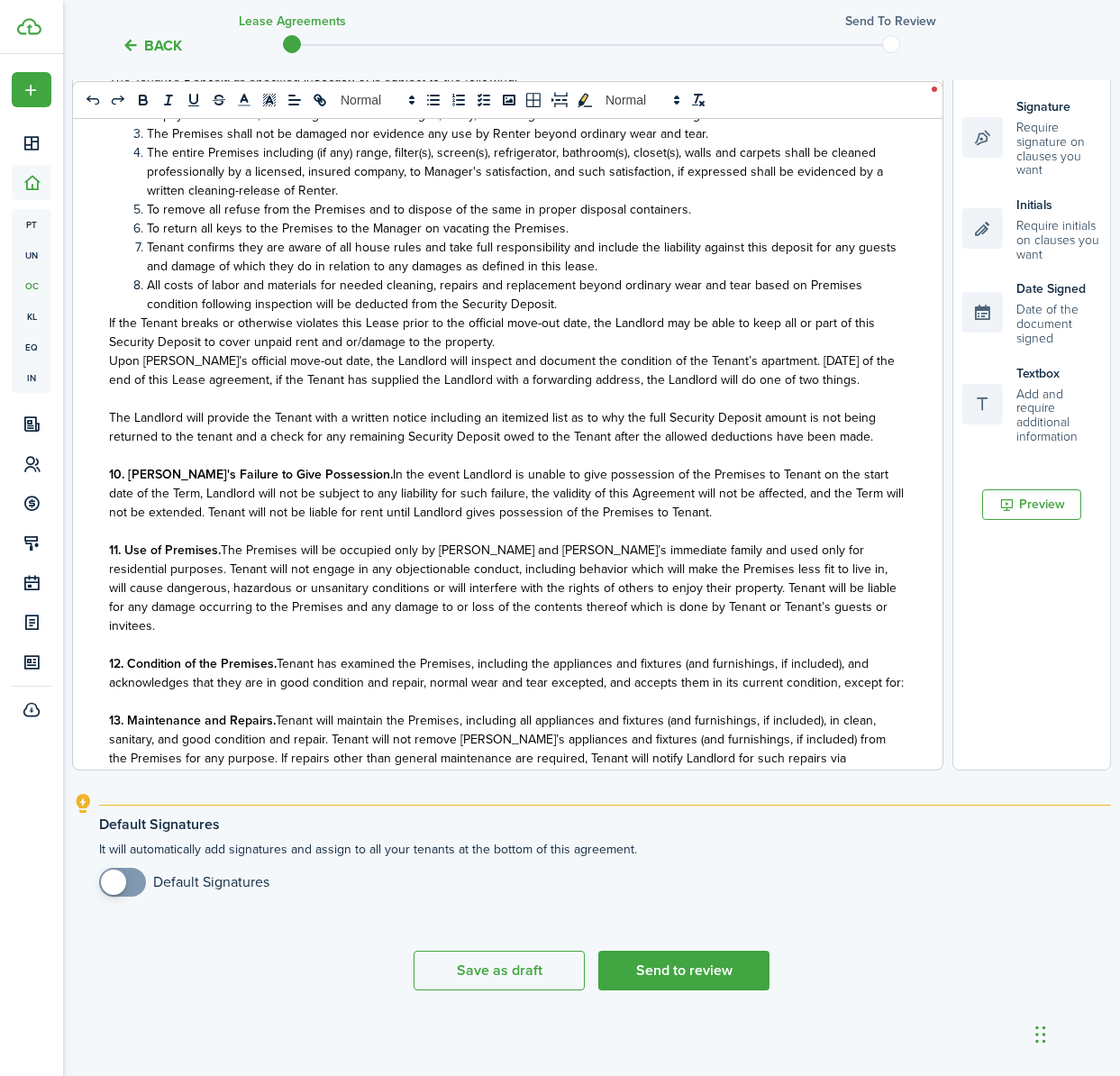
scroll to position [2223, 0]
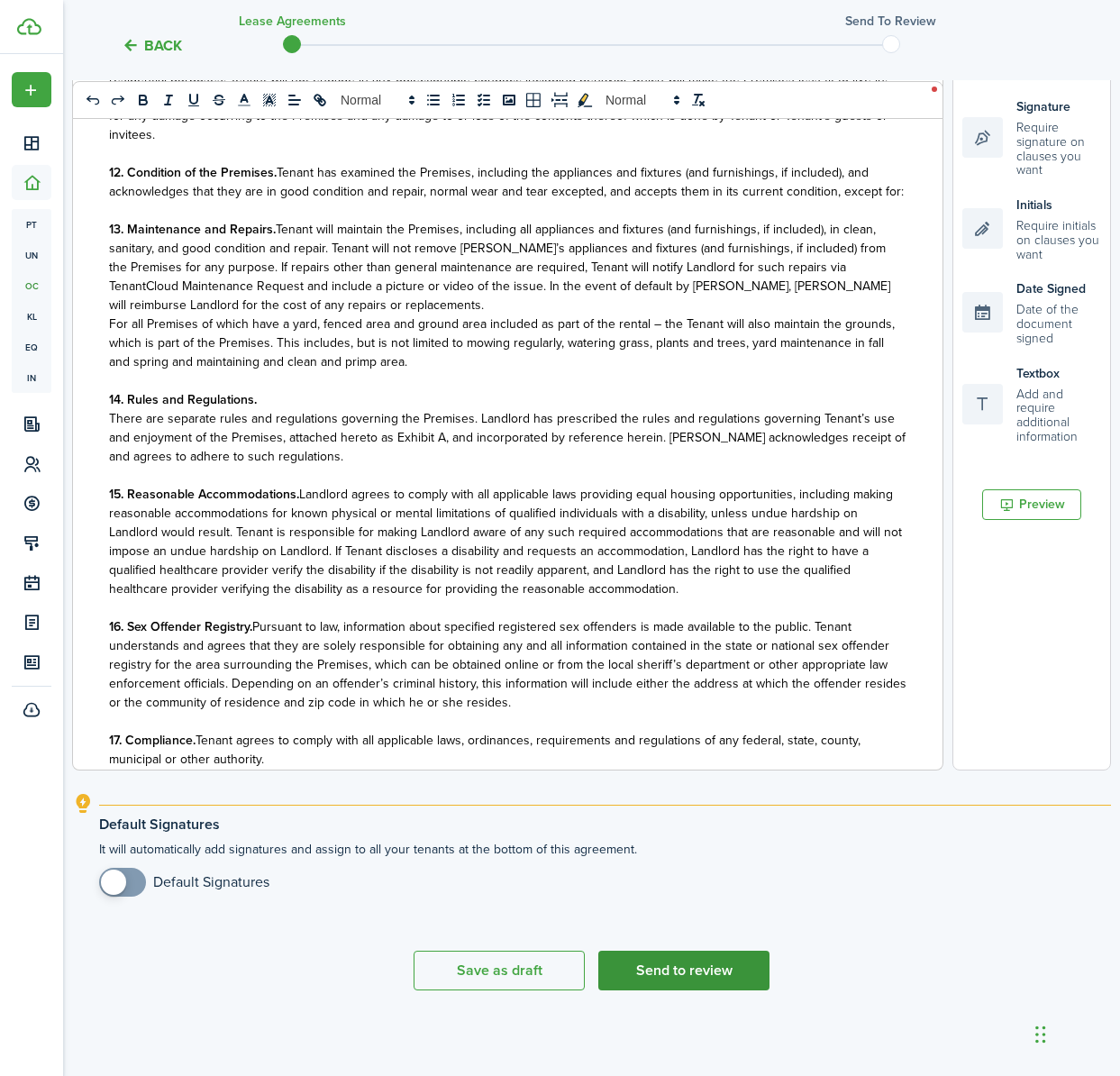
click at [694, 968] on button "Send to review" at bounding box center [683, 970] width 171 height 40
